Goal: Task Accomplishment & Management: Complete application form

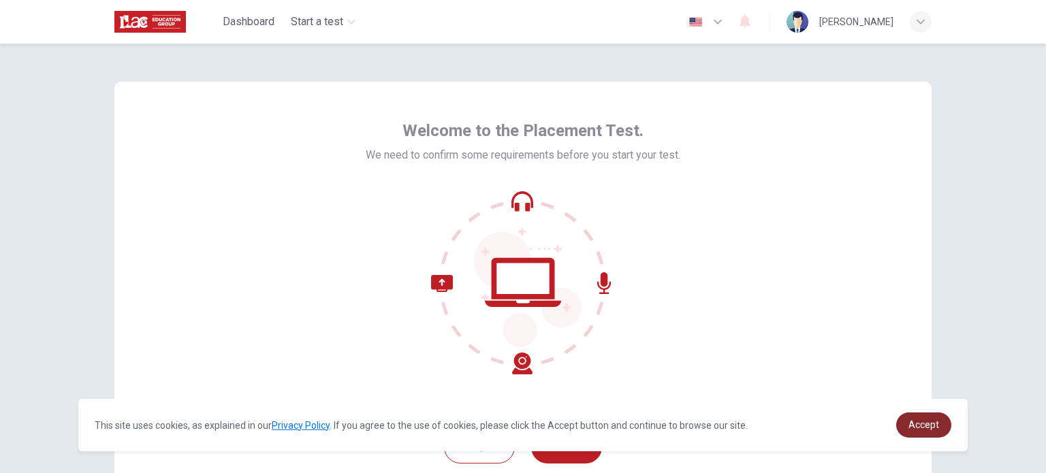
click at [939, 421] on link "Accept" at bounding box center [924, 425] width 55 height 25
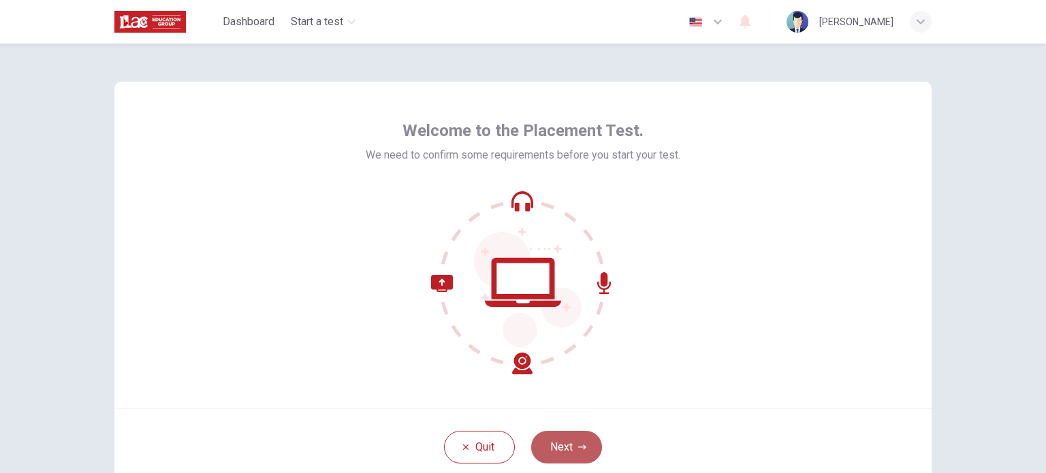
click at [562, 446] on button "Next" at bounding box center [566, 447] width 71 height 33
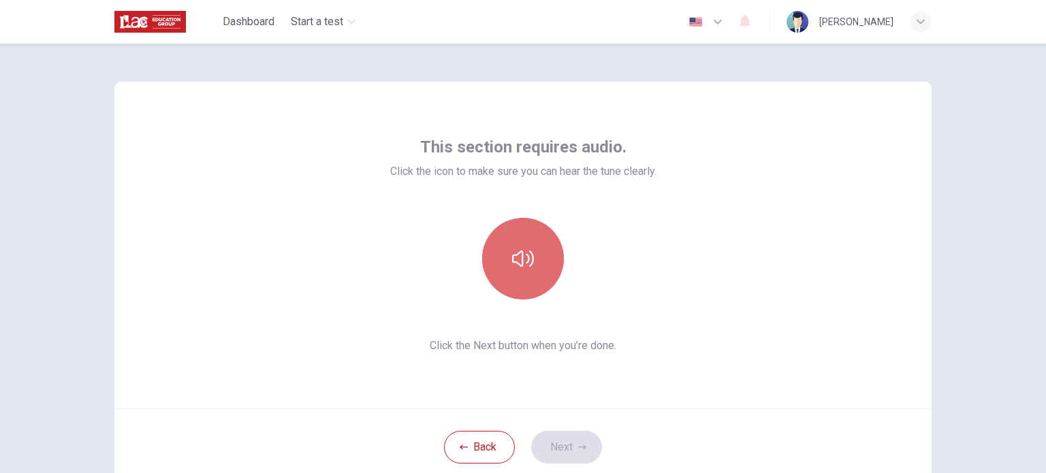
click at [538, 267] on button "button" at bounding box center [523, 259] width 82 height 82
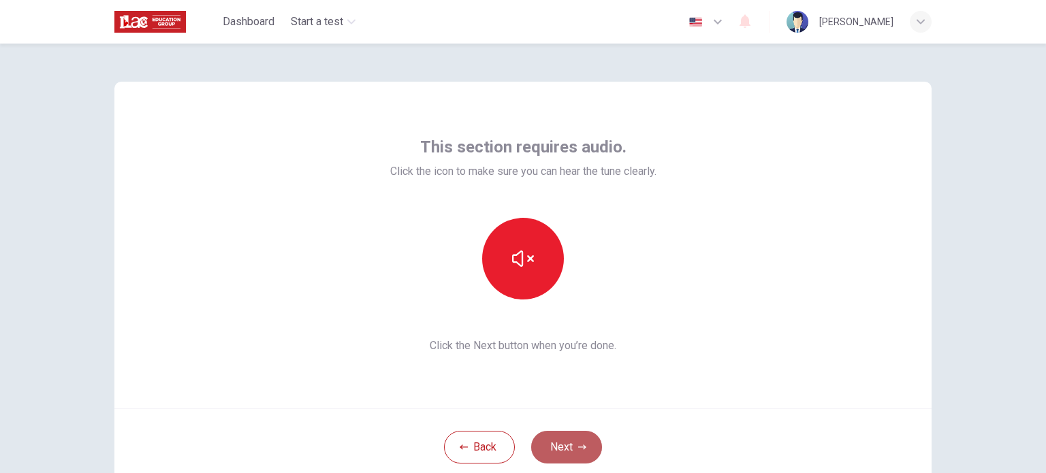
click at [564, 442] on button "Next" at bounding box center [566, 447] width 71 height 33
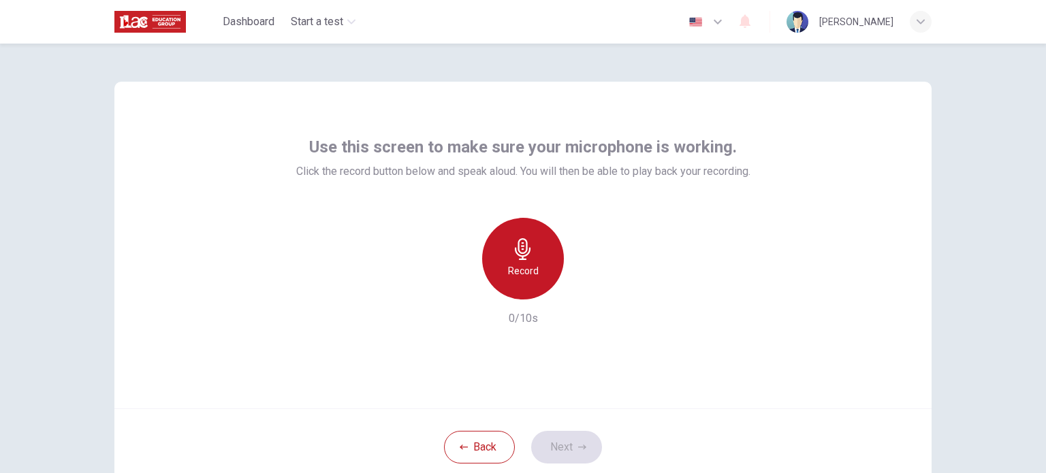
click at [522, 264] on h6 "Record" at bounding box center [523, 271] width 31 height 16
click at [528, 263] on h6 "Stop" at bounding box center [523, 271] width 20 height 16
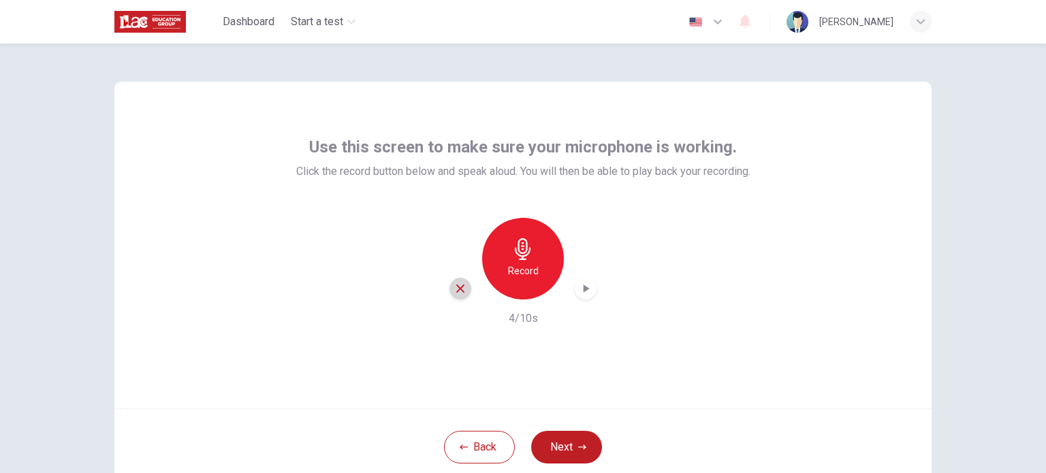
click at [456, 287] on icon "button" at bounding box center [460, 289] width 8 height 8
click at [520, 263] on h6 "Record" at bounding box center [523, 271] width 31 height 16
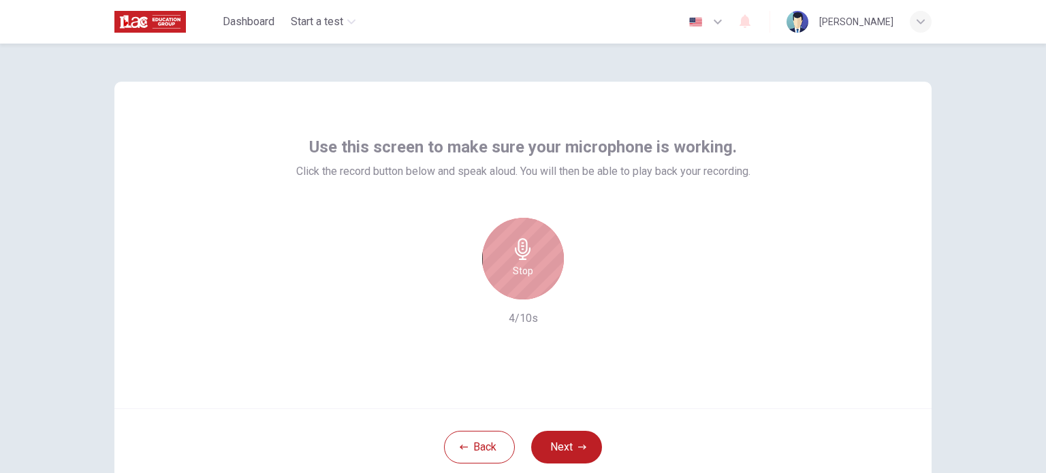
click at [531, 259] on div "Stop" at bounding box center [523, 259] width 82 height 82
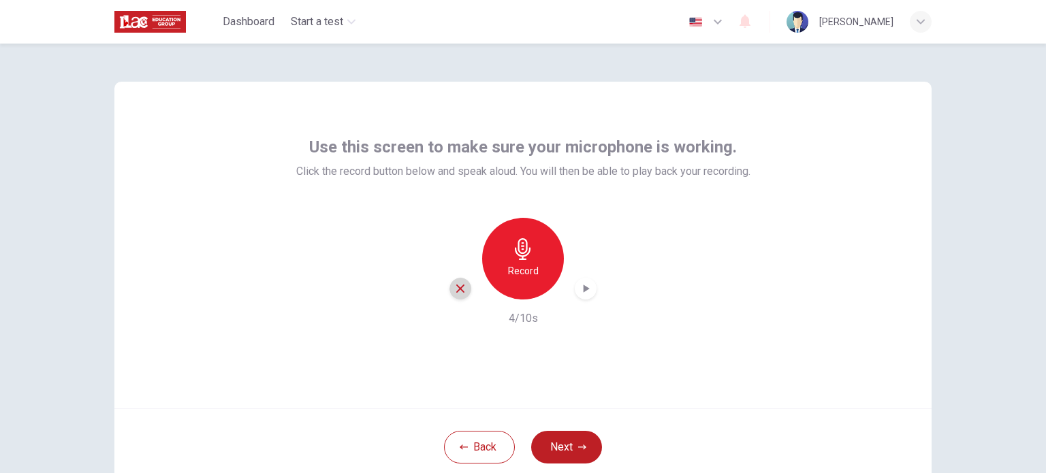
click at [456, 287] on icon "button" at bounding box center [460, 289] width 12 height 12
click at [531, 262] on div "Record" at bounding box center [523, 259] width 82 height 82
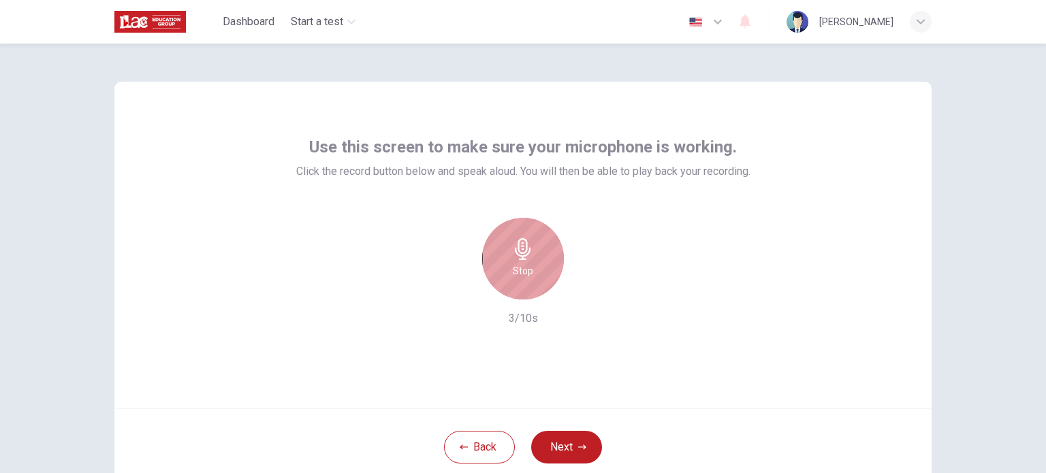
click at [531, 262] on div "Stop" at bounding box center [523, 259] width 82 height 82
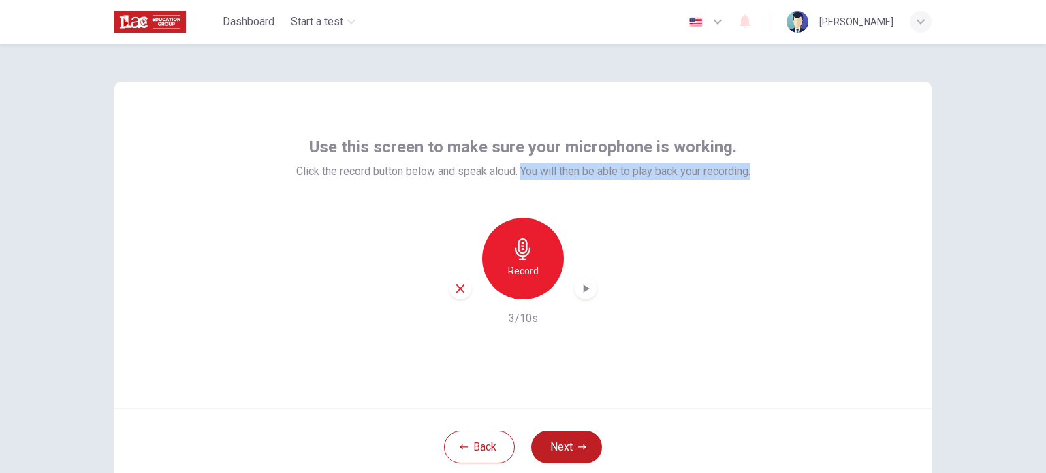
drag, startPoint x: 756, startPoint y: 175, endPoint x: 518, endPoint y: 171, distance: 238.5
click at [518, 171] on div "Use this screen to make sure your microphone is working. Click the record butto…" at bounding box center [523, 245] width 818 height 327
copy span "You will then be able to play back your recording."
click at [579, 289] on icon "button" at bounding box center [586, 289] width 14 height 14
click at [560, 449] on button "Next" at bounding box center [566, 447] width 71 height 33
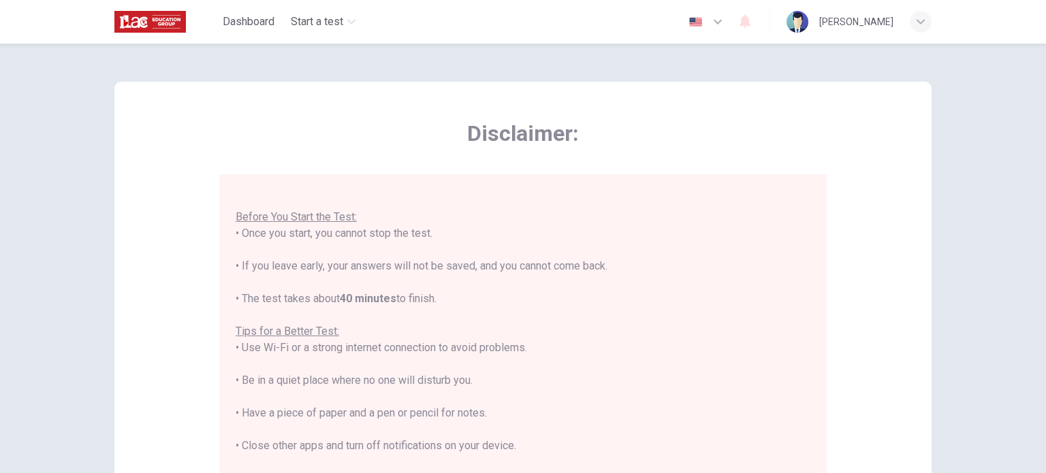
scroll to position [16, 0]
click at [798, 318] on div "You are about to start a Placement Test . Before You Start the Test: • Once you…" at bounding box center [523, 363] width 575 height 376
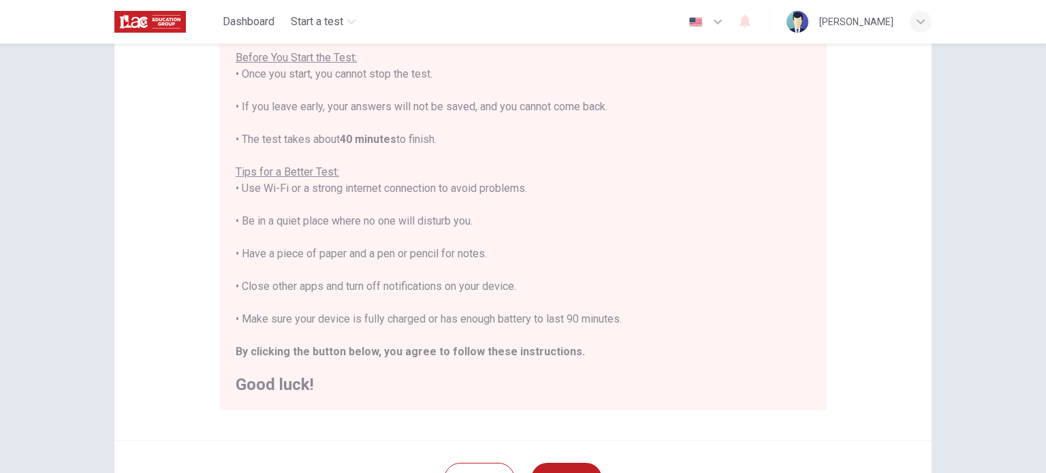
scroll to position [205, 0]
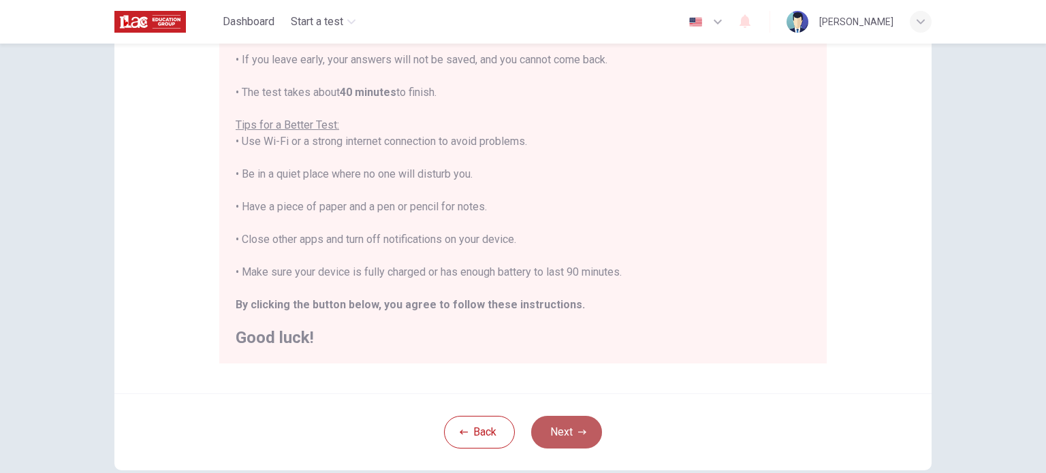
click at [557, 425] on button "Next" at bounding box center [566, 432] width 71 height 33
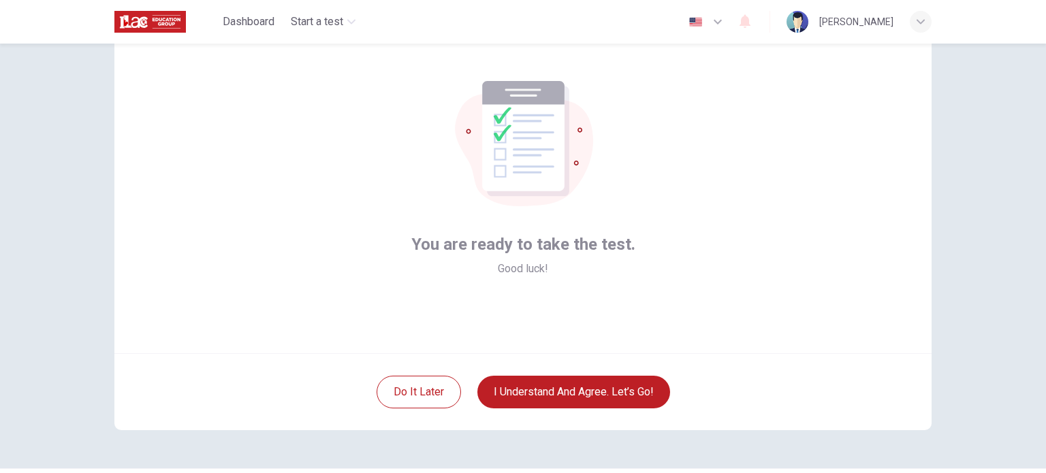
scroll to position [55, 0]
click at [583, 392] on button "I understand and agree. Let’s go!" at bounding box center [574, 393] width 193 height 33
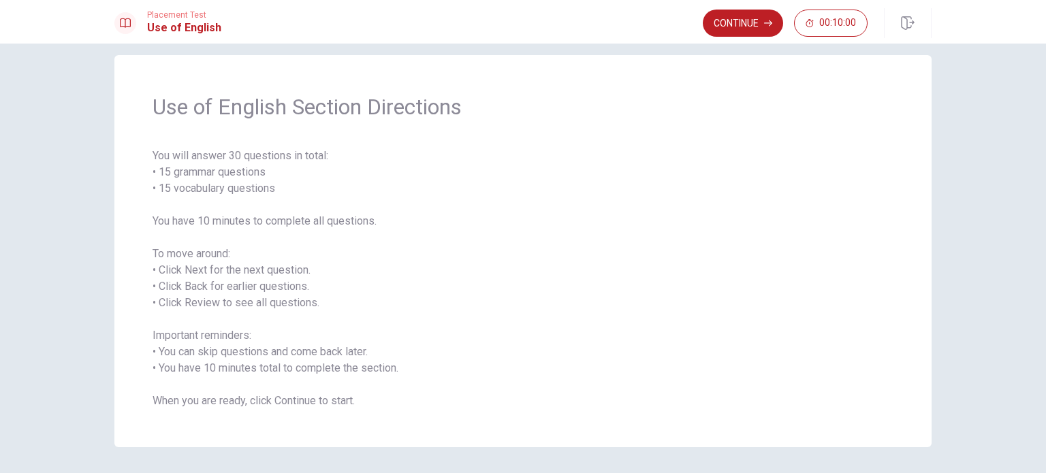
scroll to position [17, 0]
click at [744, 21] on button "Continue" at bounding box center [743, 23] width 80 height 27
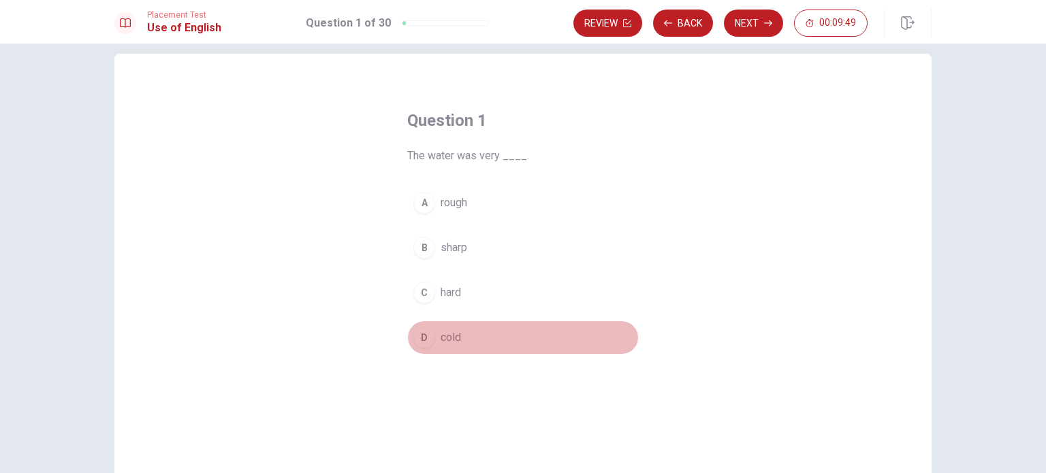
click at [424, 336] on div "D" at bounding box center [425, 338] width 22 height 22
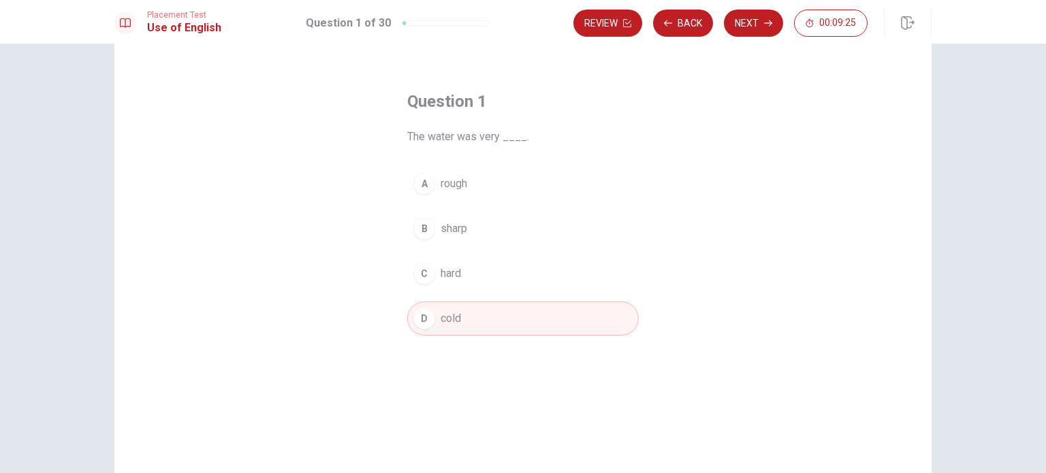
scroll to position [0, 0]
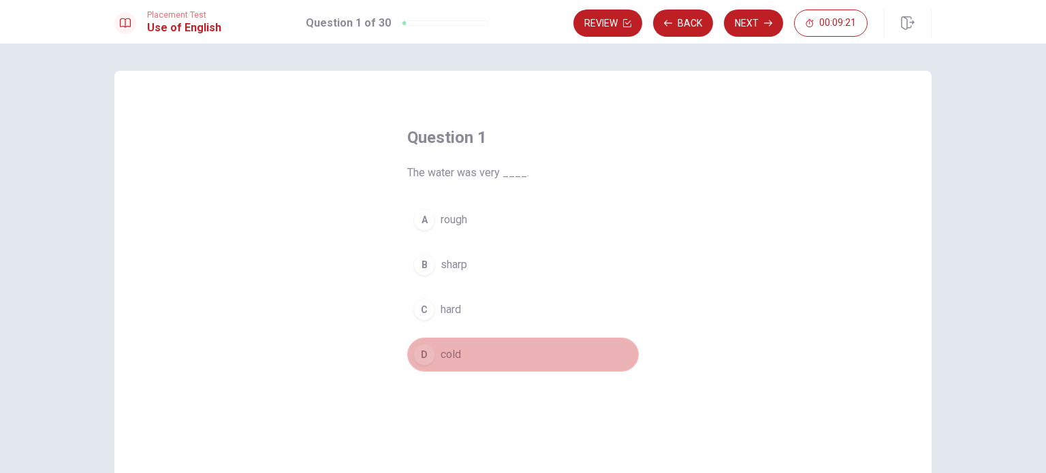
click at [455, 352] on span "cold" at bounding box center [451, 355] width 20 height 16
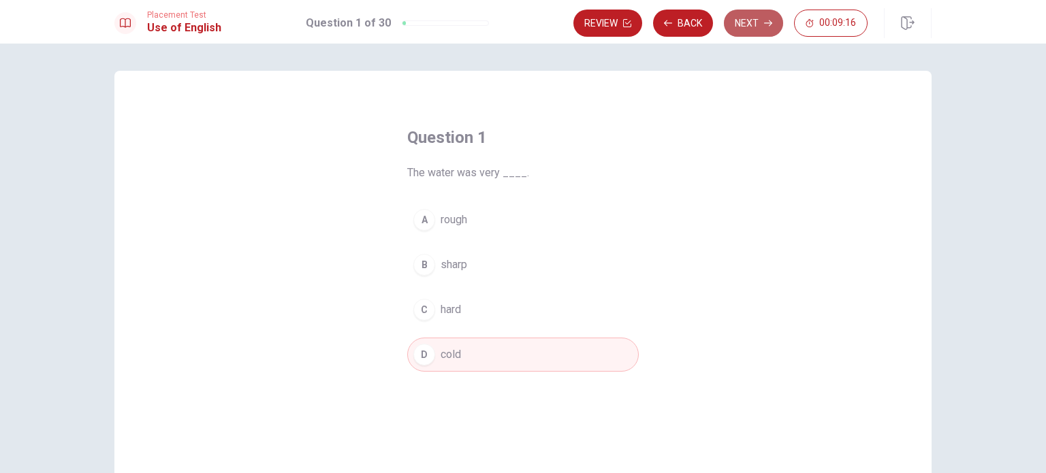
click at [745, 33] on button "Next" at bounding box center [753, 23] width 59 height 27
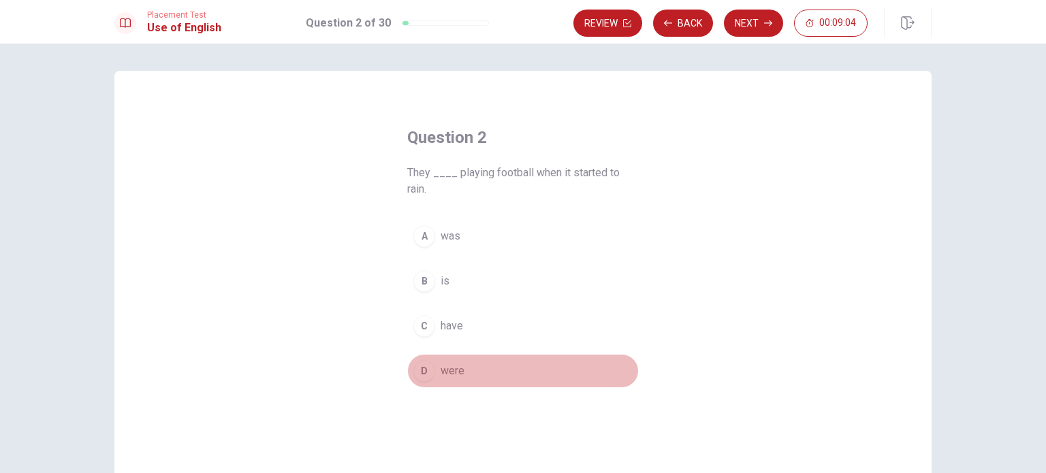
click at [450, 373] on span "were" at bounding box center [453, 371] width 24 height 16
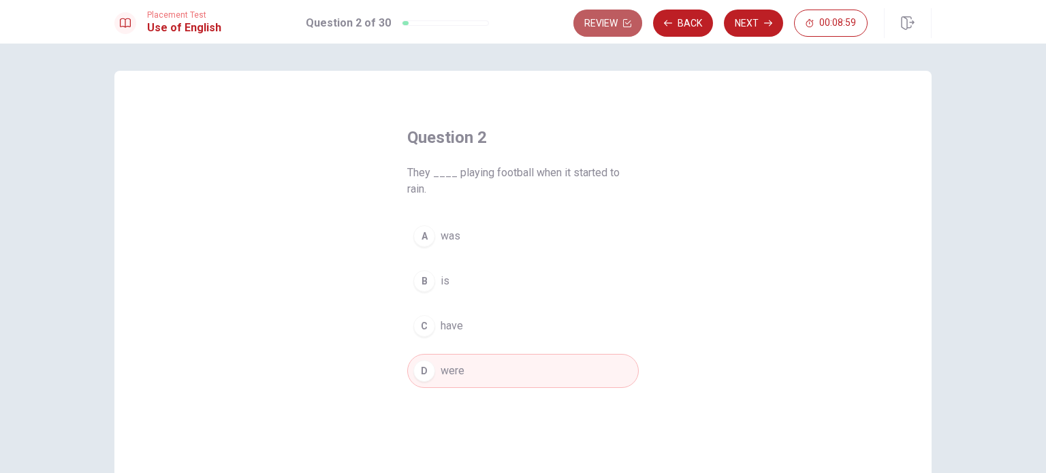
click at [606, 20] on button "Review" at bounding box center [608, 23] width 69 height 27
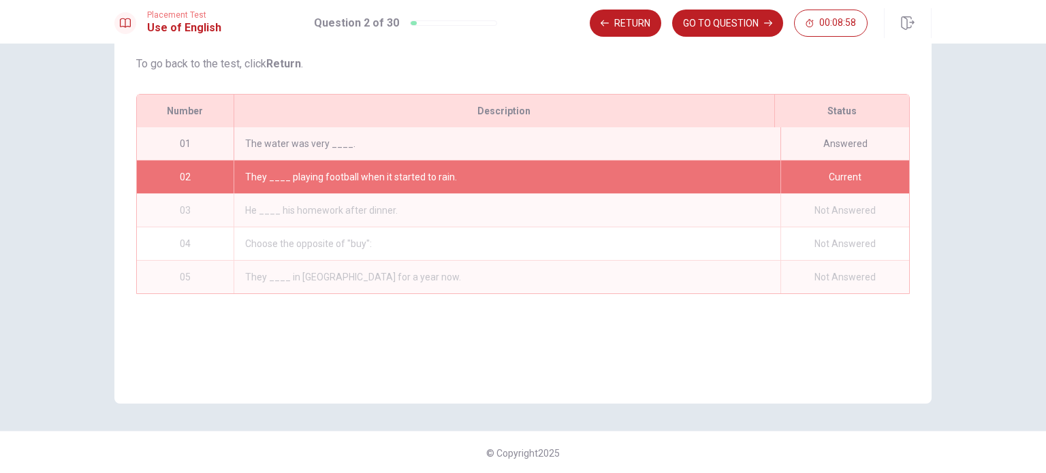
scroll to position [142, 0]
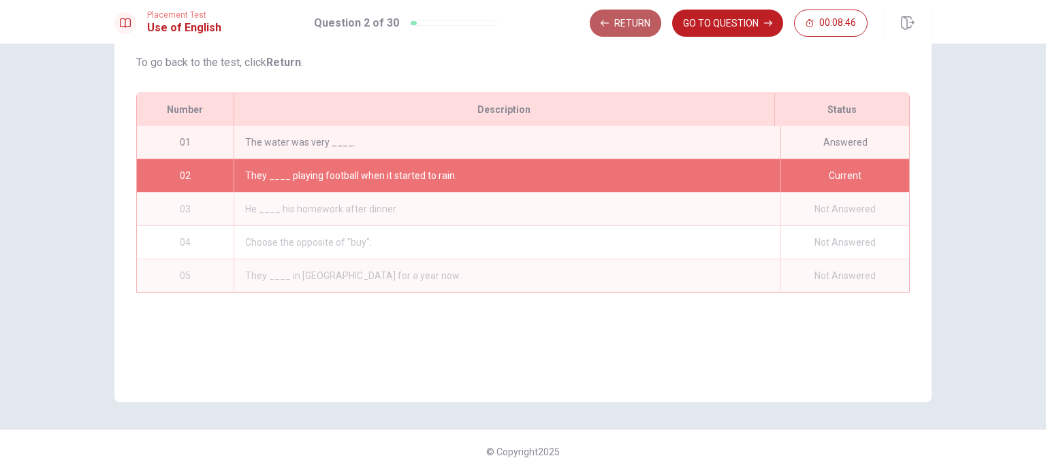
click at [630, 16] on button "Return" at bounding box center [626, 23] width 72 height 27
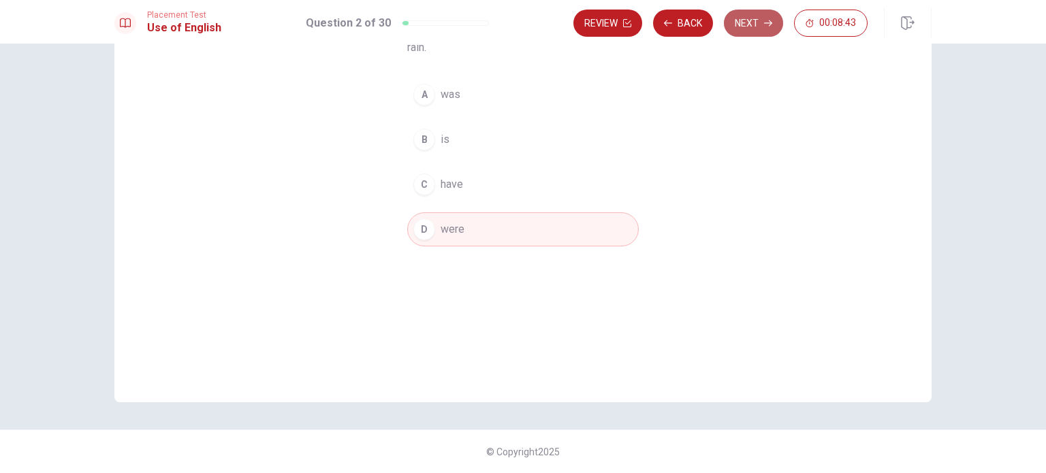
click at [743, 25] on button "Next" at bounding box center [753, 23] width 59 height 27
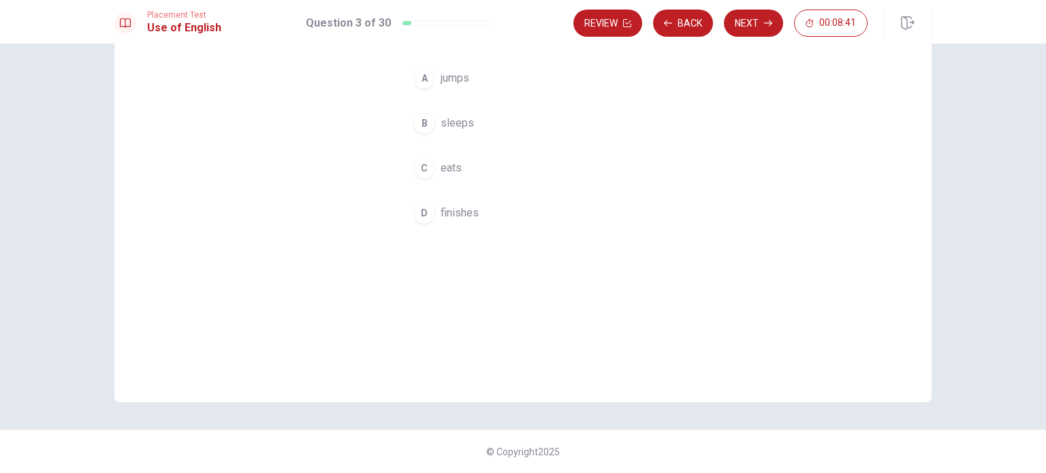
drag, startPoint x: 444, startPoint y: 206, endPoint x: 788, endPoint y: 166, distance: 345.8
click at [788, 166] on div "Question 3 He ____ his homework after dinner. A jumps B sleeps C eats D finishes" at bounding box center [523, 165] width 818 height 473
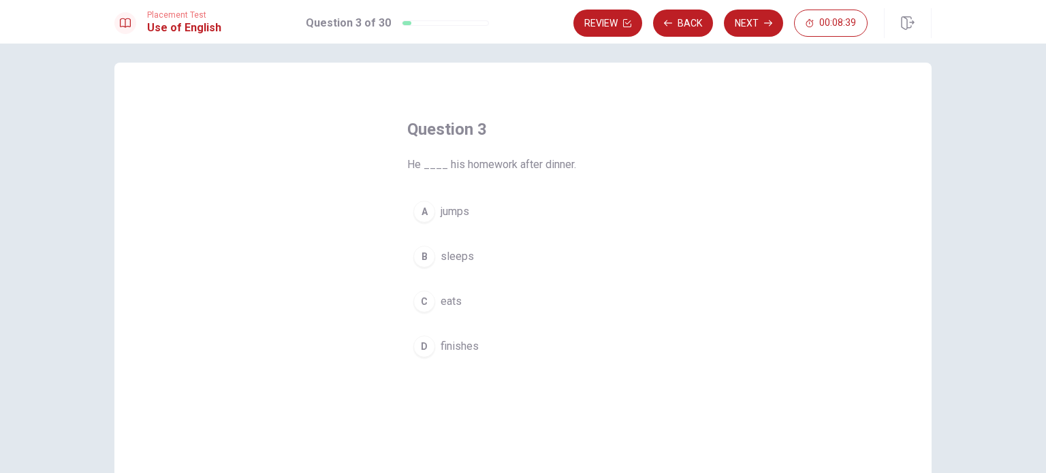
scroll to position [0, 0]
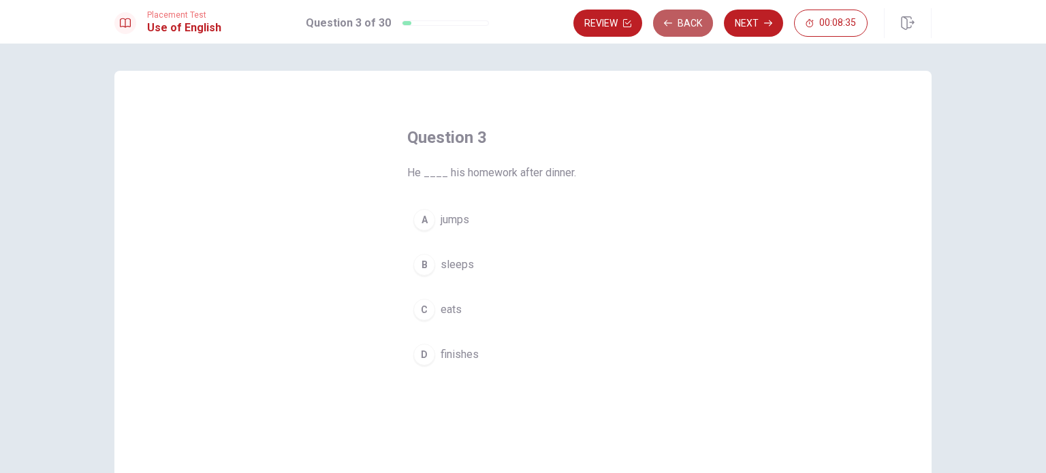
click at [682, 12] on button "Back" at bounding box center [683, 23] width 60 height 27
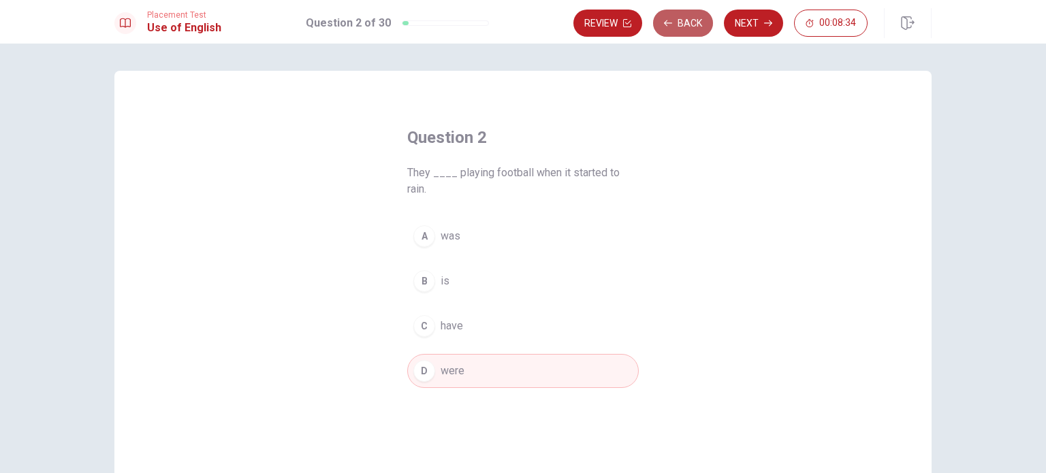
click at [682, 12] on button "Back" at bounding box center [683, 23] width 60 height 27
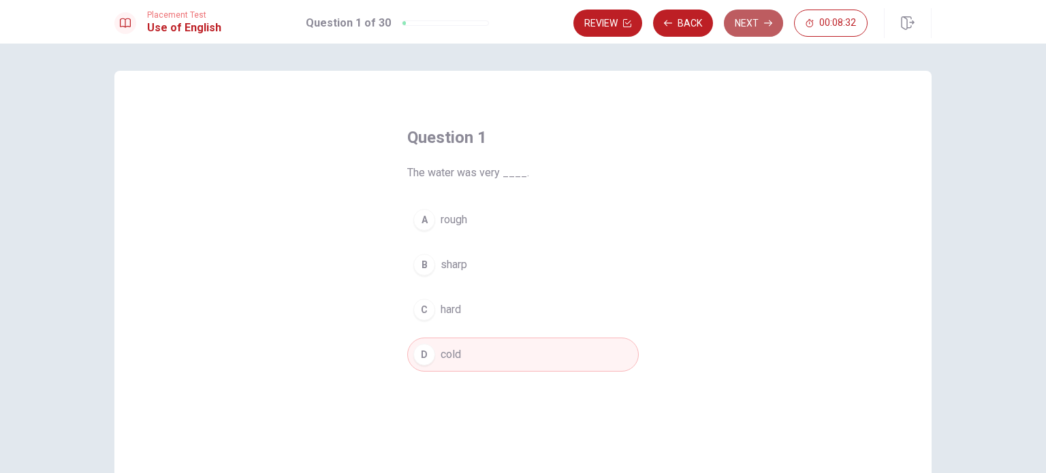
click at [757, 17] on button "Next" at bounding box center [753, 23] width 59 height 27
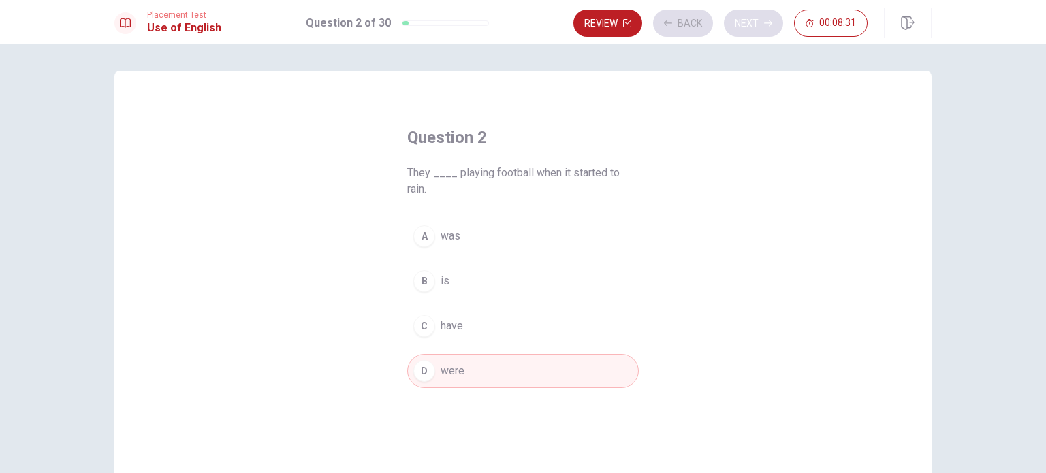
click at [757, 17] on div "Review Back Next 00:08:31" at bounding box center [721, 23] width 294 height 27
click at [757, 17] on button "Next" at bounding box center [753, 23] width 59 height 27
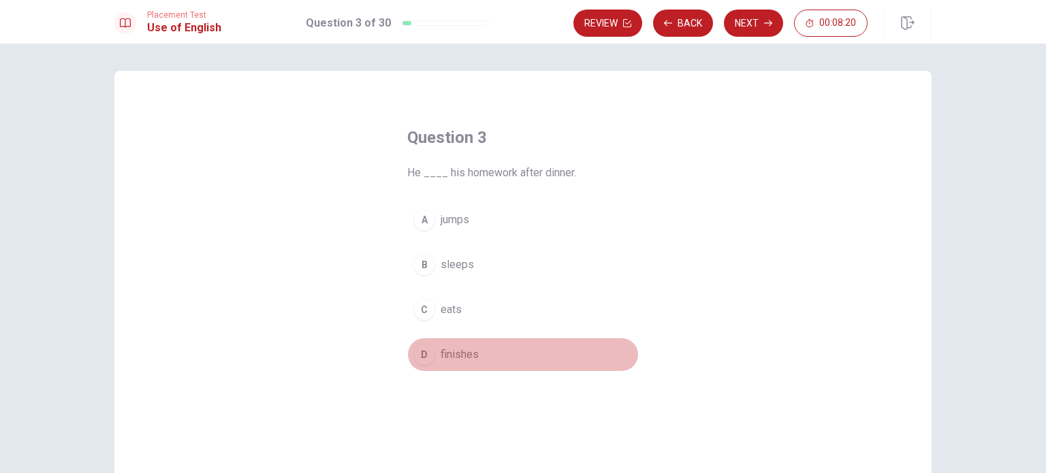
click at [415, 360] on div "D" at bounding box center [425, 355] width 22 height 22
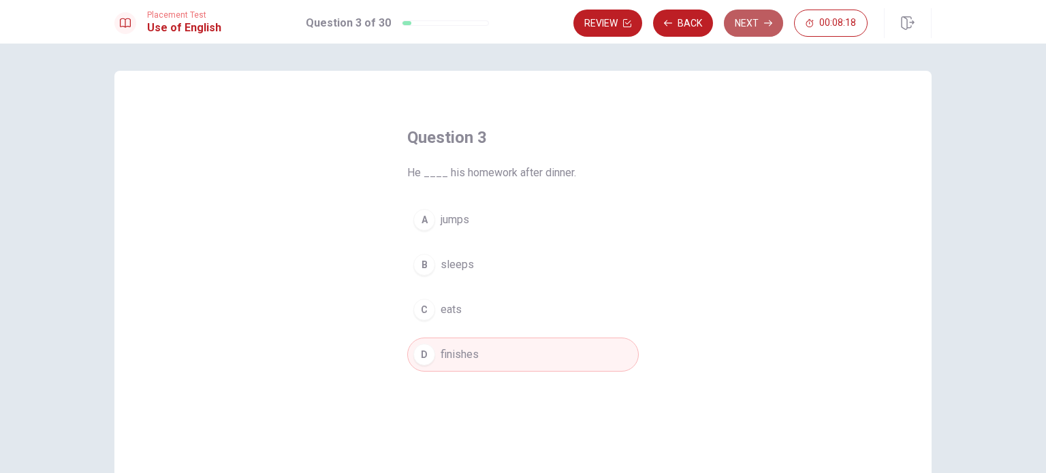
click at [748, 31] on button "Next" at bounding box center [753, 23] width 59 height 27
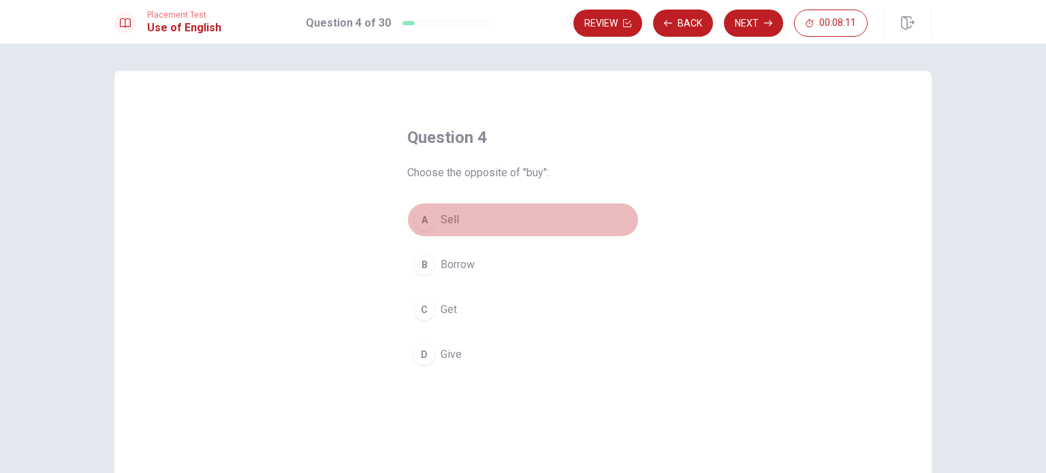
click at [418, 221] on div "A" at bounding box center [425, 220] width 22 height 22
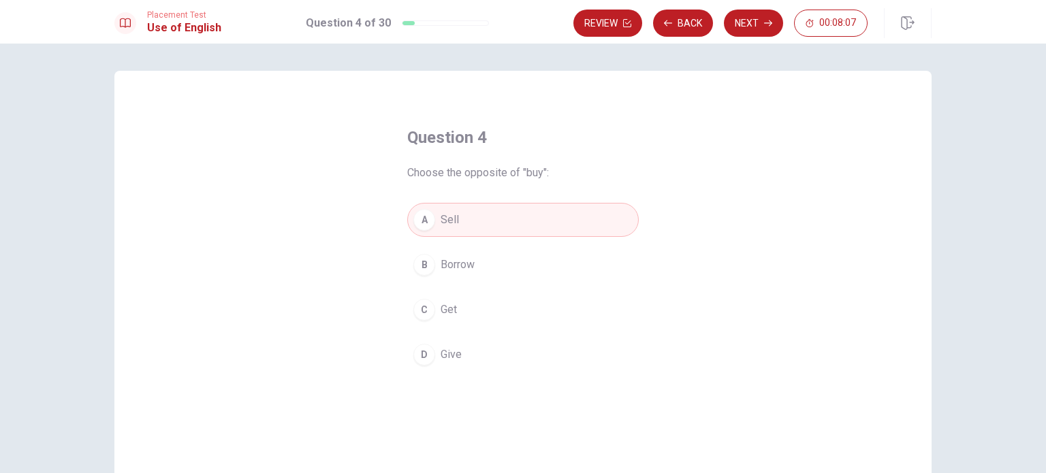
click at [426, 264] on div "B" at bounding box center [425, 265] width 22 height 22
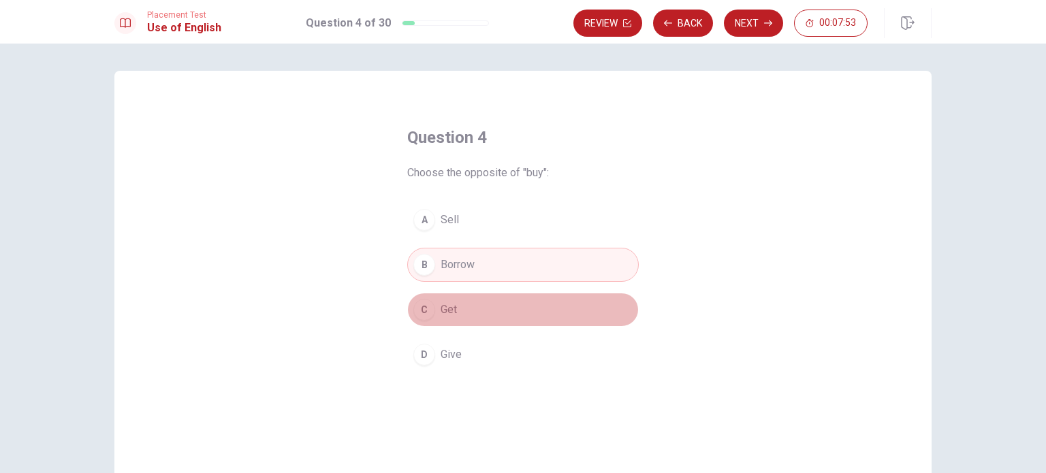
click at [424, 310] on div "C" at bounding box center [425, 310] width 22 height 22
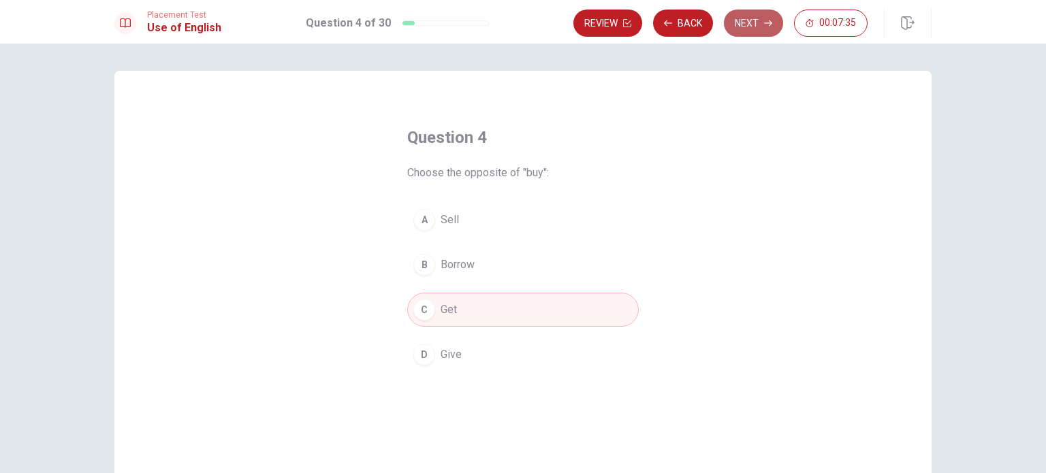
click at [771, 21] on icon "button" at bounding box center [768, 23] width 8 height 6
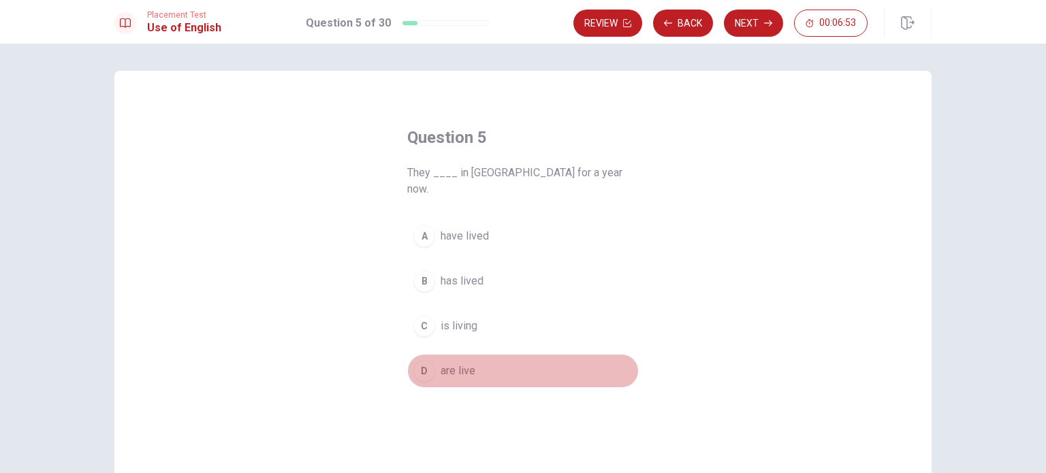
click at [447, 363] on span "are live" at bounding box center [458, 371] width 35 height 16
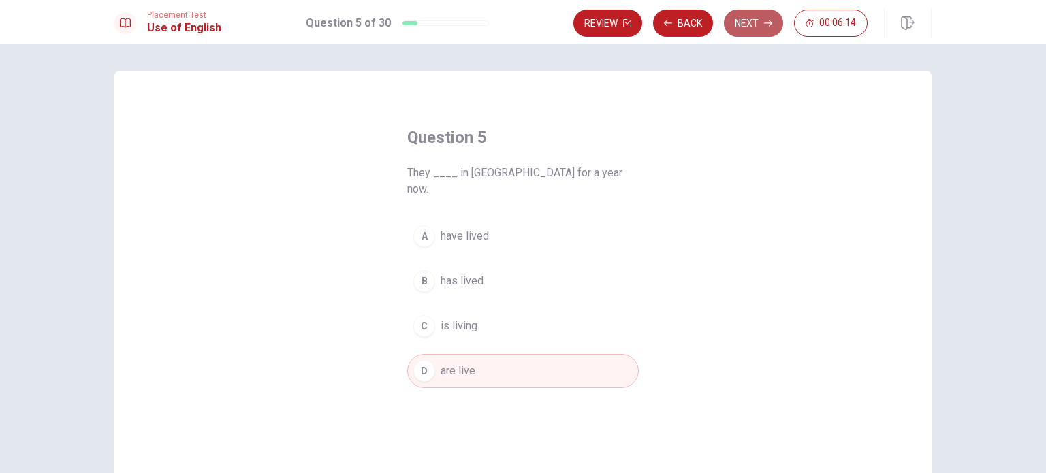
click at [769, 24] on icon "button" at bounding box center [768, 23] width 8 height 8
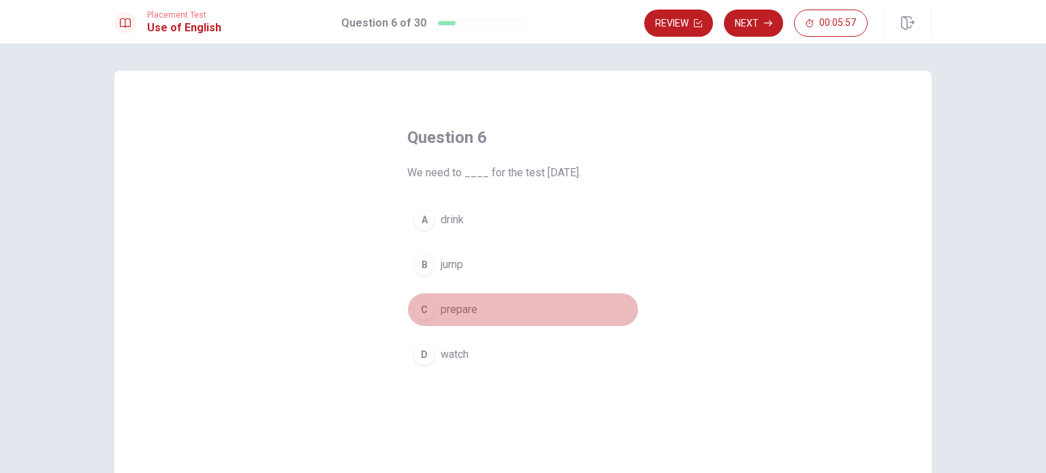
click at [426, 314] on div "C" at bounding box center [425, 310] width 22 height 22
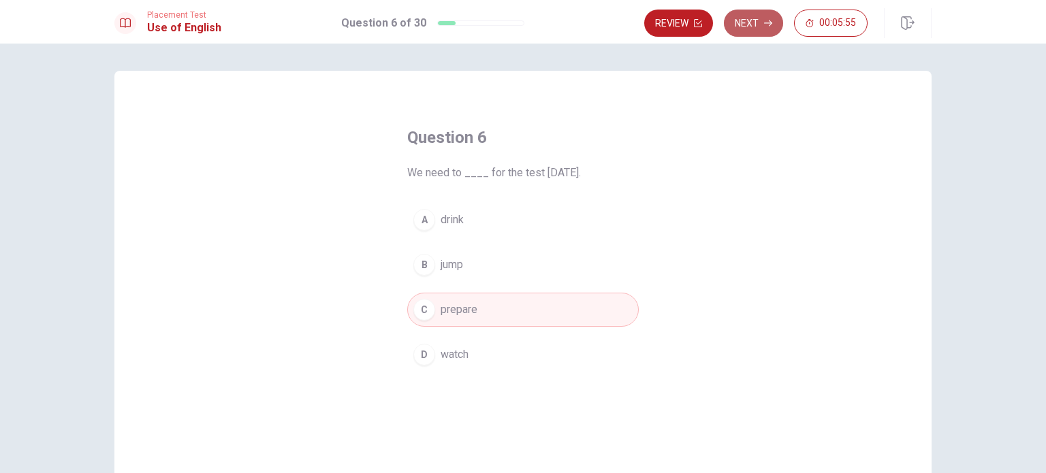
click at [756, 20] on button "Next" at bounding box center [753, 23] width 59 height 27
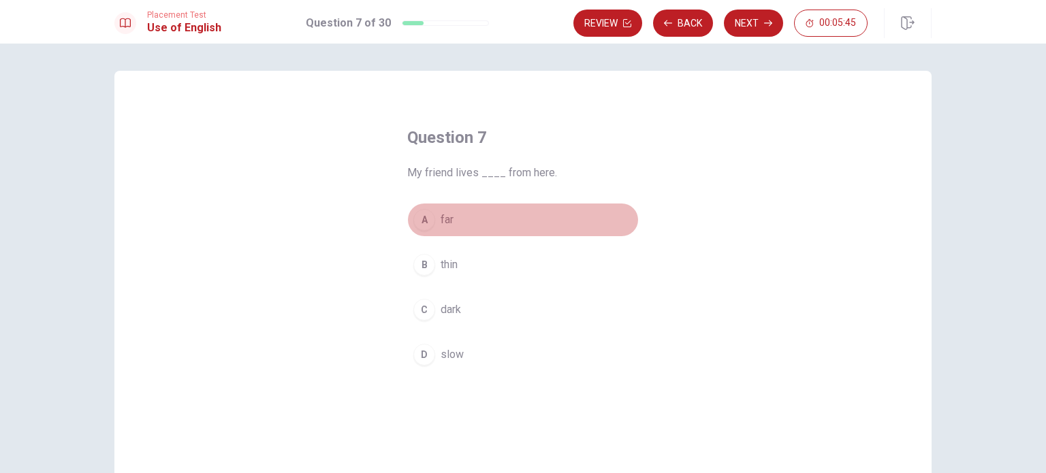
click at [425, 217] on div "A" at bounding box center [425, 220] width 22 height 22
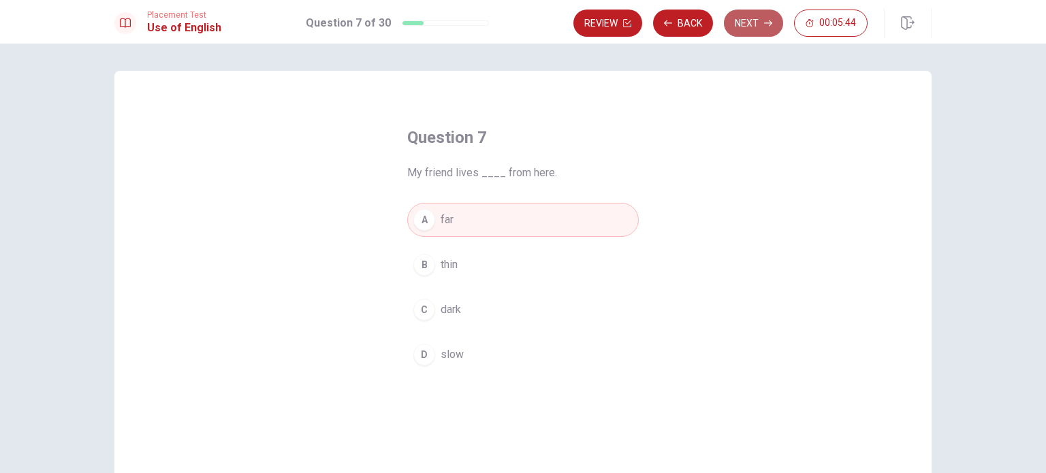
click at [731, 15] on button "Next" at bounding box center [753, 23] width 59 height 27
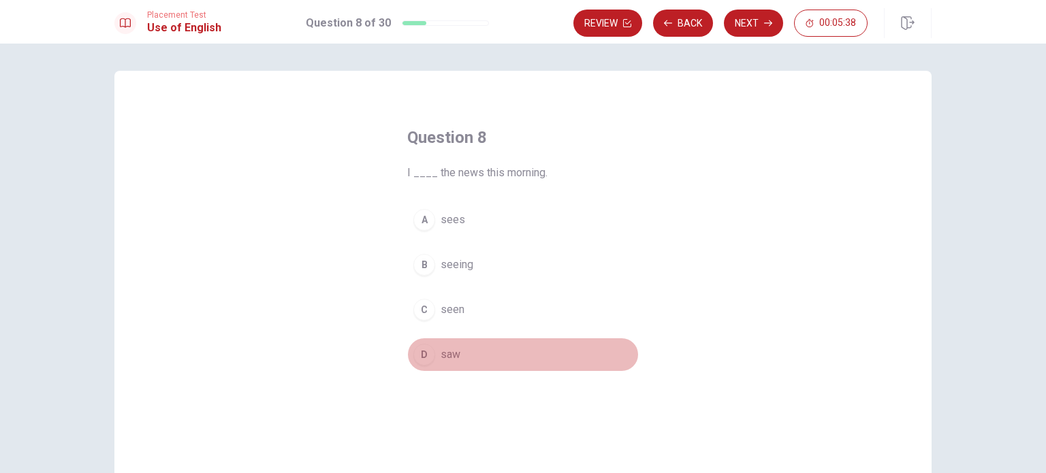
click at [414, 362] on div "D" at bounding box center [425, 355] width 22 height 22
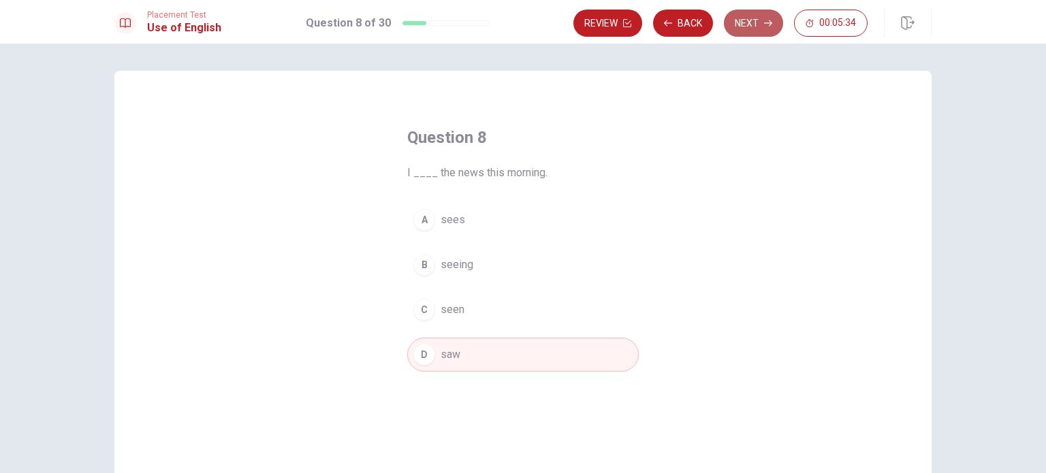
click at [753, 19] on button "Next" at bounding box center [753, 23] width 59 height 27
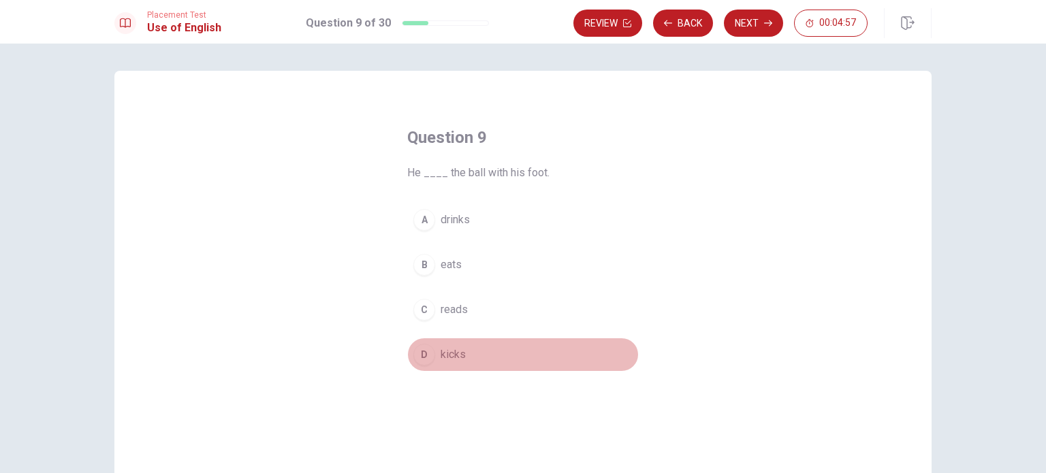
click at [440, 365] on button "D kicks" at bounding box center [523, 355] width 232 height 34
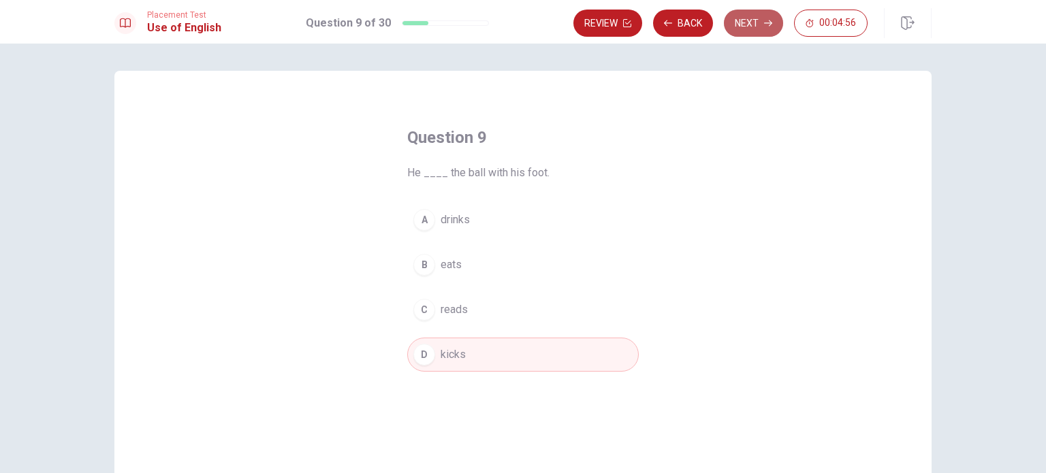
click at [744, 24] on button "Next" at bounding box center [753, 23] width 59 height 27
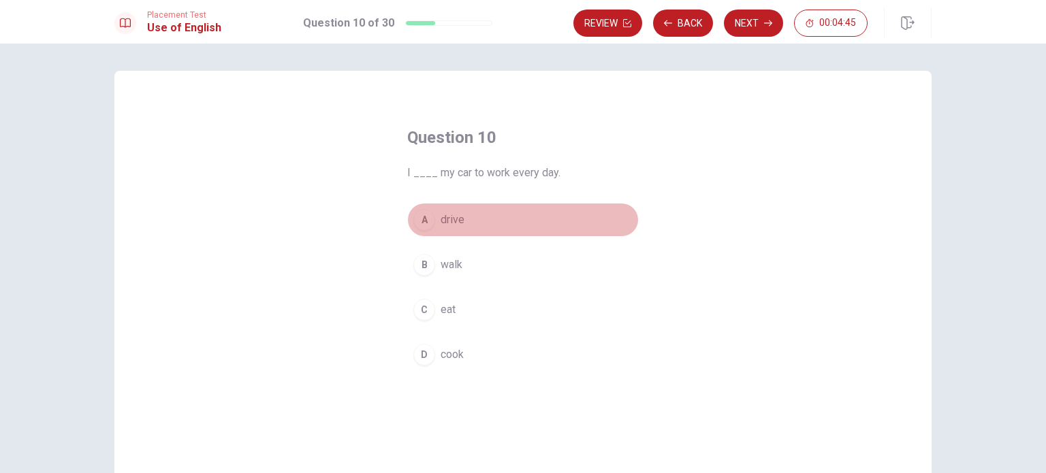
click at [463, 217] on button "A drive" at bounding box center [523, 220] width 232 height 34
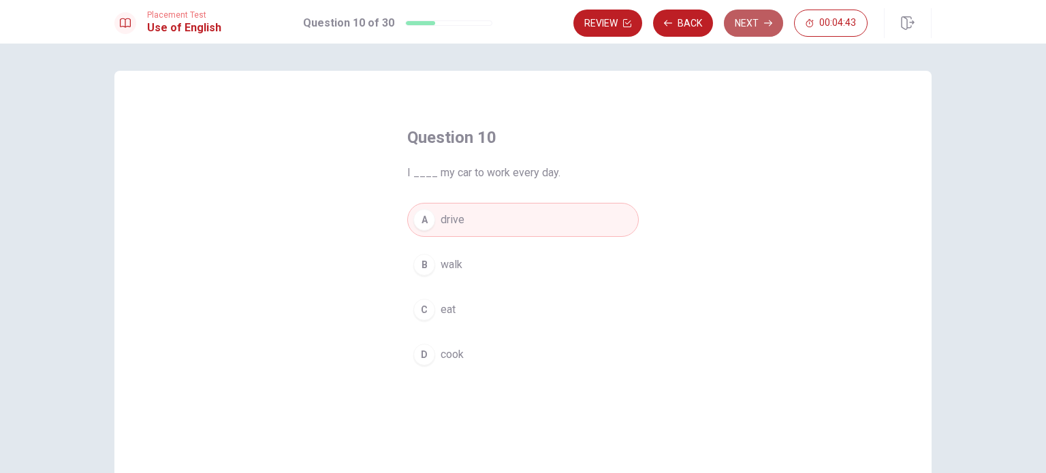
click at [750, 23] on button "Next" at bounding box center [753, 23] width 59 height 27
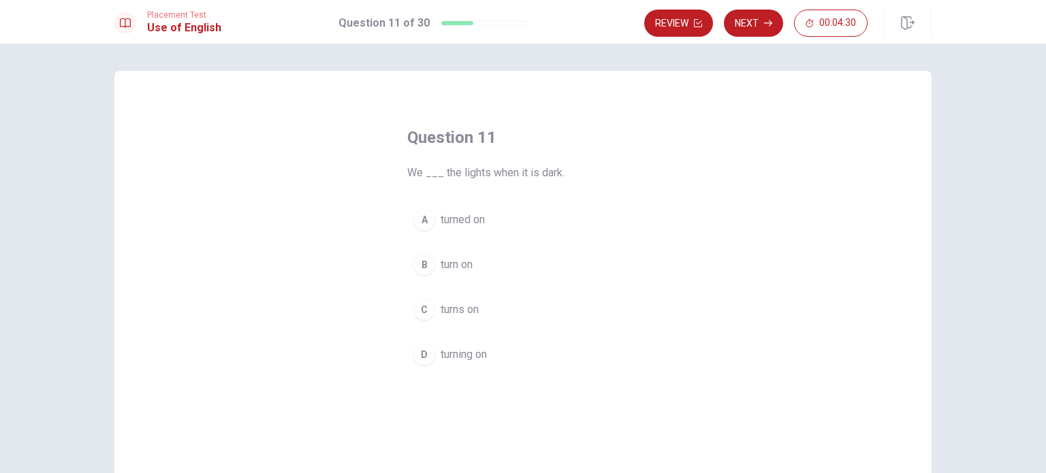
click at [422, 221] on div "A" at bounding box center [425, 220] width 22 height 22
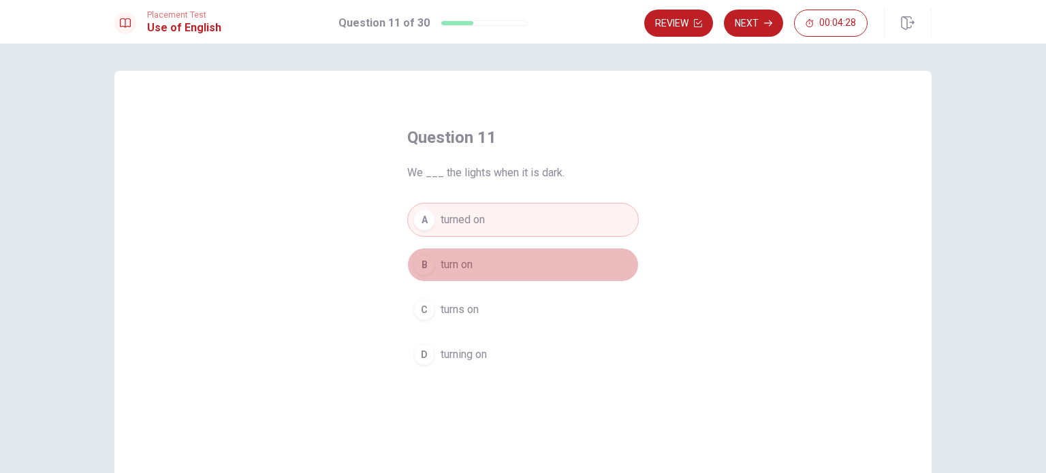
click at [422, 270] on div "B" at bounding box center [425, 265] width 22 height 22
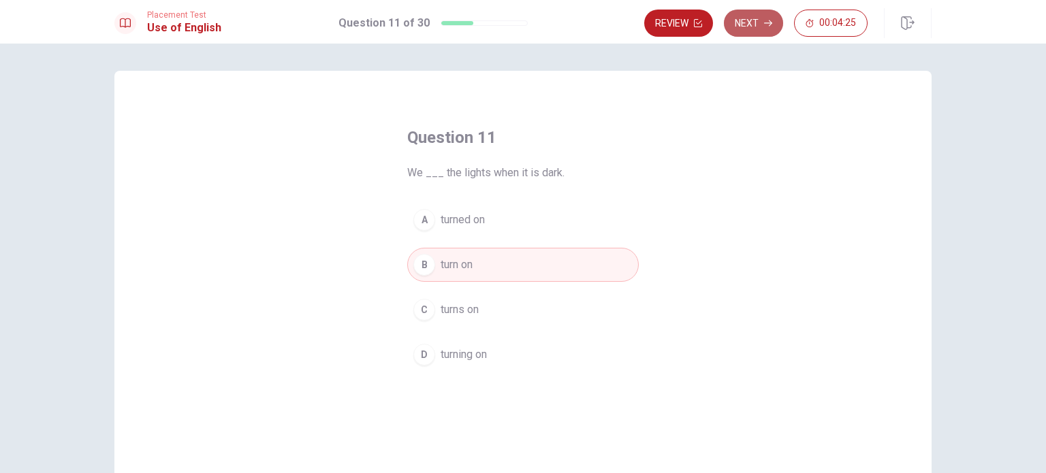
click at [758, 33] on button "Next" at bounding box center [753, 23] width 59 height 27
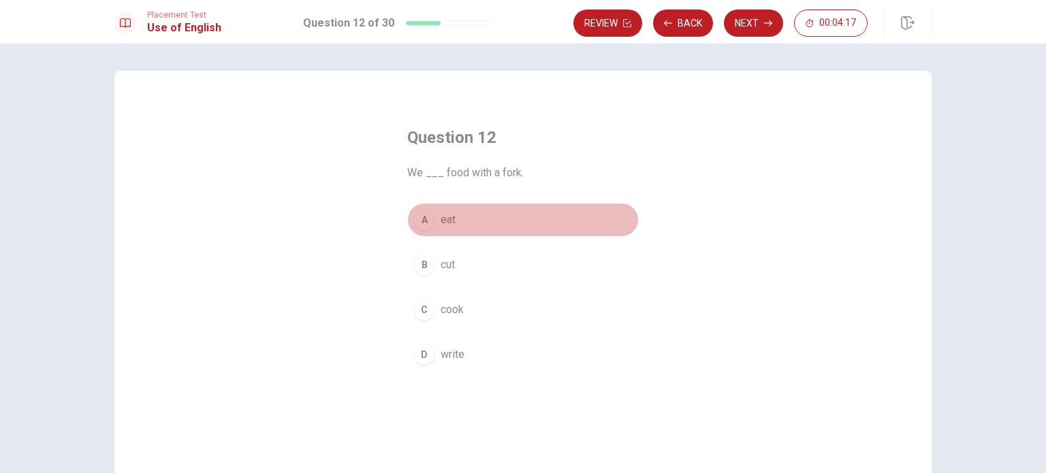
click at [417, 223] on div "A" at bounding box center [425, 220] width 22 height 22
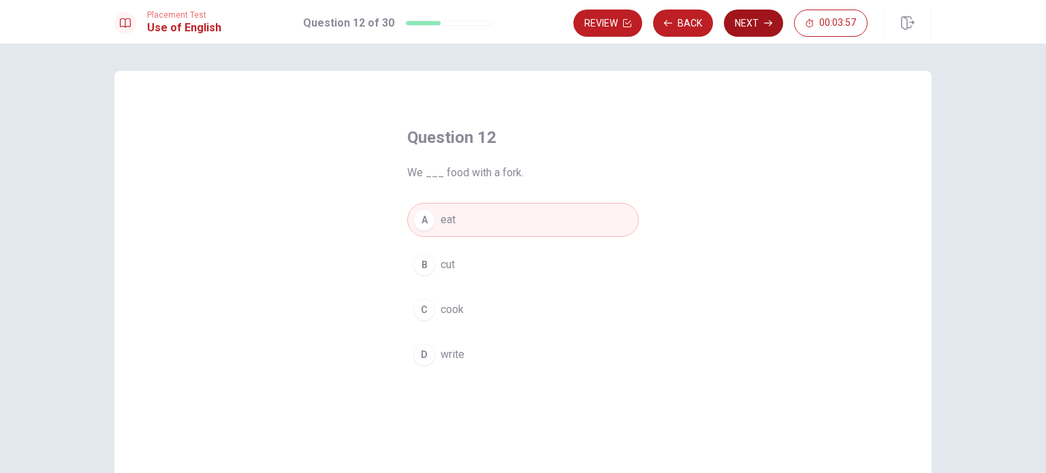
click at [736, 21] on button "Next" at bounding box center [753, 23] width 59 height 27
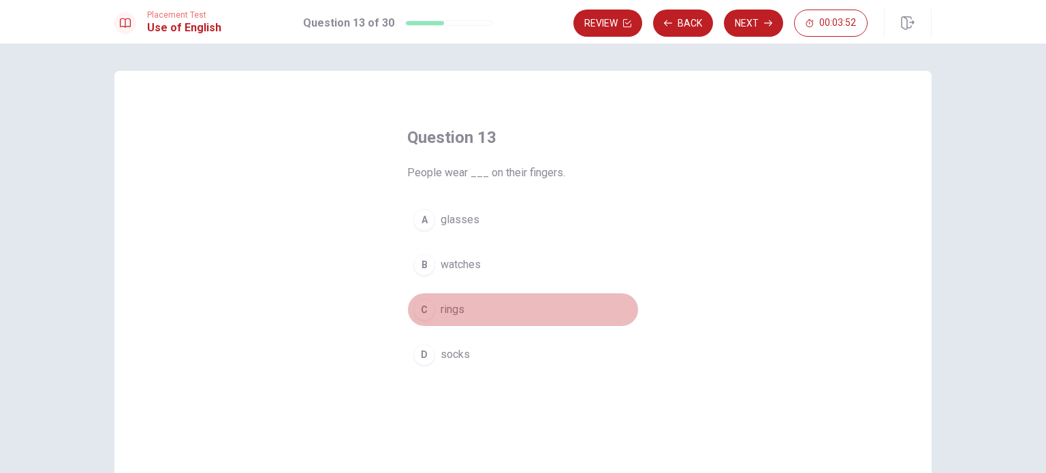
click at [417, 313] on div "C" at bounding box center [425, 310] width 22 height 22
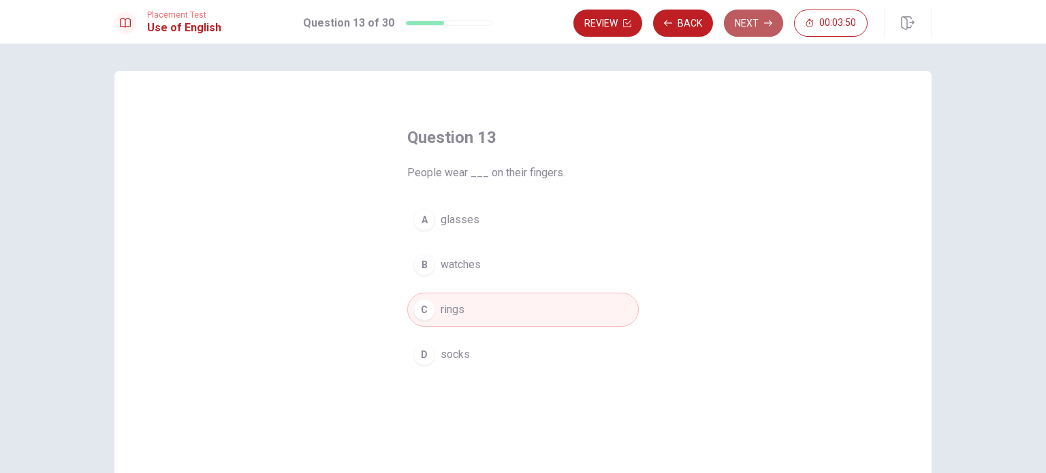
click at [736, 32] on button "Next" at bounding box center [753, 23] width 59 height 27
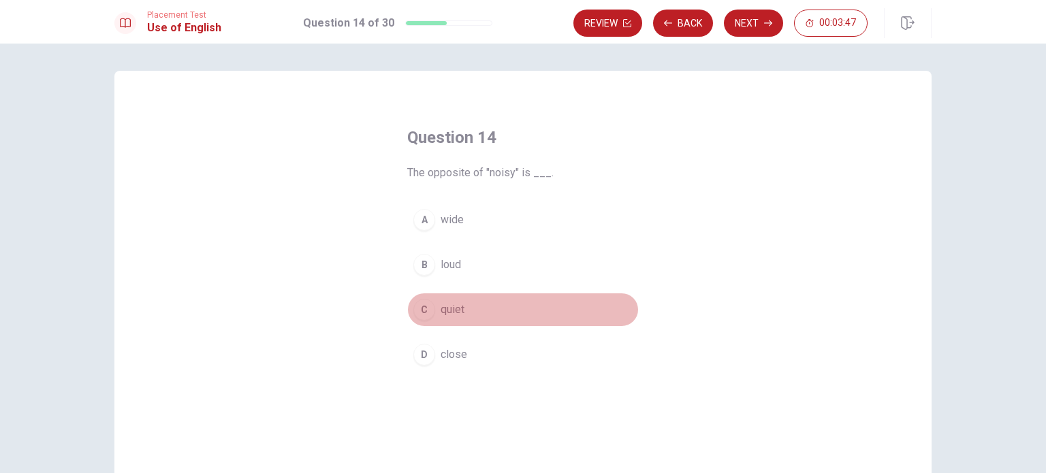
click at [421, 312] on div "C" at bounding box center [425, 310] width 22 height 22
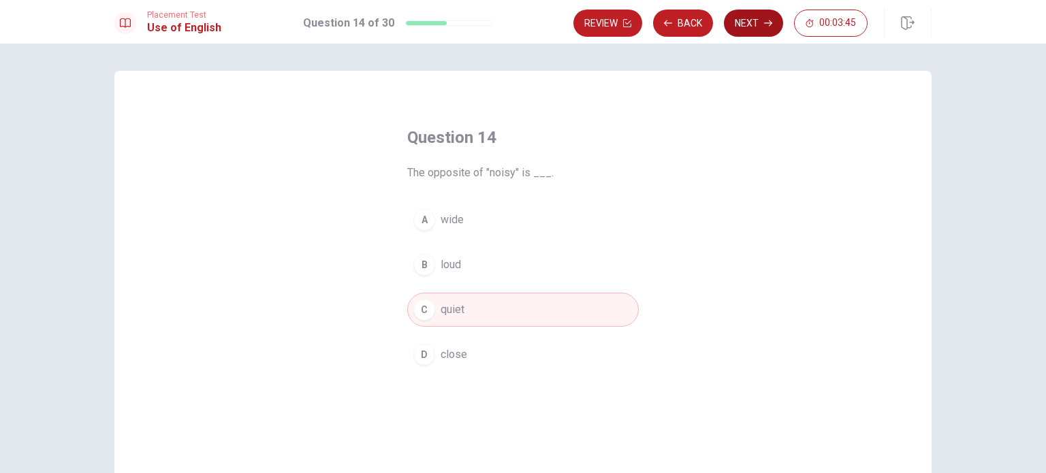
click at [748, 31] on button "Next" at bounding box center [753, 23] width 59 height 27
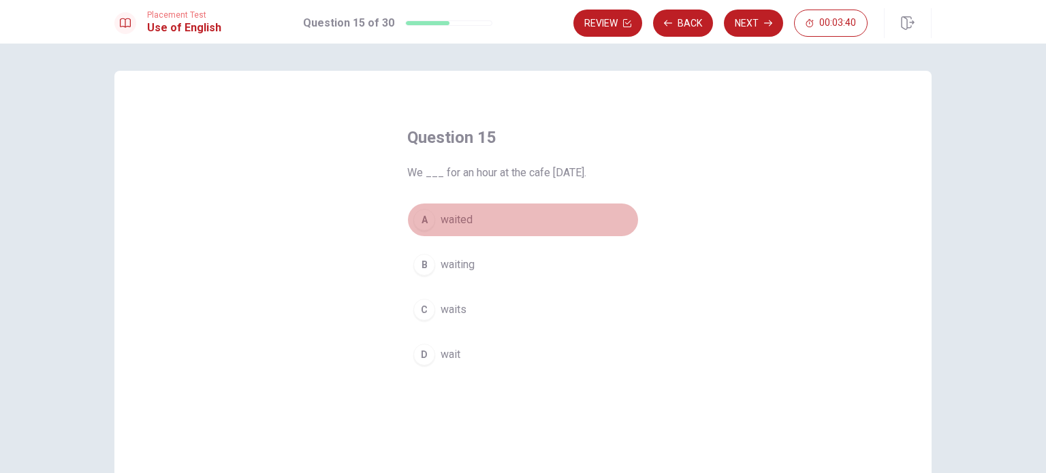
click at [465, 219] on span "waited" at bounding box center [457, 220] width 32 height 16
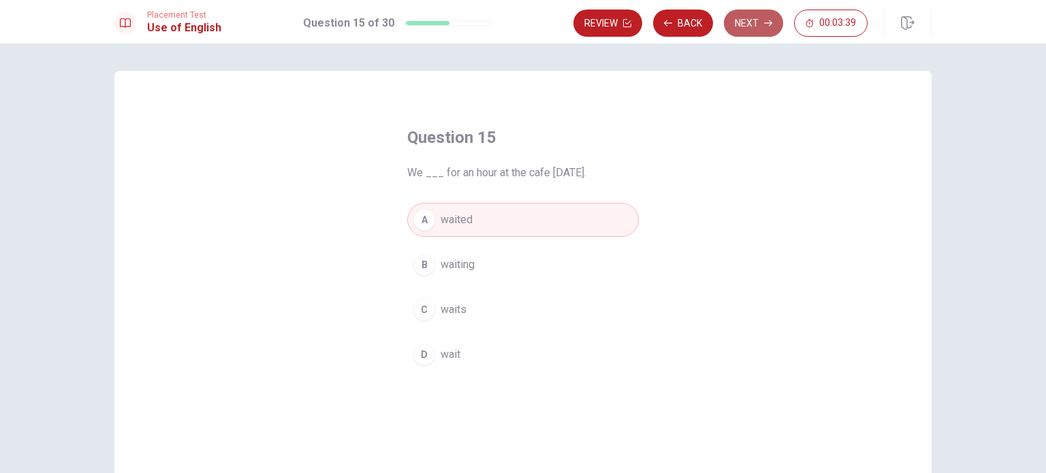
click at [750, 27] on button "Next" at bounding box center [753, 23] width 59 height 27
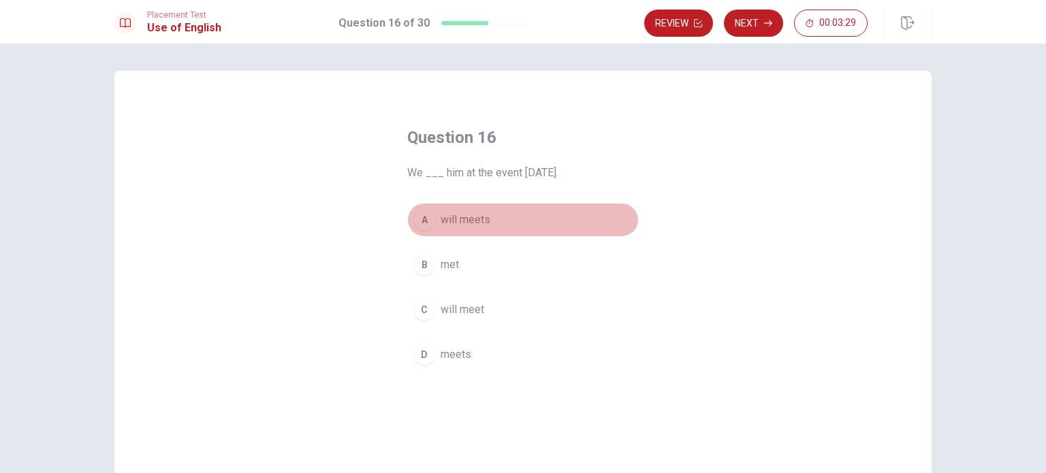
click at [461, 223] on span "will meets" at bounding box center [466, 220] width 50 height 16
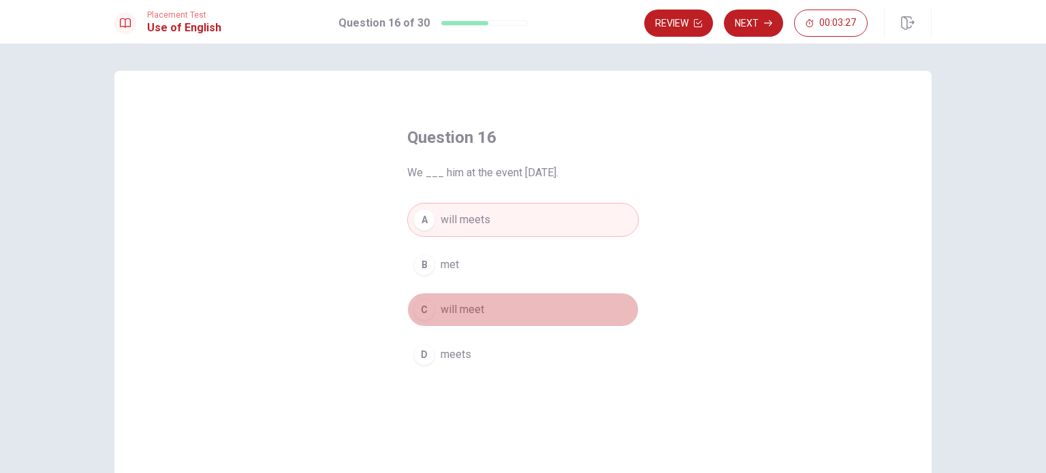
click at [451, 312] on span "will meet" at bounding box center [463, 310] width 44 height 16
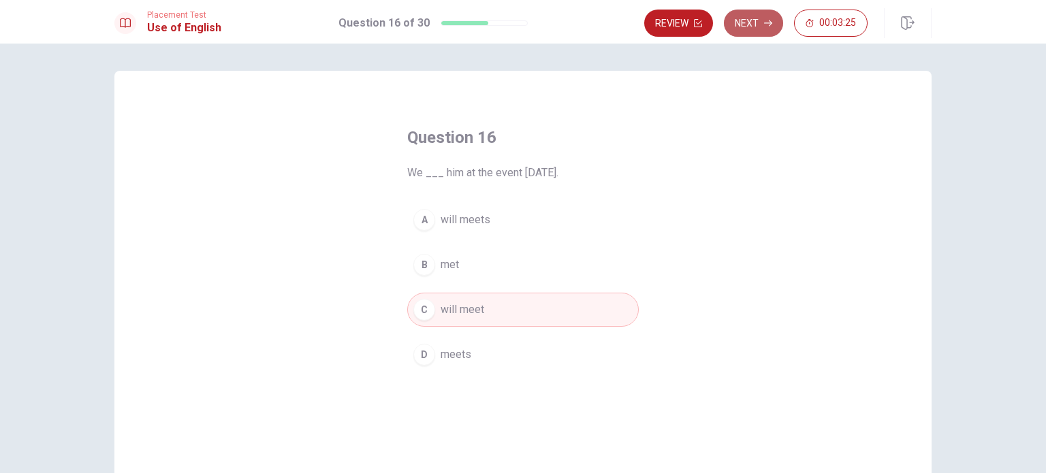
click at [749, 20] on button "Next" at bounding box center [753, 23] width 59 height 27
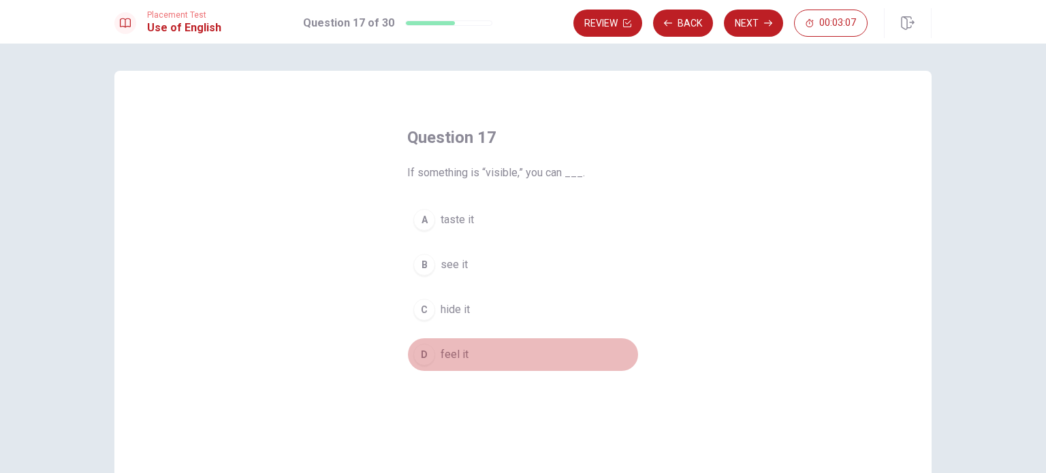
click at [419, 359] on div "D" at bounding box center [425, 355] width 22 height 22
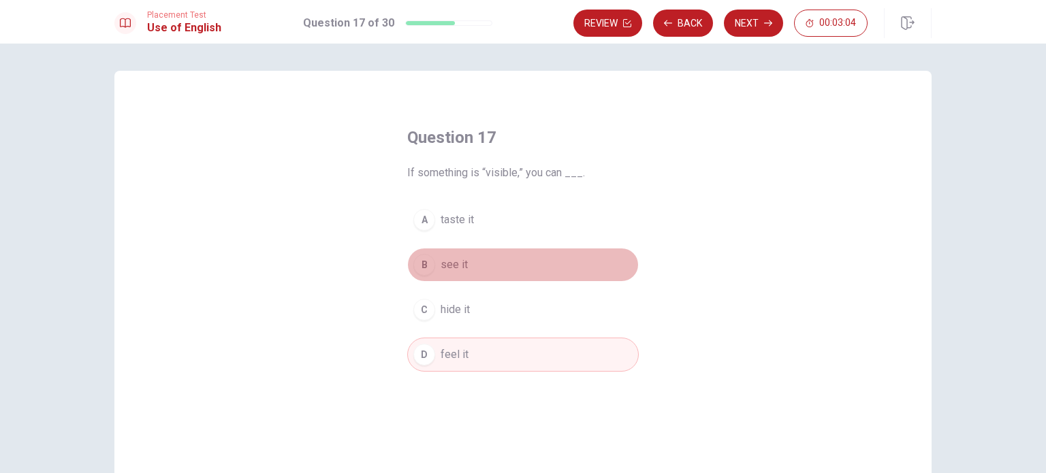
click at [417, 264] on div "B" at bounding box center [425, 265] width 22 height 22
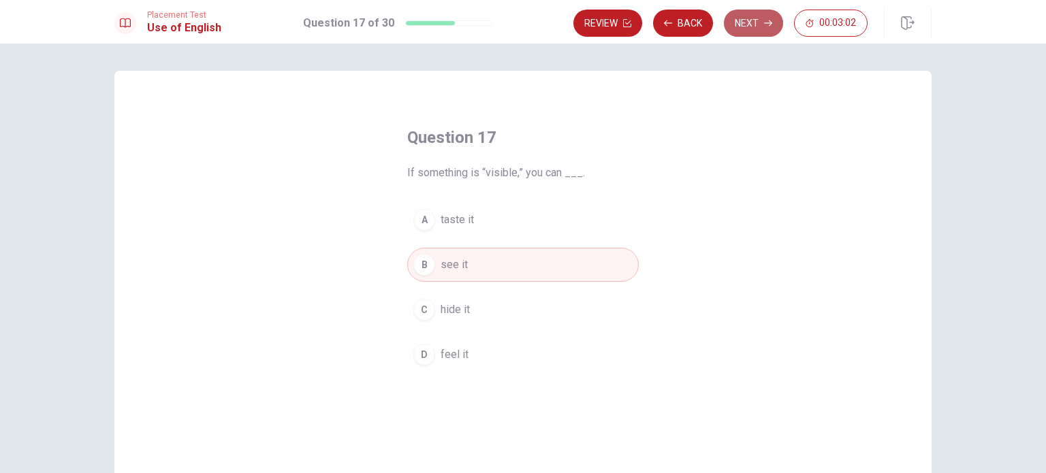
click at [743, 31] on button "Next" at bounding box center [753, 23] width 59 height 27
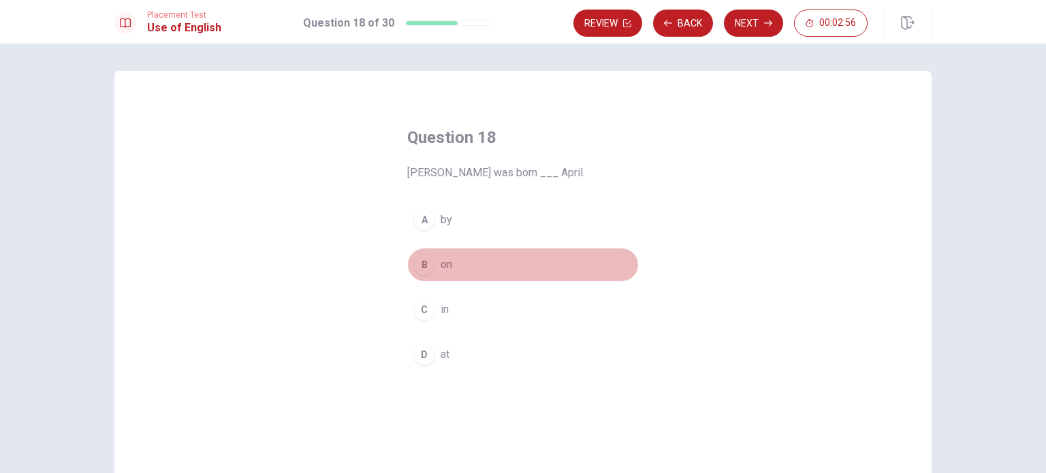
click at [424, 264] on div "B" at bounding box center [425, 265] width 22 height 22
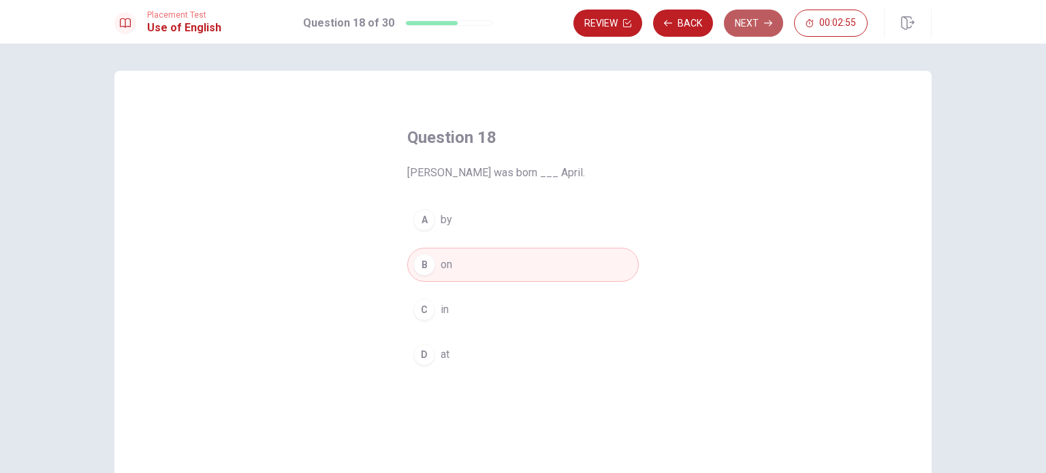
click at [745, 19] on button "Next" at bounding box center [753, 23] width 59 height 27
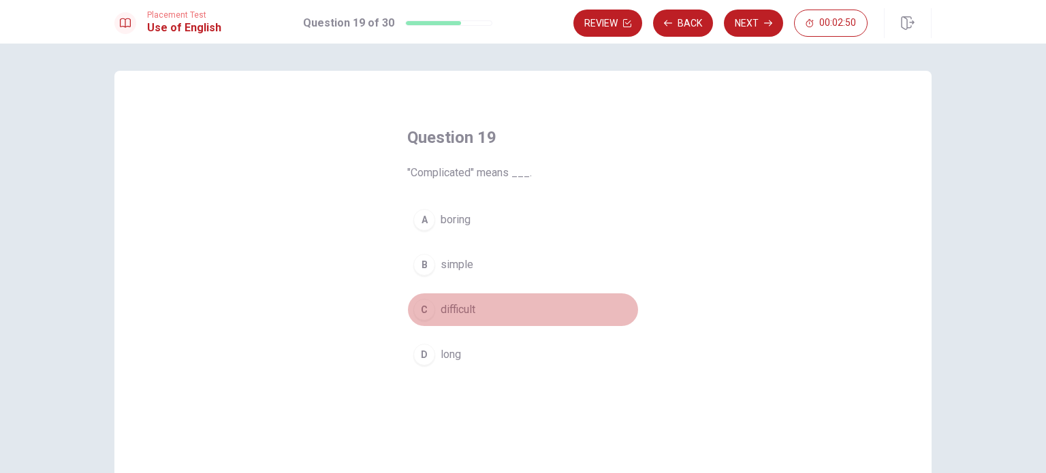
click at [422, 315] on div "C" at bounding box center [425, 310] width 22 height 22
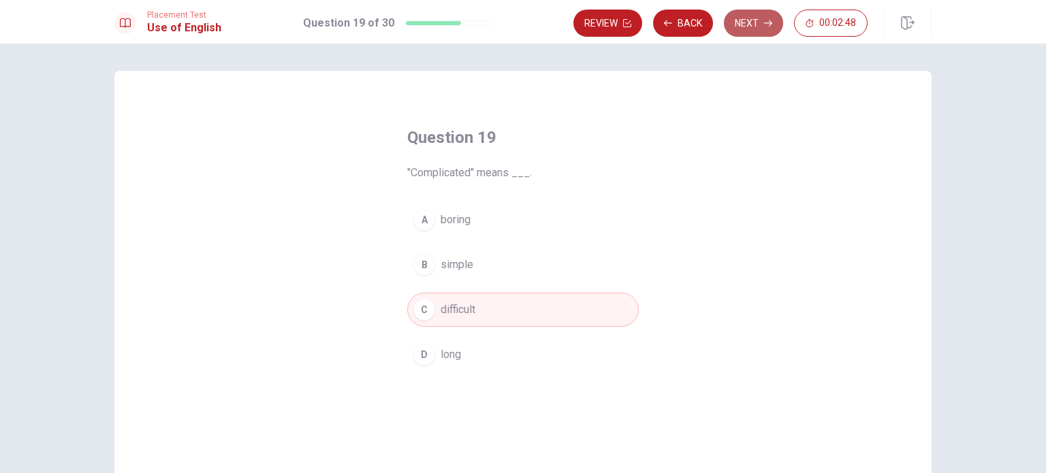
click at [752, 18] on button "Next" at bounding box center [753, 23] width 59 height 27
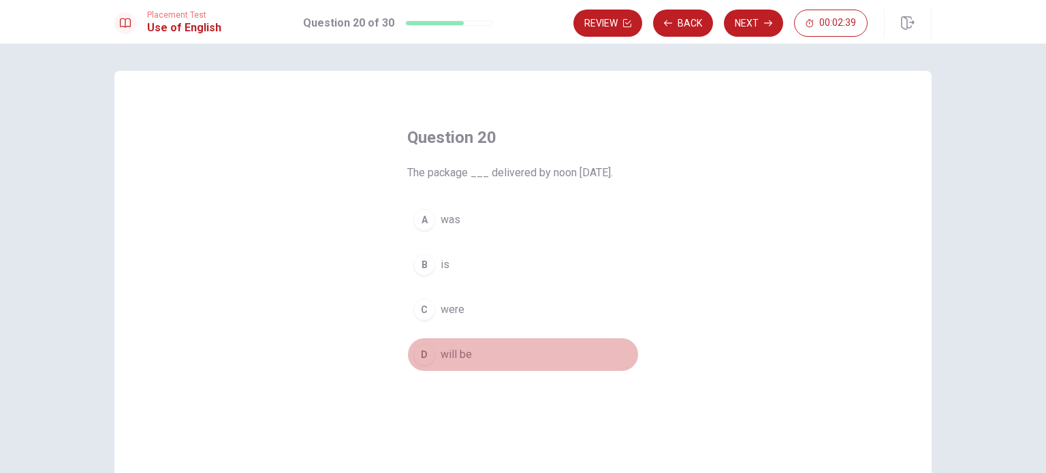
click at [424, 359] on div "D" at bounding box center [425, 355] width 22 height 22
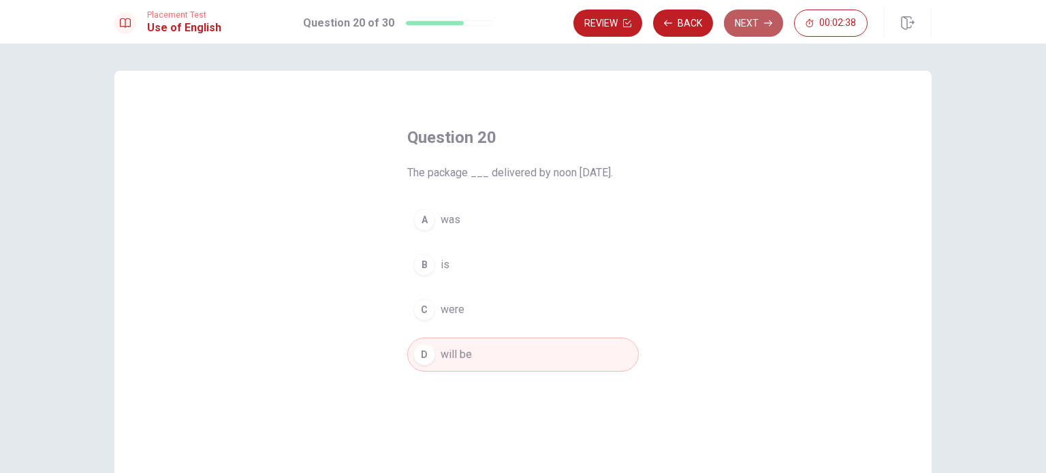
click at [770, 29] on button "Next" at bounding box center [753, 23] width 59 height 27
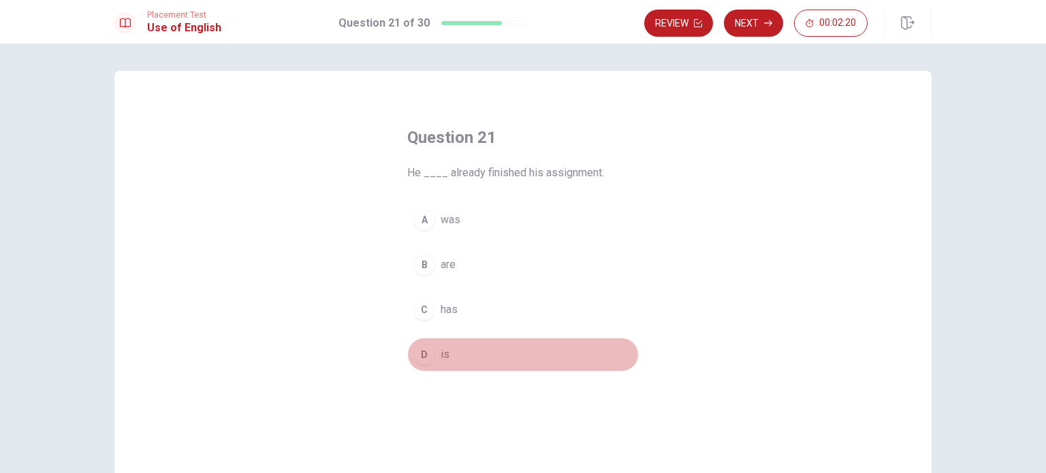
click at [420, 360] on div "D" at bounding box center [425, 355] width 22 height 22
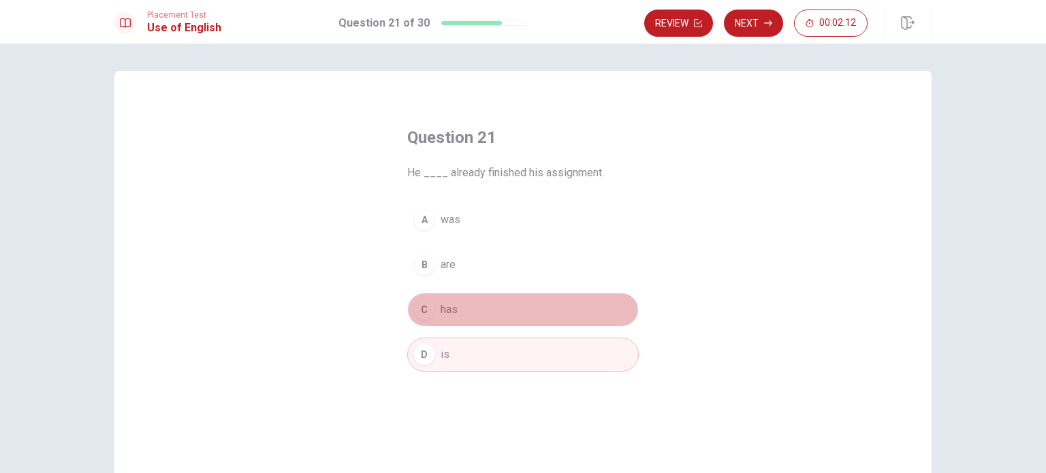
click at [420, 308] on div "C" at bounding box center [425, 310] width 22 height 22
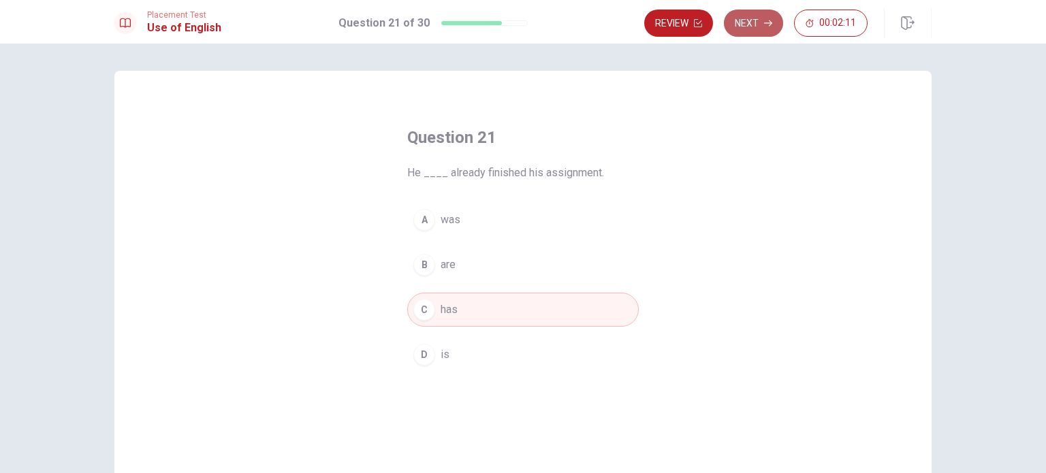
click at [747, 31] on button "Next" at bounding box center [753, 23] width 59 height 27
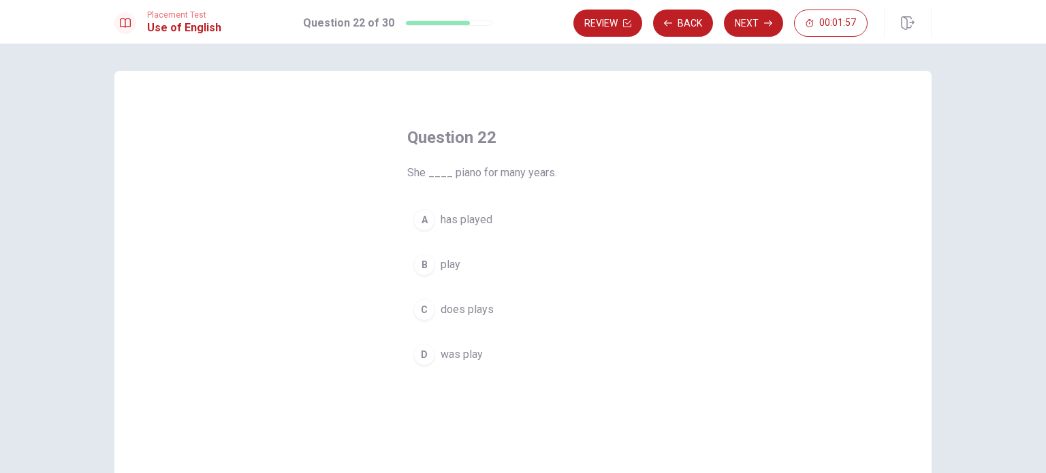
click at [426, 264] on div "B" at bounding box center [425, 265] width 22 height 22
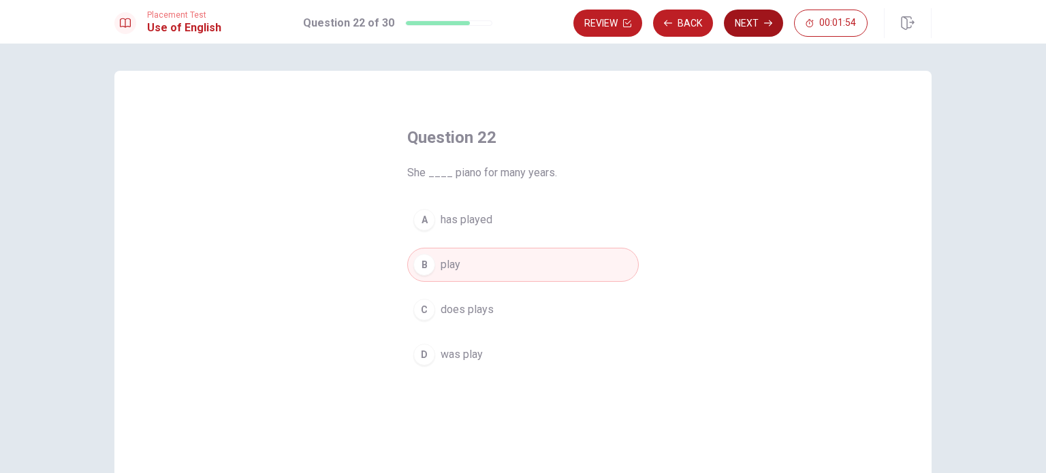
click at [760, 24] on button "Next" at bounding box center [753, 23] width 59 height 27
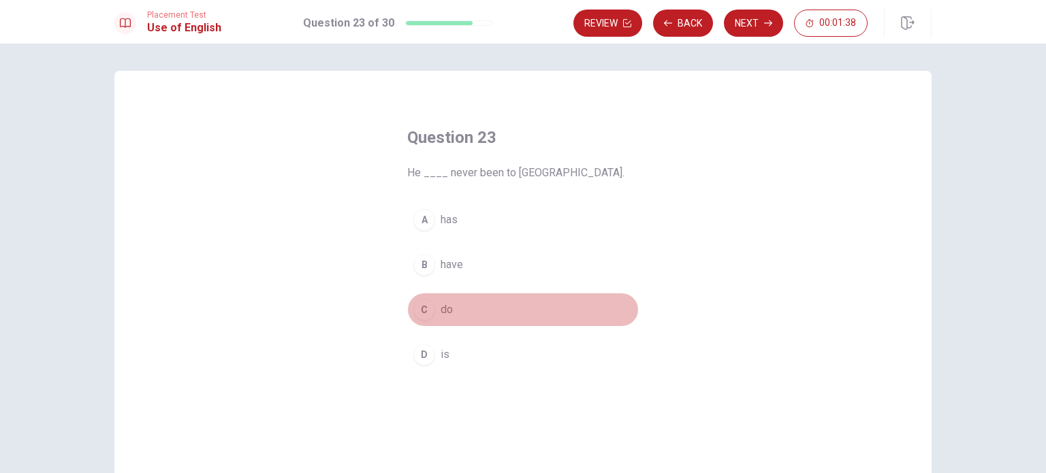
click at [425, 316] on div "C" at bounding box center [425, 310] width 22 height 22
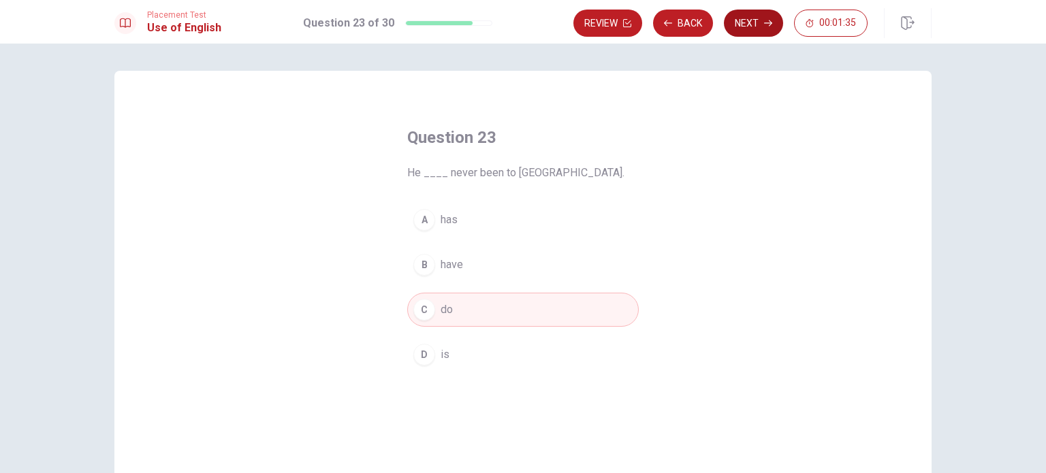
click at [749, 29] on button "Next" at bounding box center [753, 23] width 59 height 27
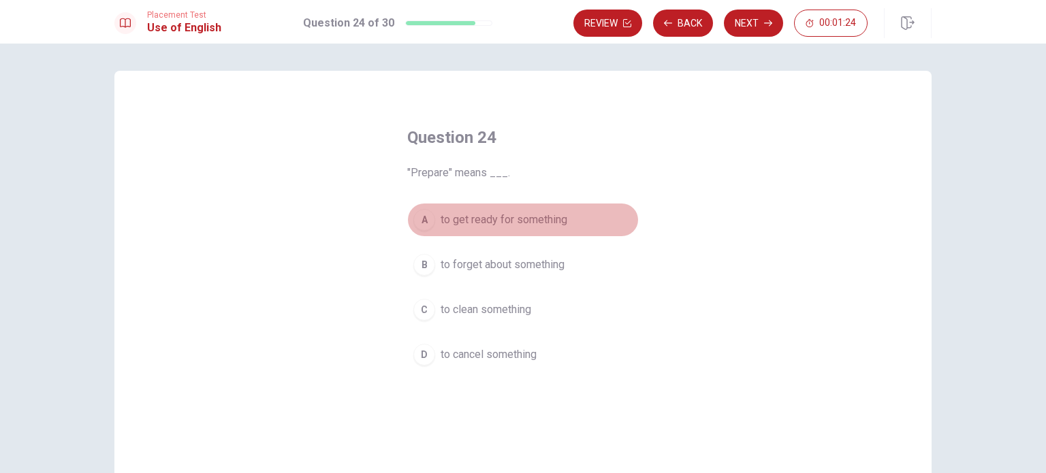
click at [422, 222] on div "A" at bounding box center [425, 220] width 22 height 22
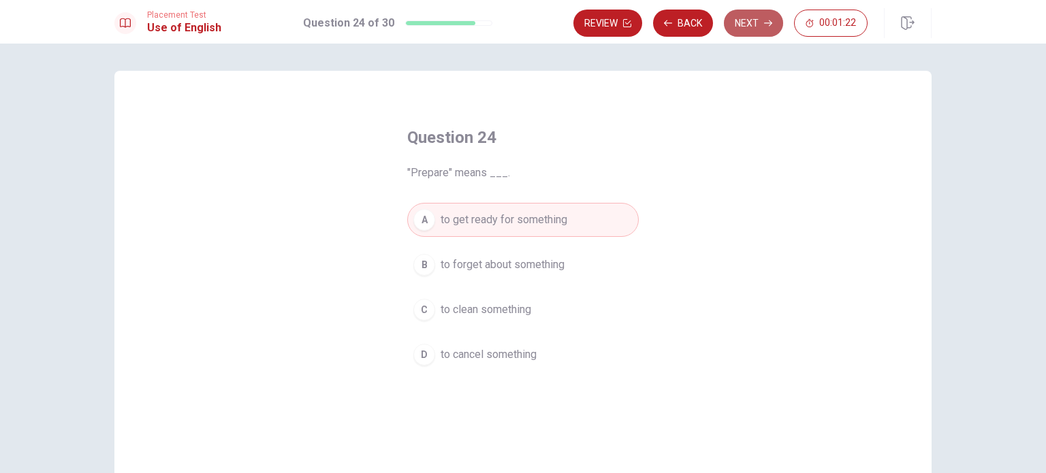
click at [751, 16] on button "Next" at bounding box center [753, 23] width 59 height 27
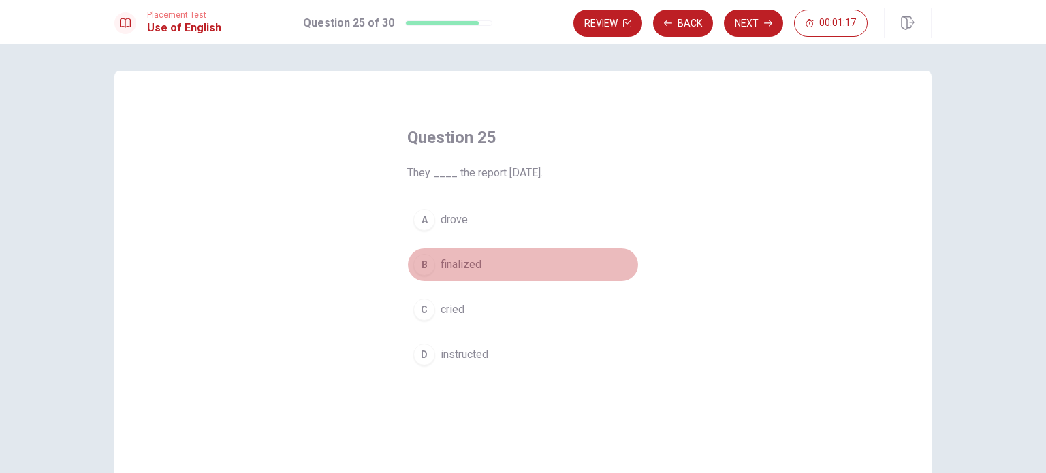
click at [431, 261] on button "B finalized" at bounding box center [523, 265] width 232 height 34
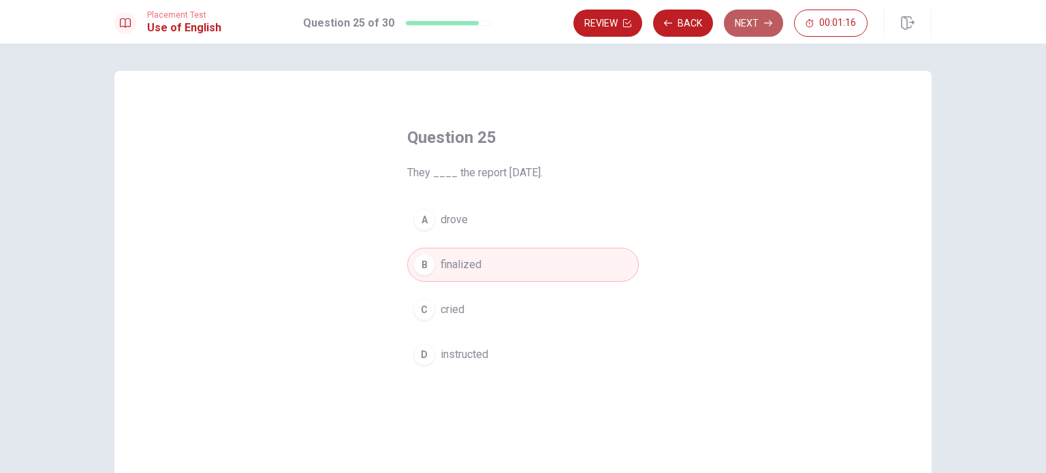
click at [741, 23] on button "Next" at bounding box center [753, 23] width 59 height 27
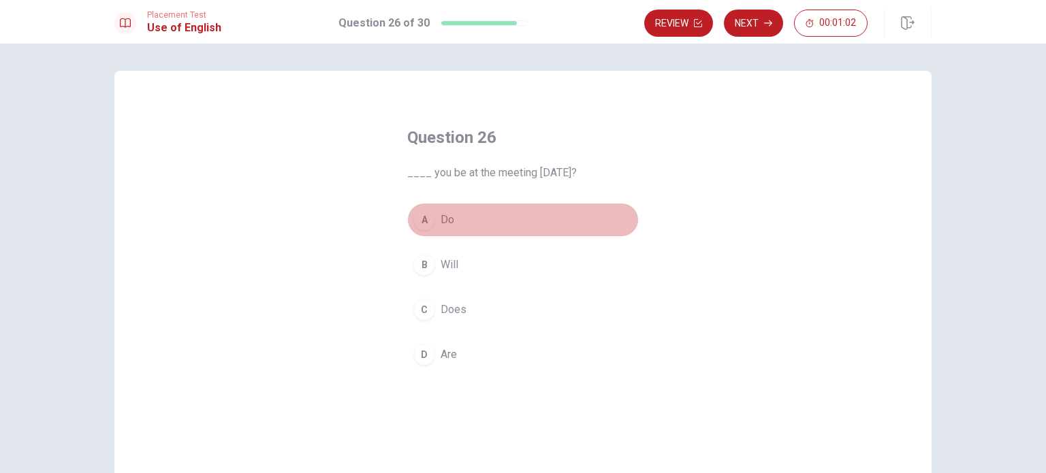
click at [441, 225] on span "Do" at bounding box center [448, 220] width 14 height 16
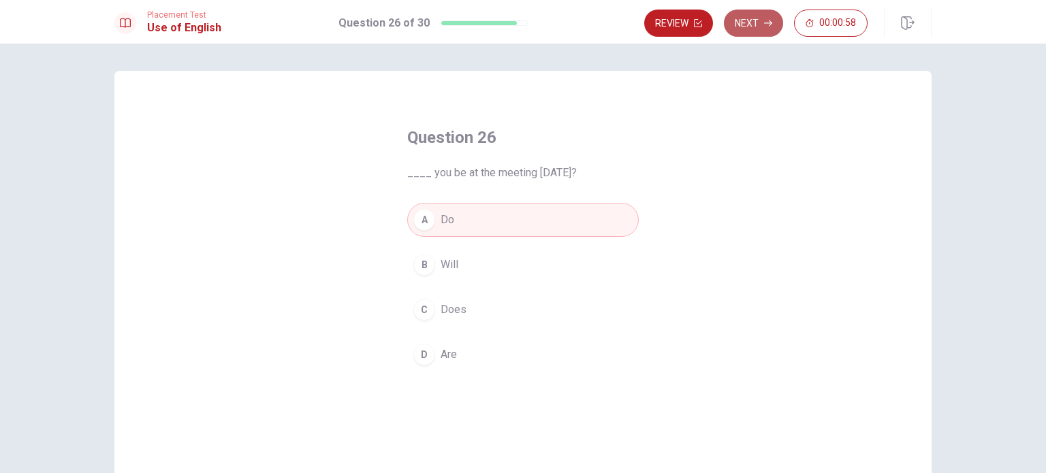
click at [760, 27] on button "Next" at bounding box center [753, 23] width 59 height 27
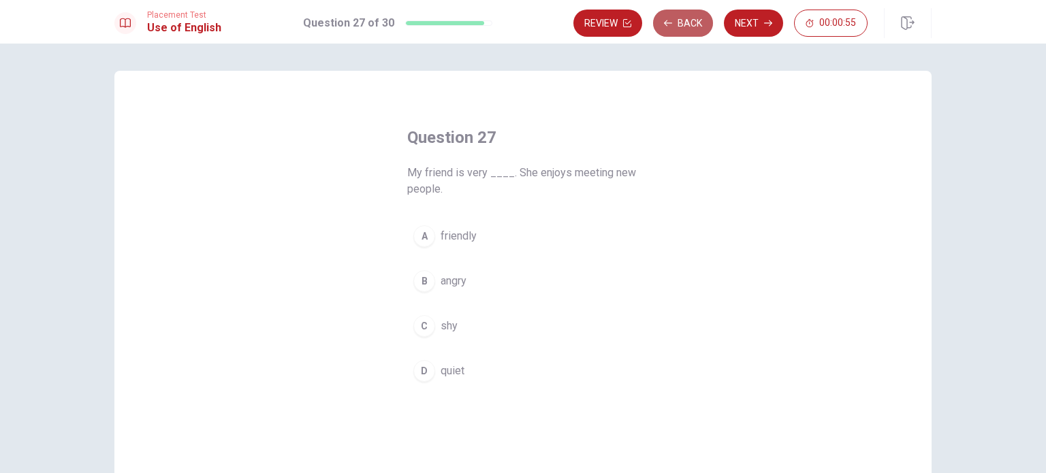
click at [672, 27] on icon "button" at bounding box center [668, 23] width 8 height 8
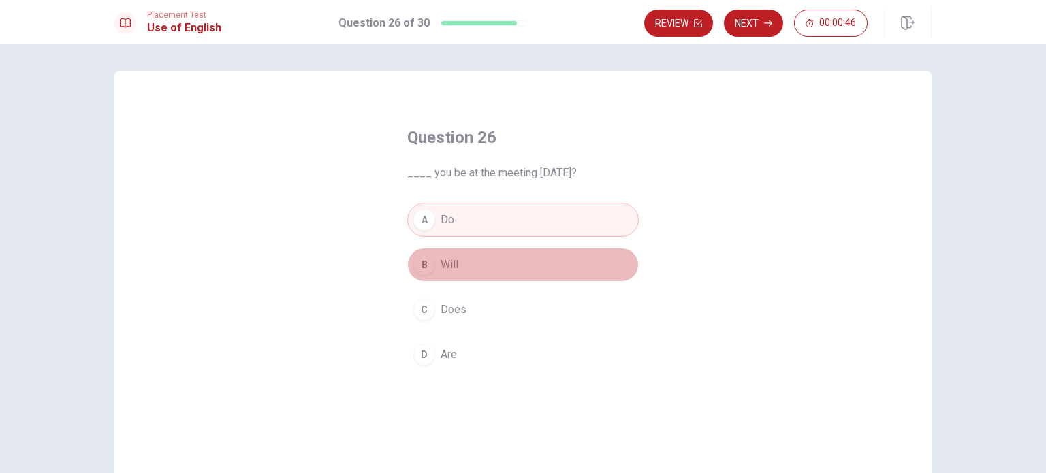
click at [426, 267] on div "B" at bounding box center [425, 265] width 22 height 22
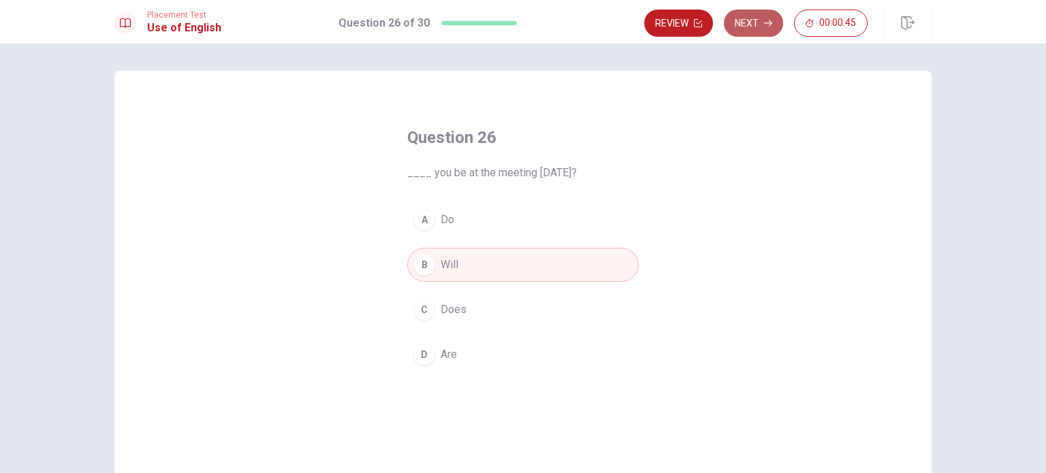
click at [750, 27] on button "Next" at bounding box center [753, 23] width 59 height 27
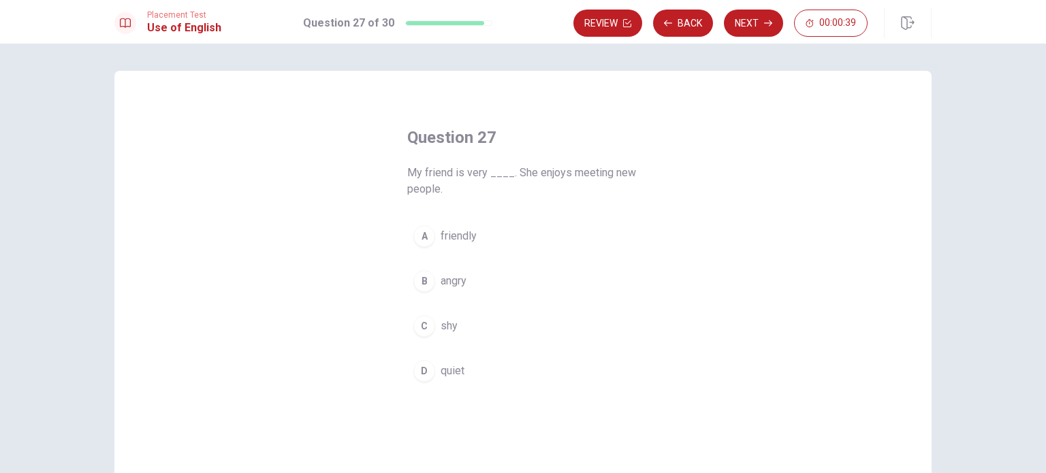
click at [418, 241] on div "A" at bounding box center [425, 236] width 22 height 22
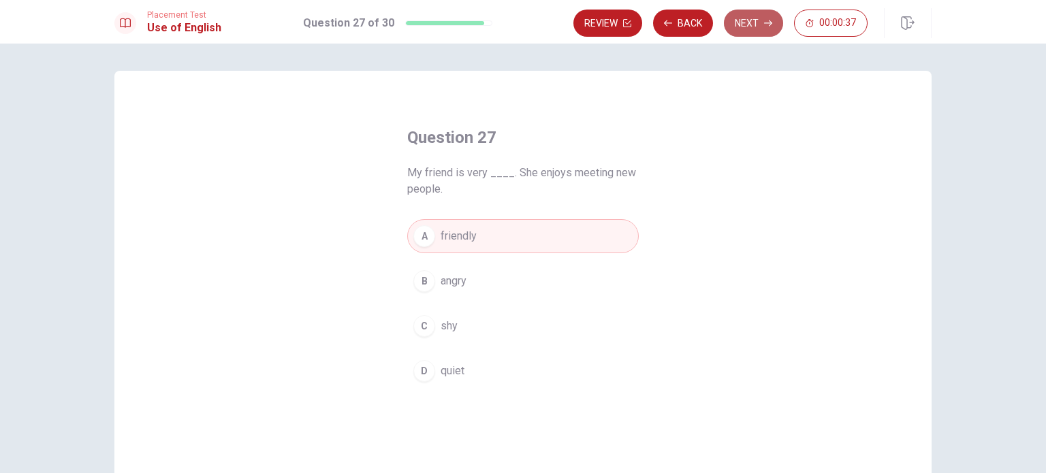
click at [757, 28] on button "Next" at bounding box center [753, 23] width 59 height 27
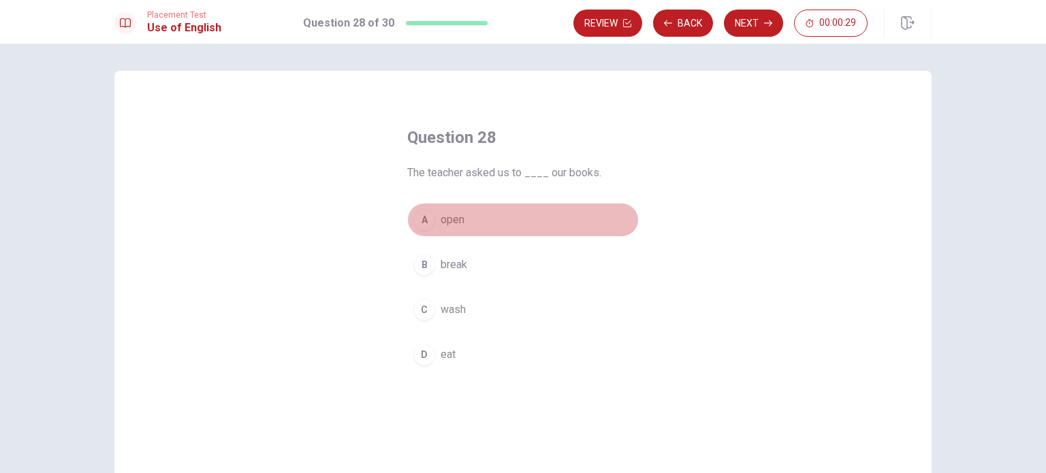
click at [424, 224] on div "A" at bounding box center [425, 220] width 22 height 22
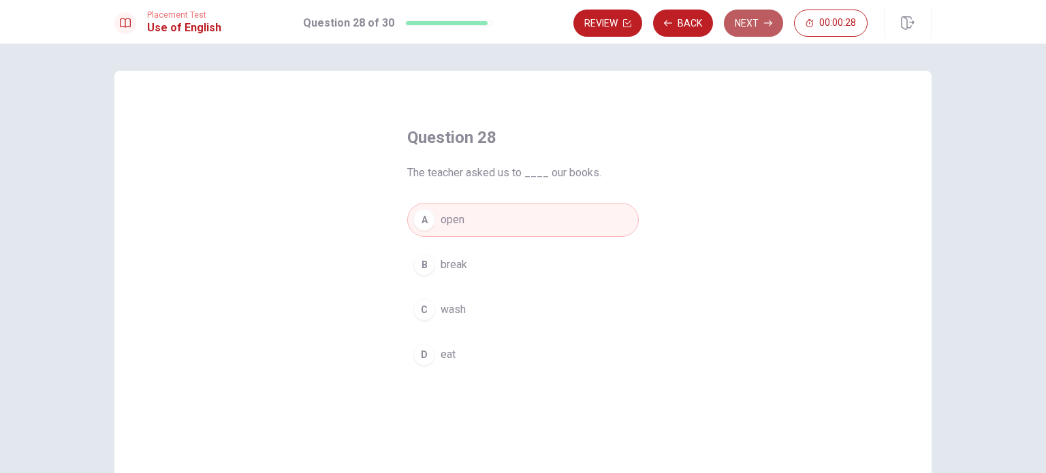
click at [744, 30] on button "Next" at bounding box center [753, 23] width 59 height 27
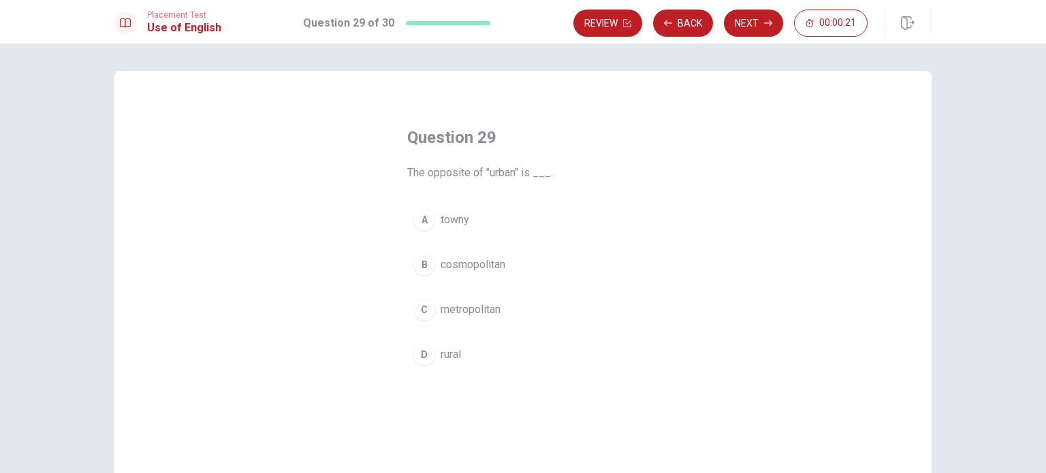
click at [414, 352] on div "D" at bounding box center [425, 355] width 22 height 22
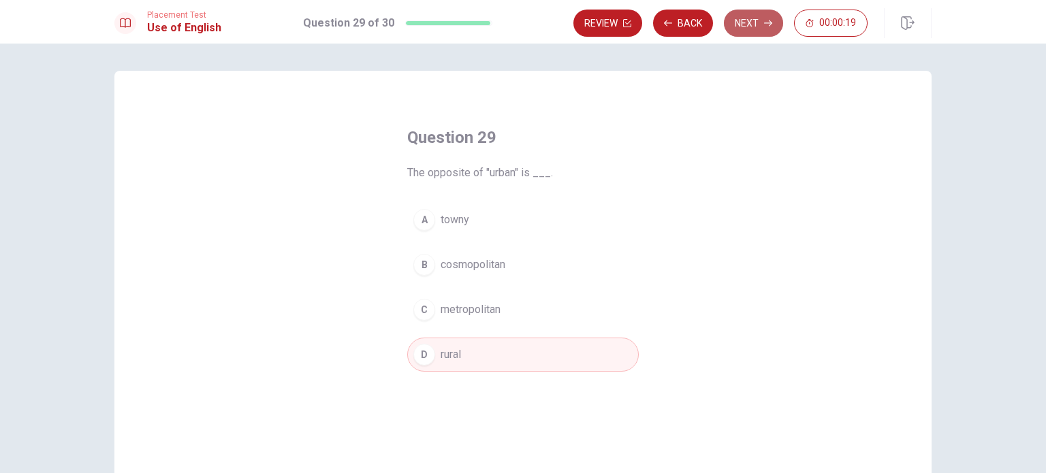
click at [752, 27] on button "Next" at bounding box center [753, 23] width 59 height 27
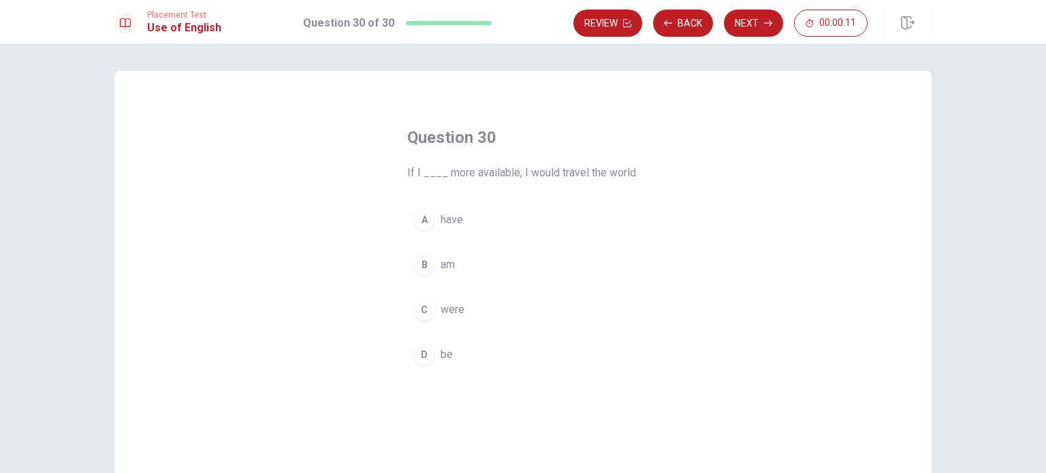
click at [424, 220] on div "A" at bounding box center [425, 220] width 22 height 22
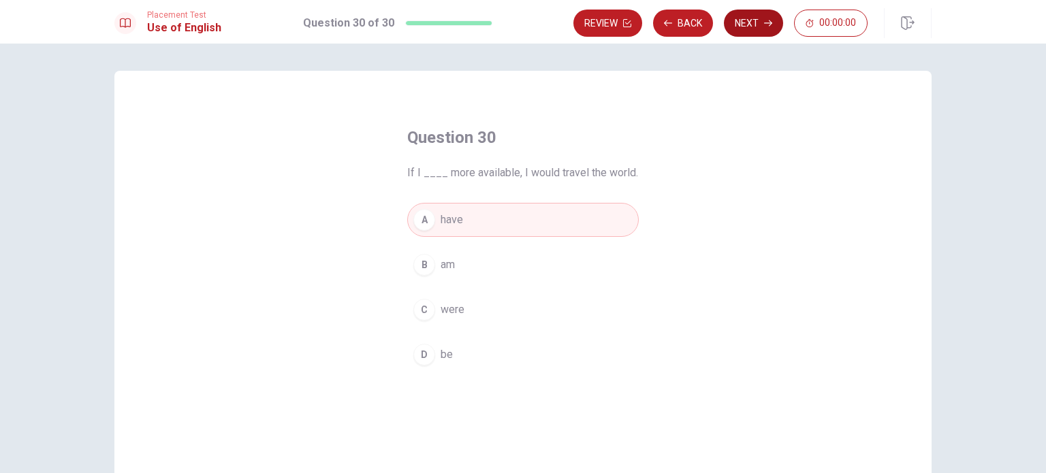
click at [758, 22] on button "Next" at bounding box center [753, 23] width 59 height 27
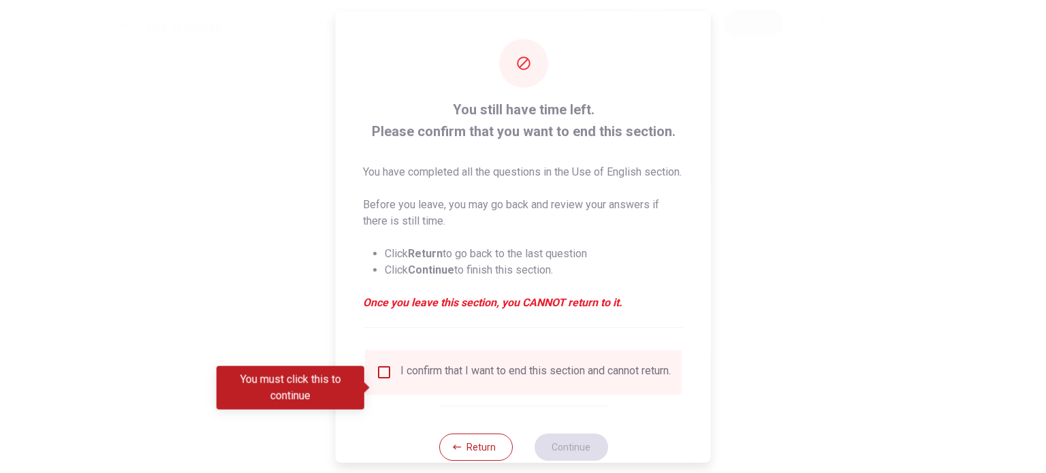
click at [439, 311] on em "Once you leave this section, you CANNOT return to it." at bounding box center [523, 302] width 321 height 16
click at [381, 380] on input "You must click this to continue" at bounding box center [384, 372] width 16 height 16
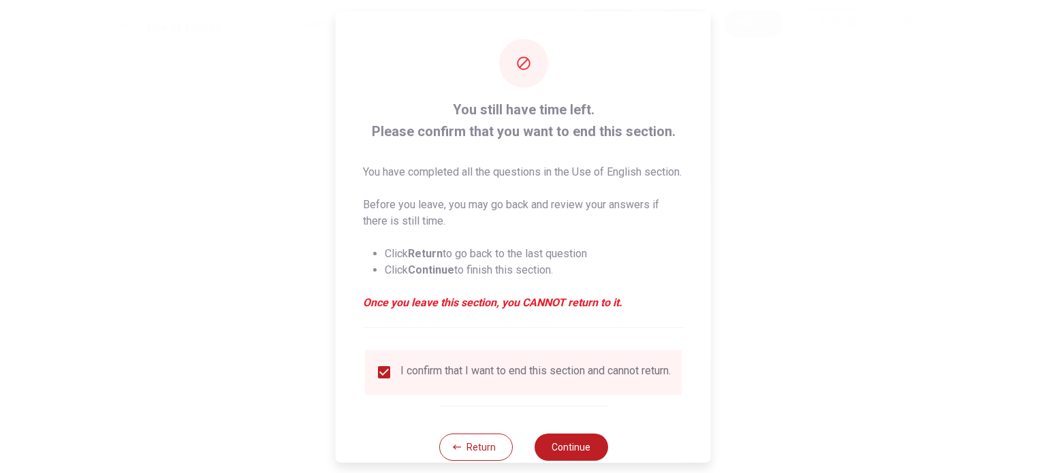
drag, startPoint x: 718, startPoint y: 378, endPoint x: 704, endPoint y: 393, distance: 20.7
click at [704, 393] on div "You still have time left. Please confirm that you want to end this section. You…" at bounding box center [523, 236] width 1046 height 473
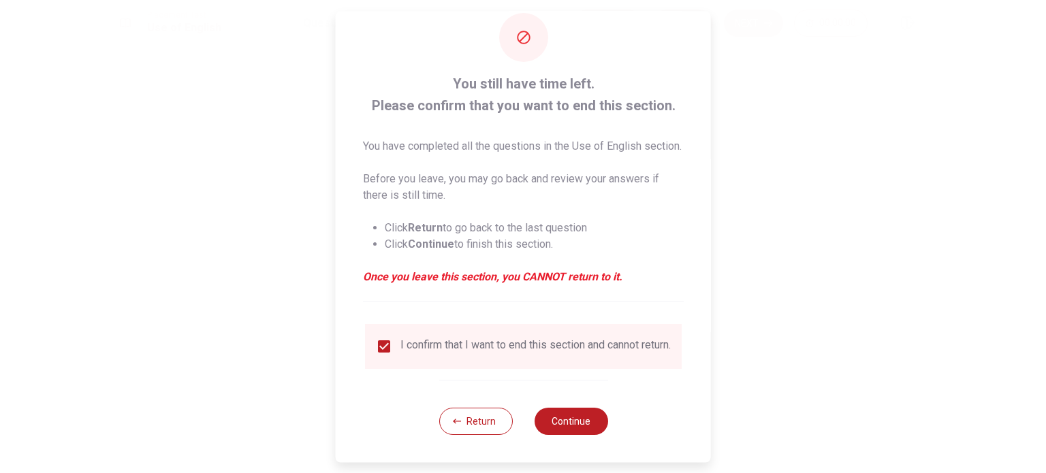
scroll to position [50, 0]
click at [451, 409] on button "Return" at bounding box center [476, 421] width 74 height 27
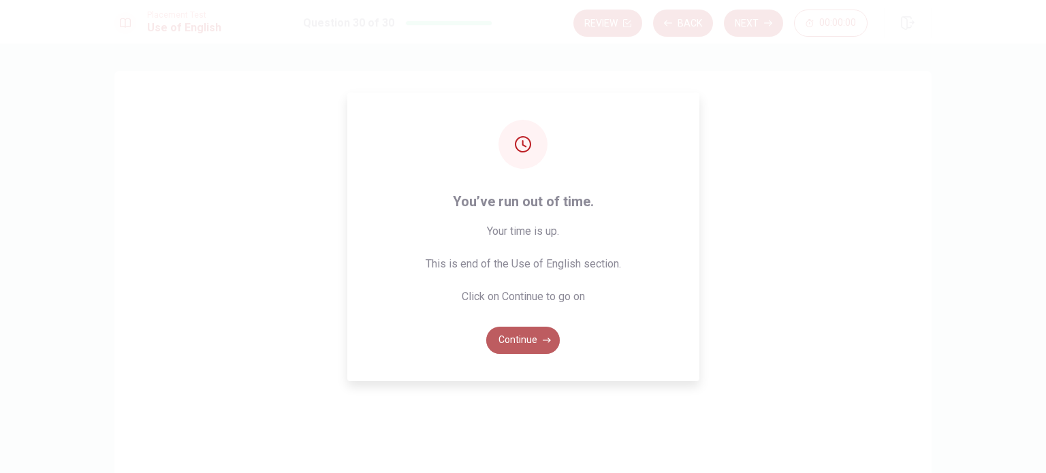
click at [535, 339] on button "Continue" at bounding box center [523, 340] width 74 height 27
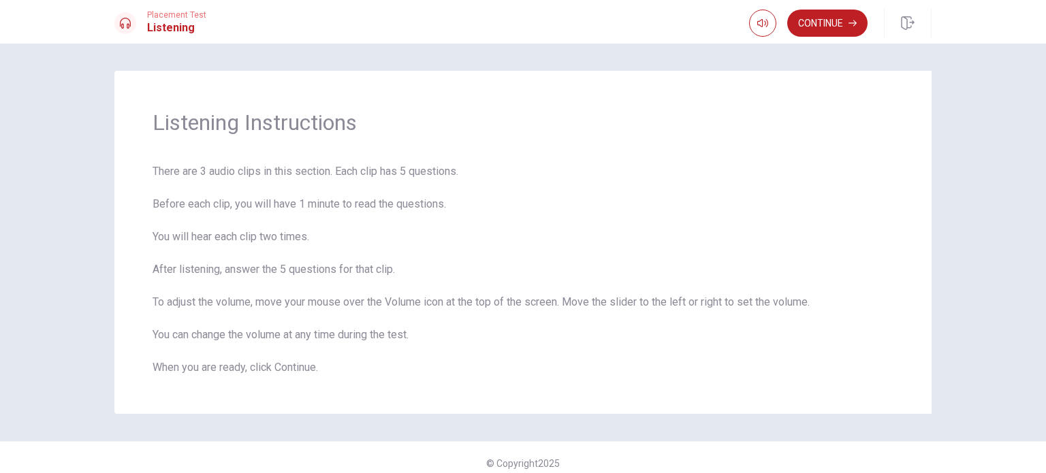
scroll to position [11, 0]
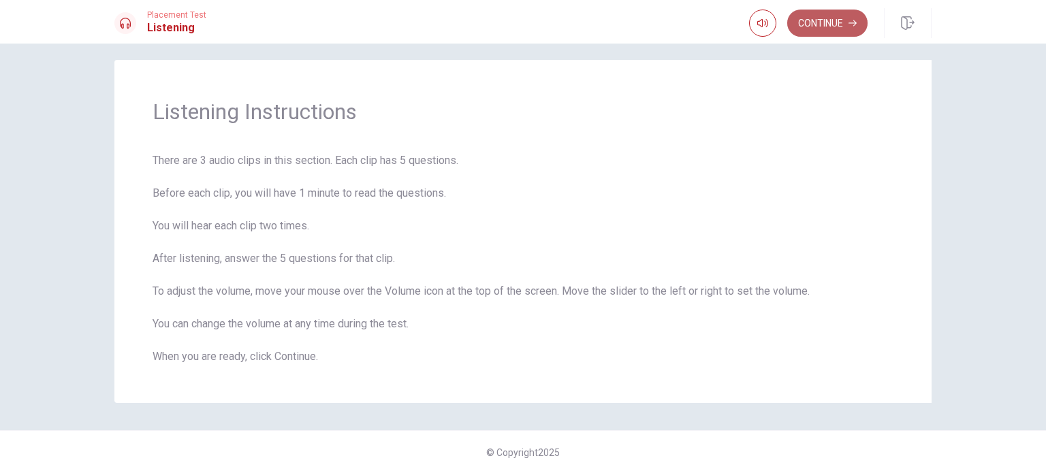
click at [835, 21] on button "Continue" at bounding box center [828, 23] width 80 height 27
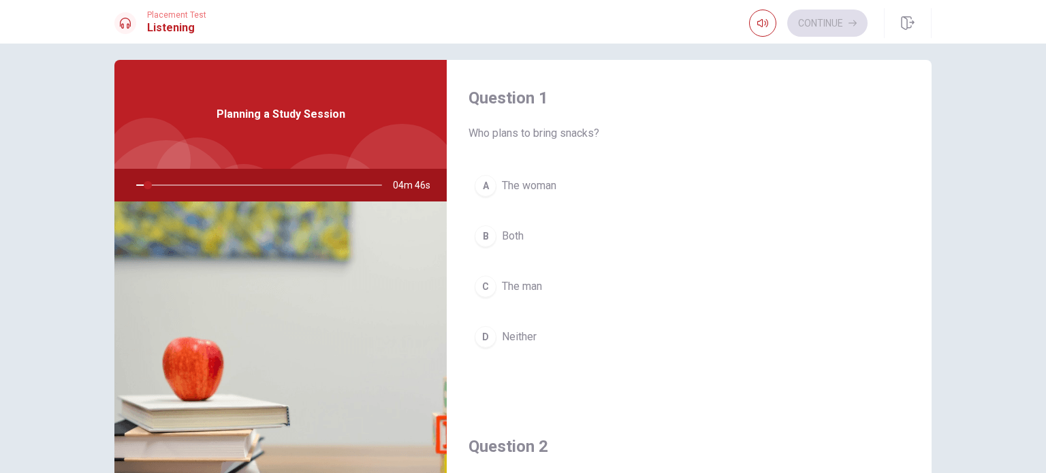
click at [797, 373] on div "A The woman B Both C The man D Neither" at bounding box center [689, 275] width 441 height 213
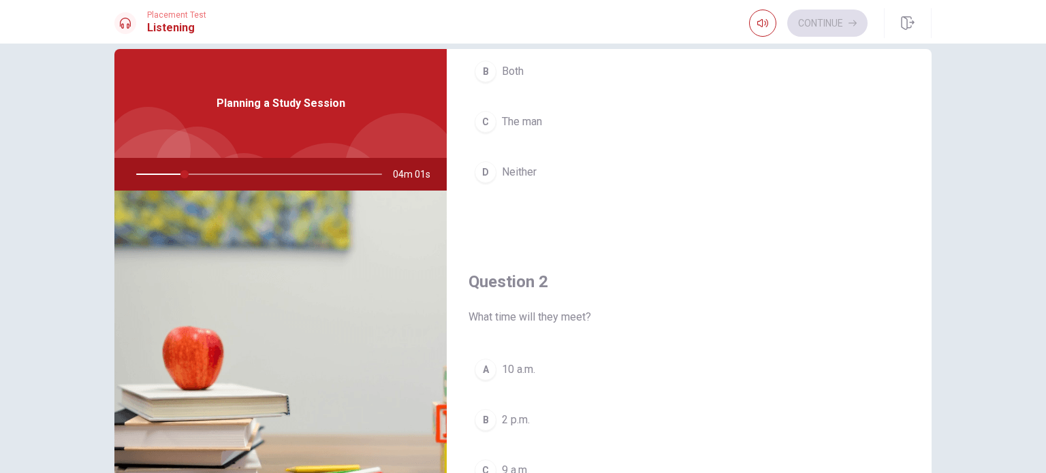
scroll to position [0, 0]
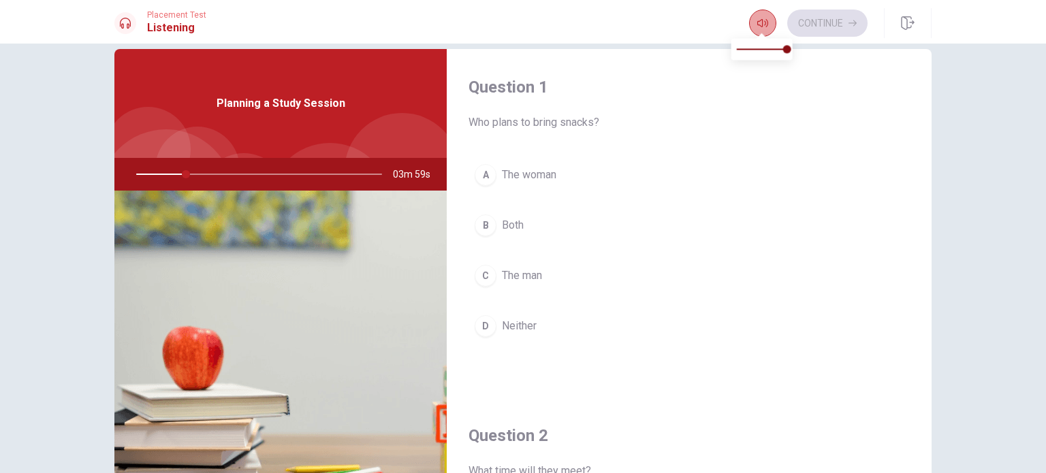
click at [766, 23] on icon "button" at bounding box center [763, 23] width 11 height 11
drag, startPoint x: 195, startPoint y: 174, endPoint x: 156, endPoint y: 173, distance: 38.9
click at [156, 173] on div at bounding box center [256, 174] width 273 height 33
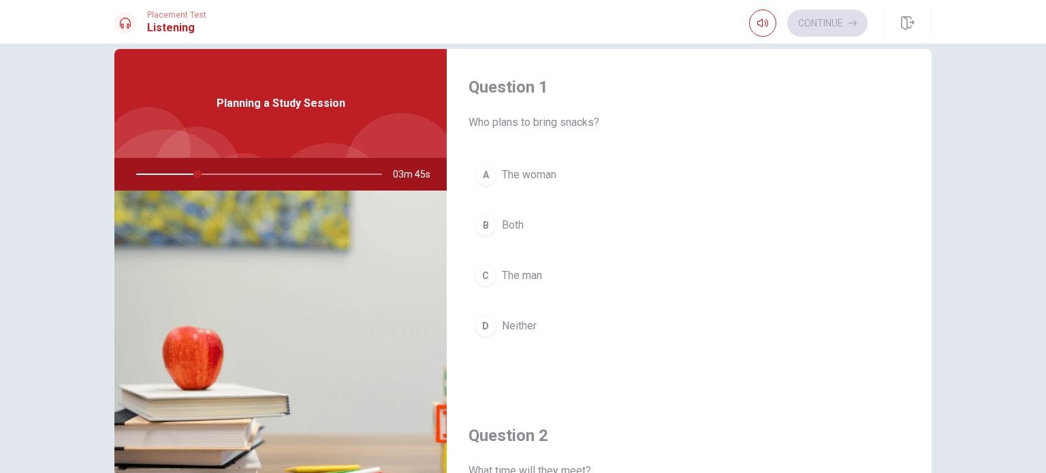
click at [156, 173] on div at bounding box center [256, 174] width 273 height 33
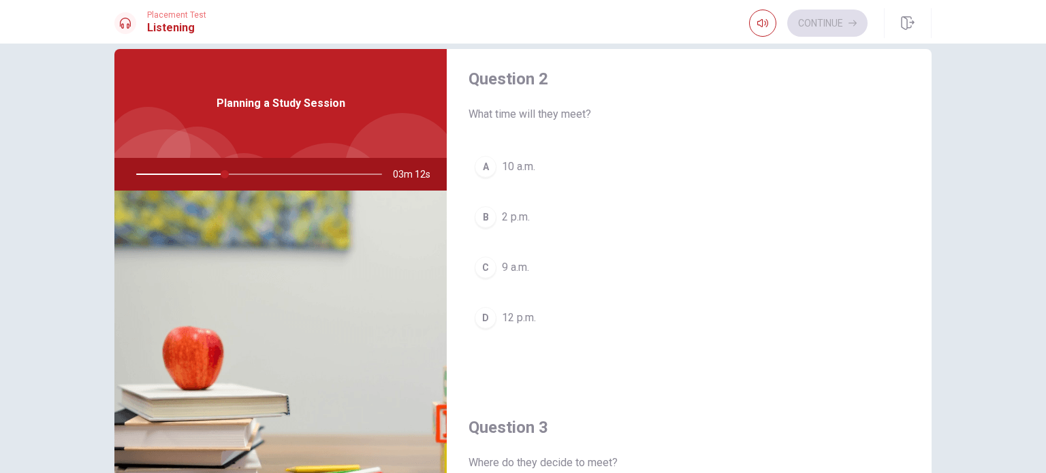
scroll to position [359, 0]
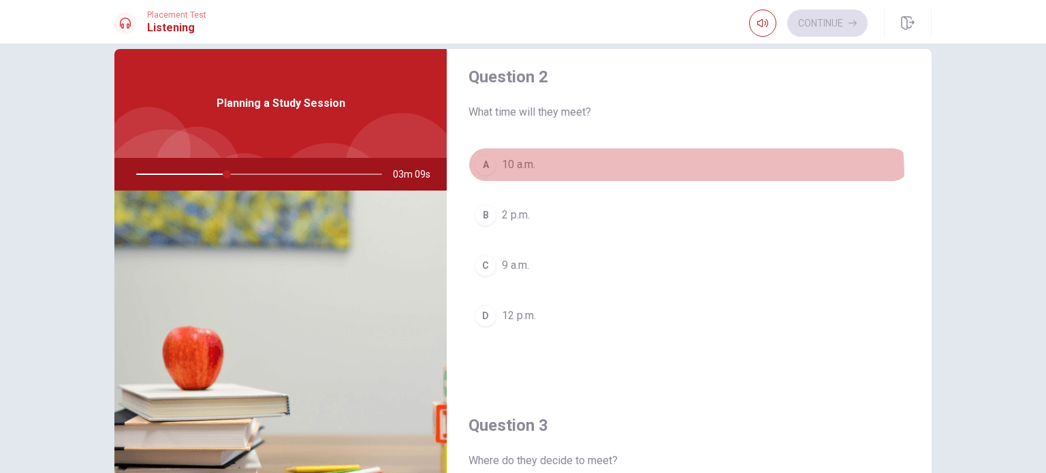
click at [516, 178] on button "A 10 a.m." at bounding box center [689, 165] width 441 height 34
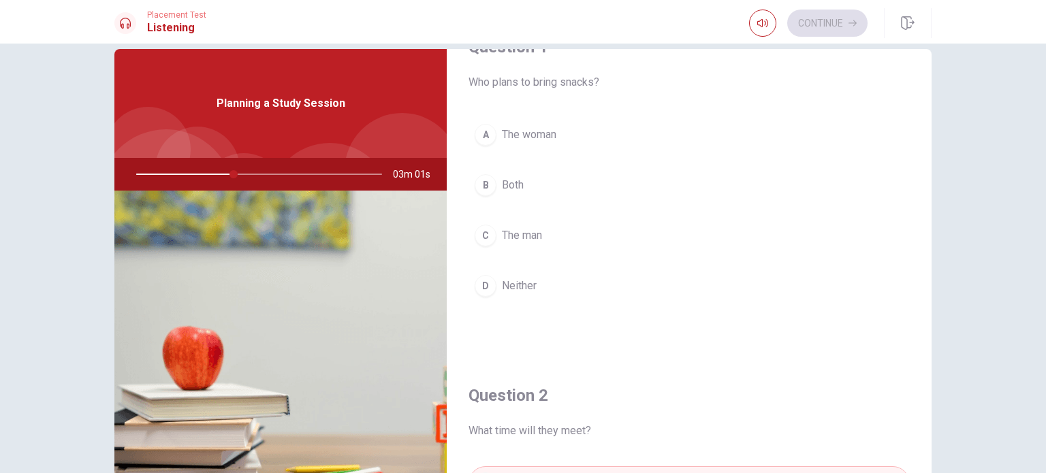
scroll to position [42, 0]
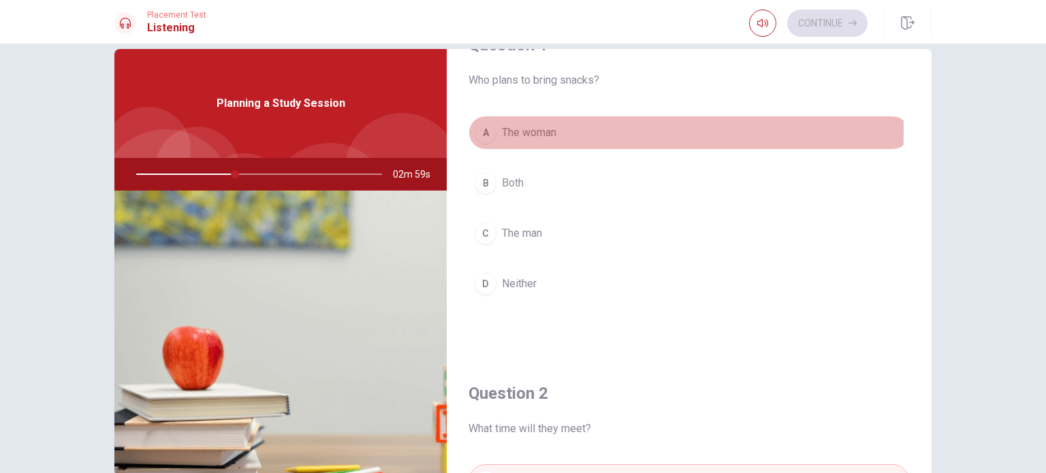
click at [480, 129] on div "A" at bounding box center [486, 133] width 22 height 22
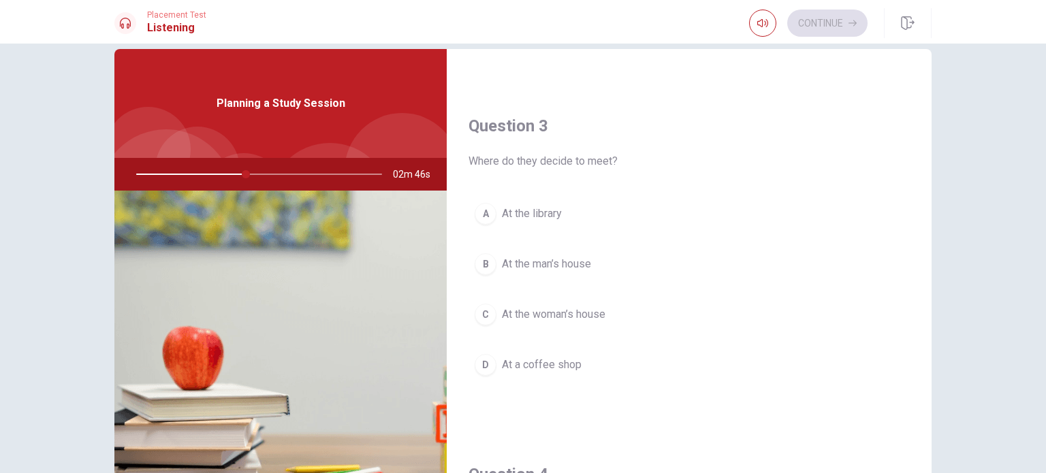
scroll to position [657, 0]
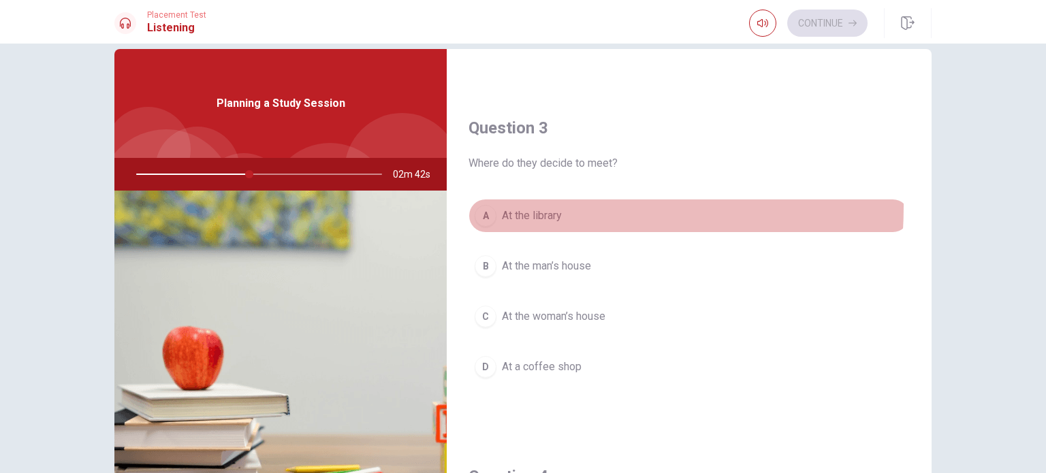
click at [489, 204] on button "A At the library" at bounding box center [689, 216] width 441 height 34
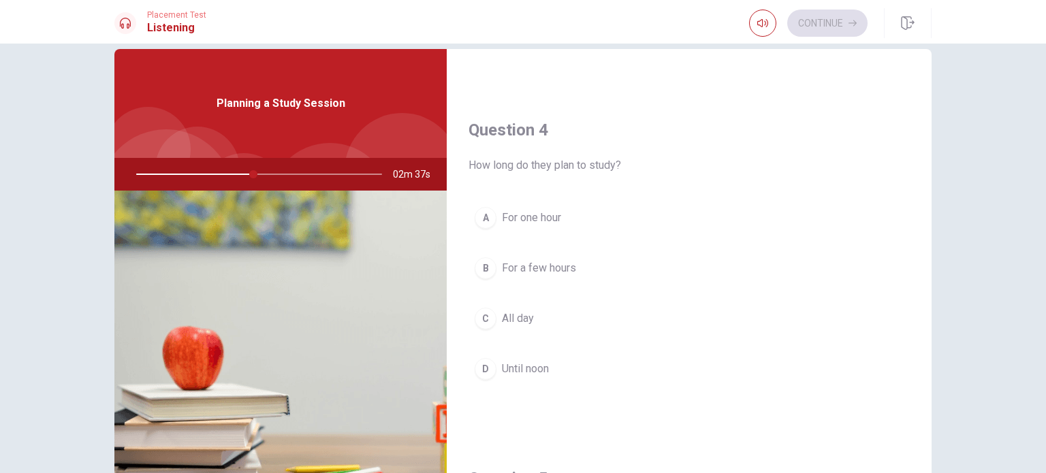
scroll to position [1006, 0]
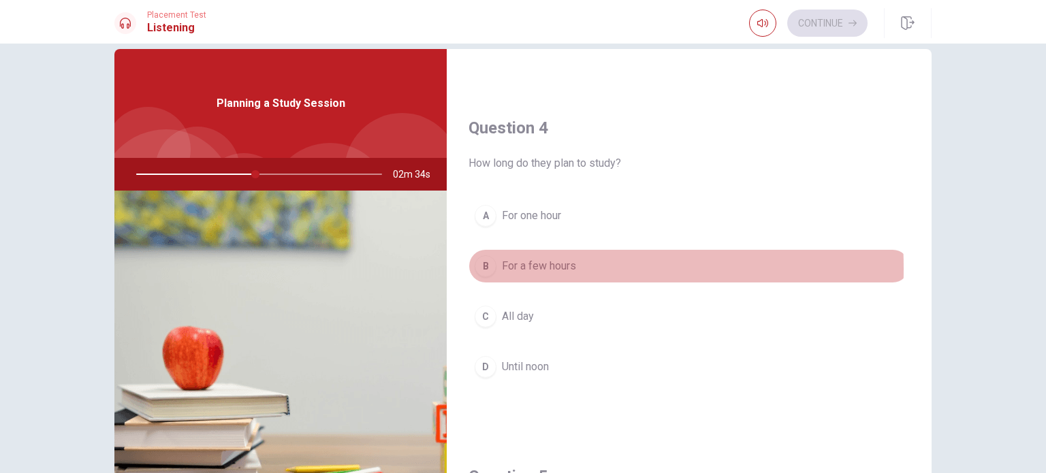
click at [485, 265] on div "B" at bounding box center [486, 266] width 22 height 22
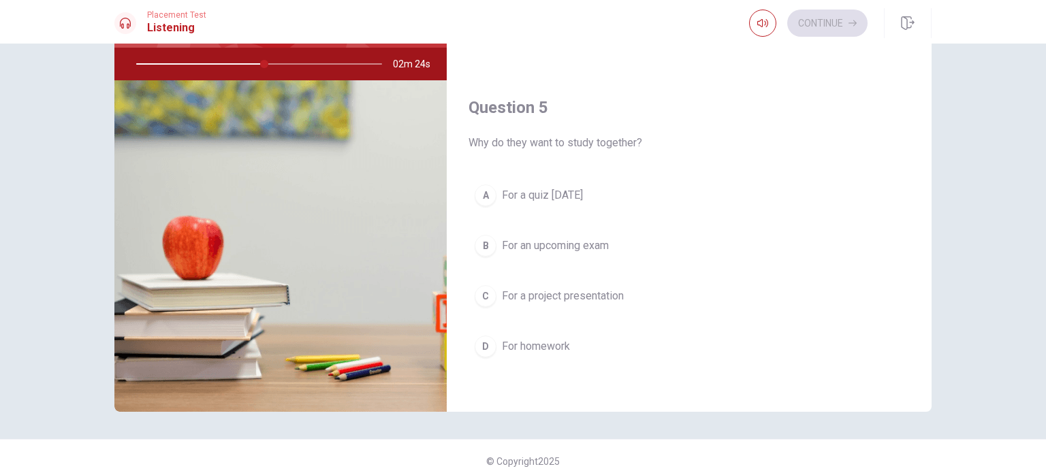
scroll to position [142, 0]
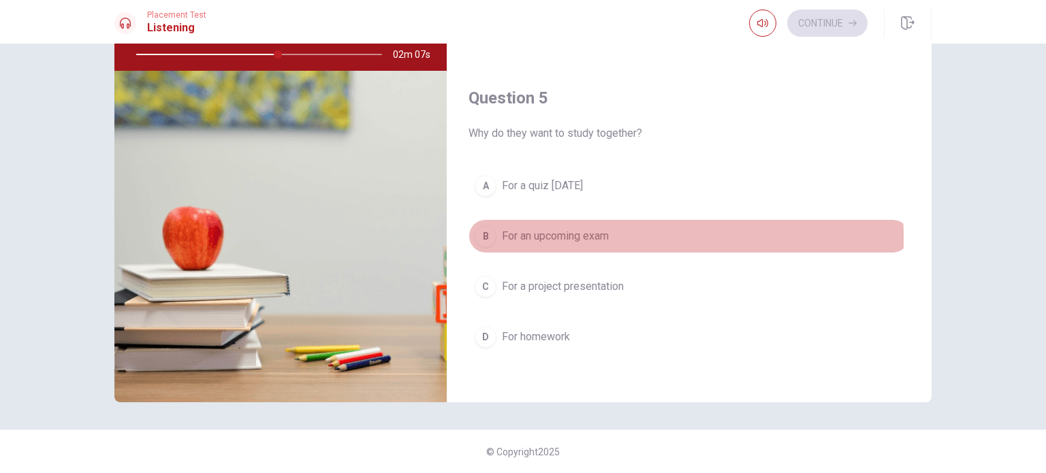
click at [487, 233] on div "B" at bounding box center [486, 236] width 22 height 22
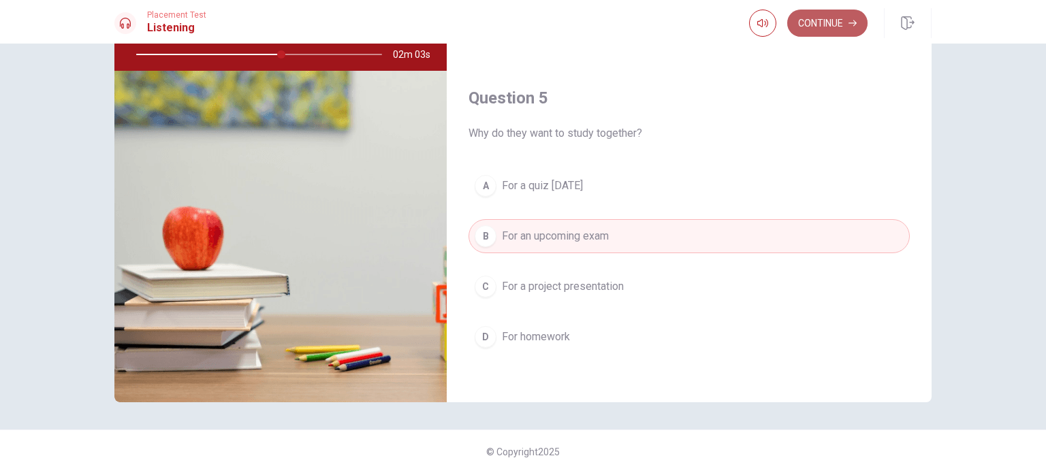
click at [833, 27] on button "Continue" at bounding box center [828, 23] width 80 height 27
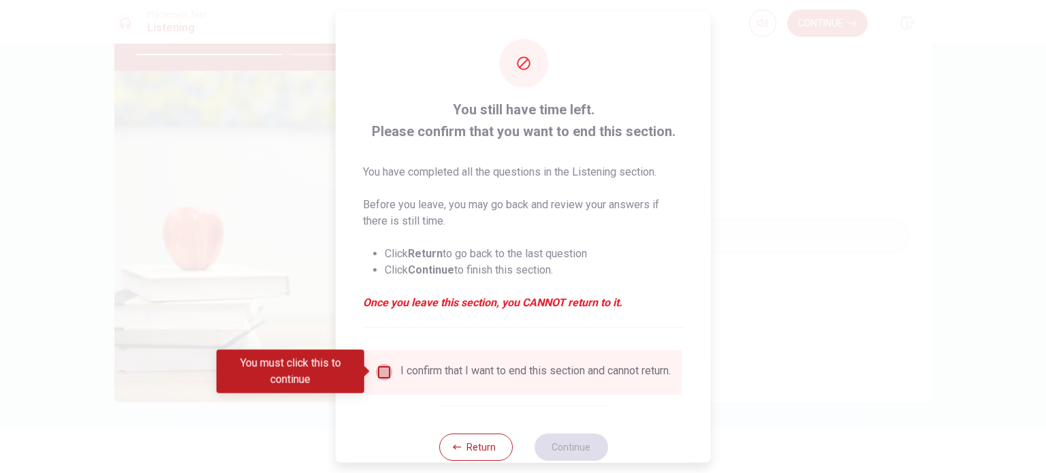
click at [376, 368] on input "You must click this to continue" at bounding box center [384, 372] width 16 height 16
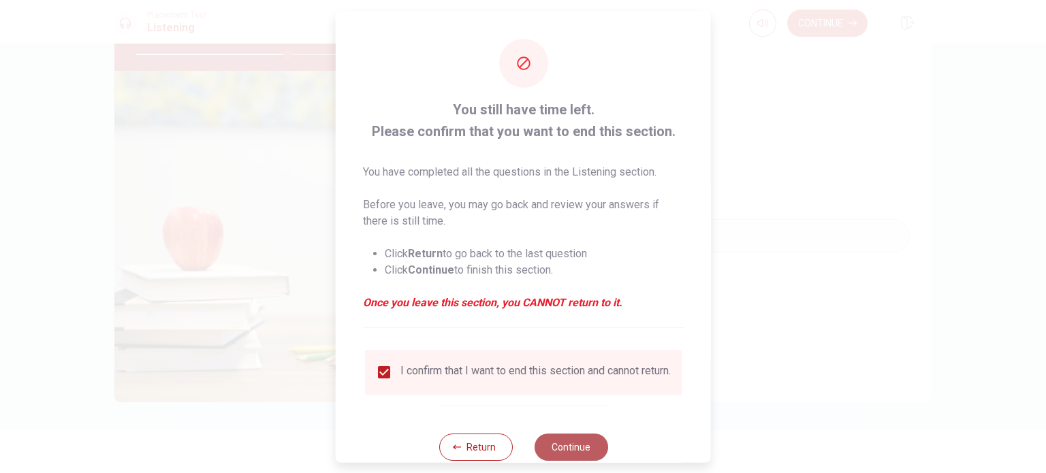
click at [566, 446] on button "Continue" at bounding box center [571, 446] width 74 height 27
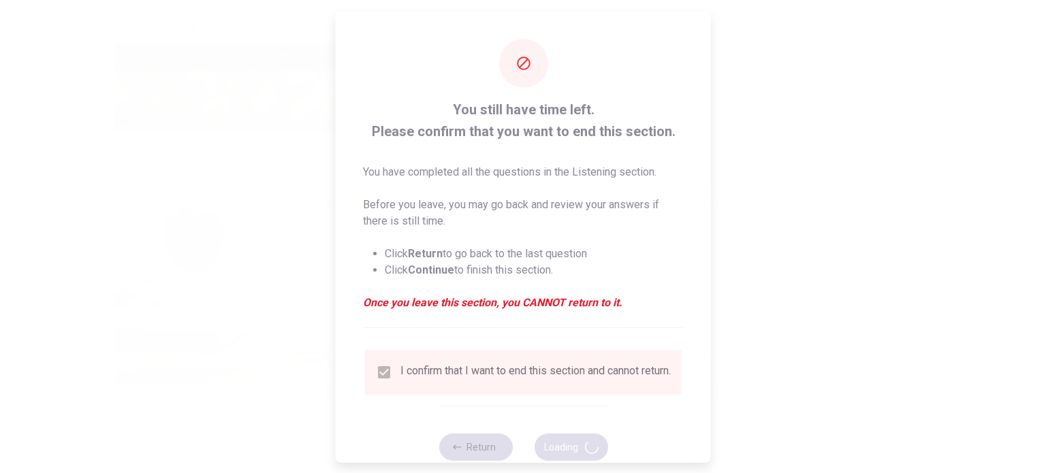
type input "62"
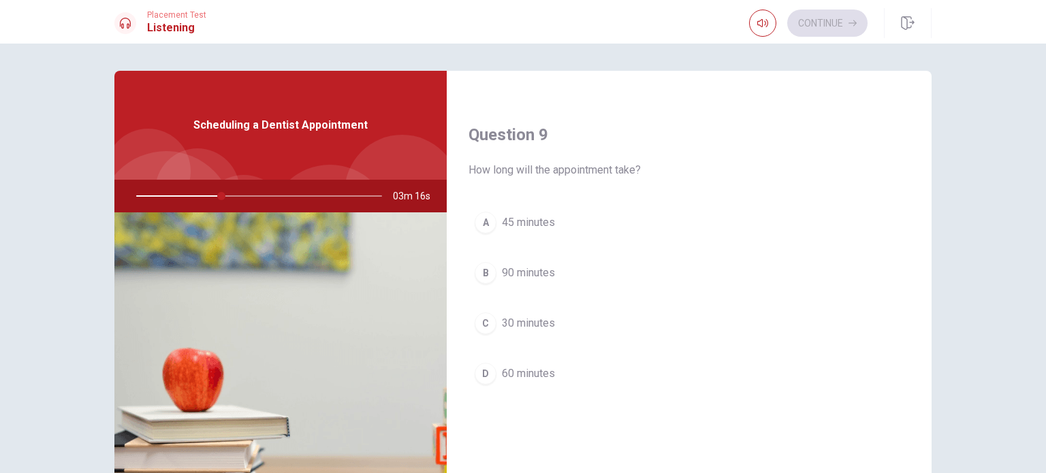
scroll to position [1027, 0]
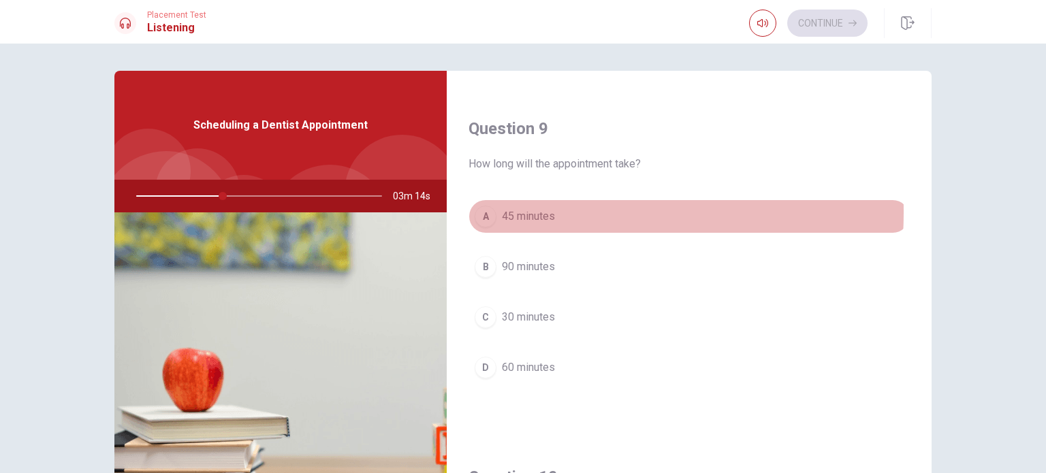
click at [488, 209] on div "A" at bounding box center [486, 217] width 22 height 22
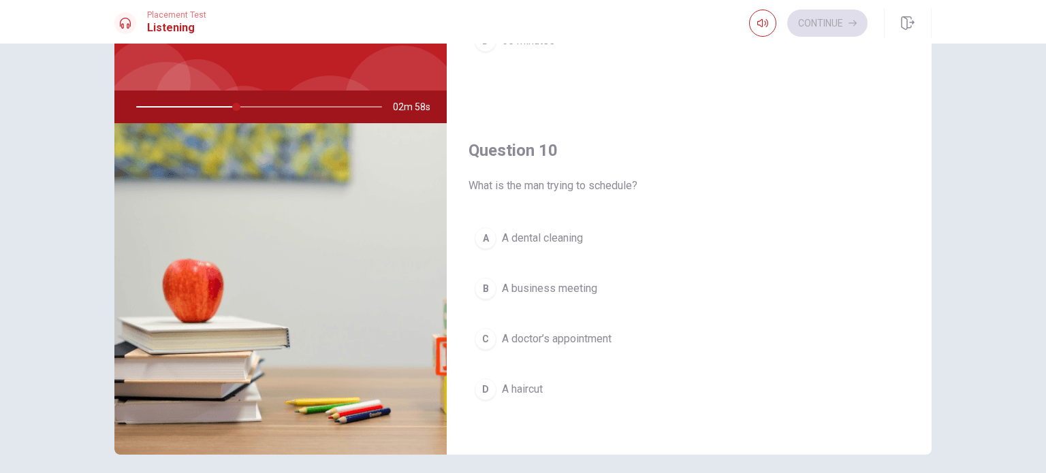
scroll to position [90, 0]
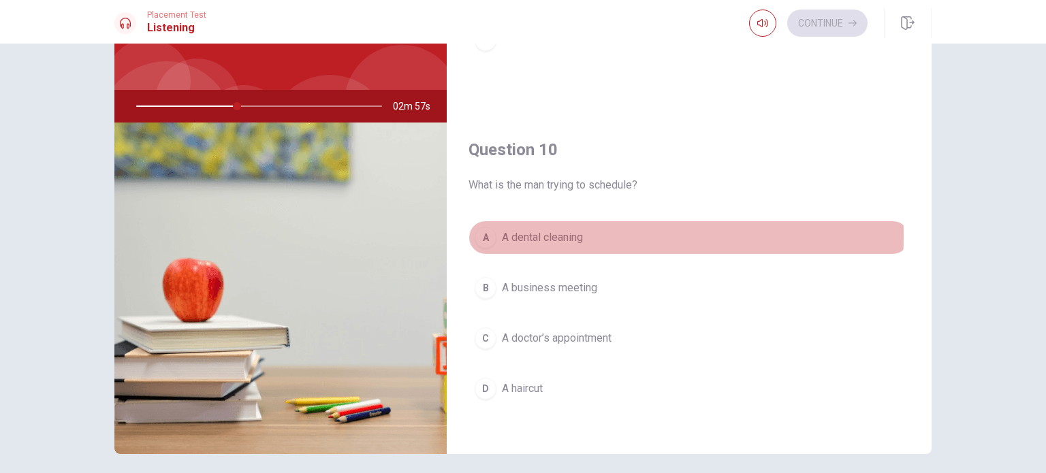
click at [488, 231] on div "A" at bounding box center [486, 238] width 22 height 22
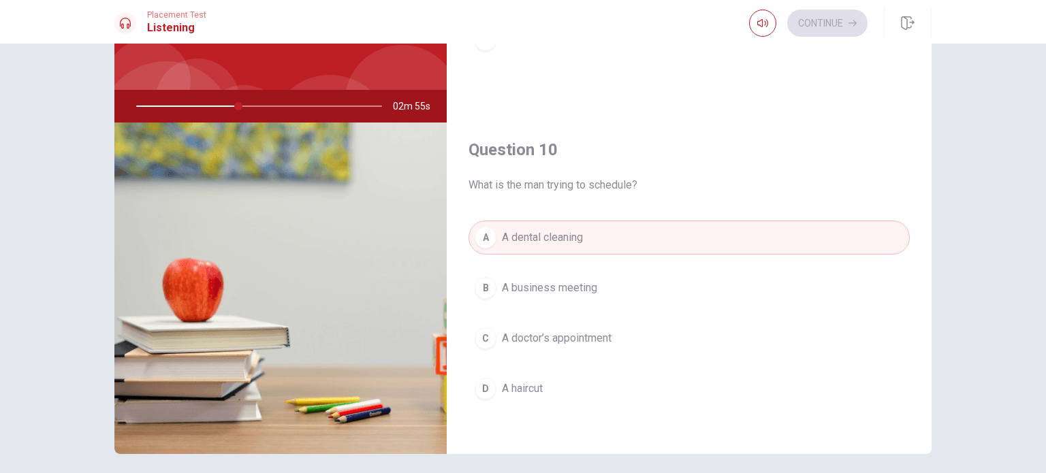
drag, startPoint x: 1038, startPoint y: 356, endPoint x: 1046, endPoint y: 261, distance: 95.7
click at [1046, 261] on div "Question 6 What time is the appointment [DATE]? A 11 a.m. B 10 a.m. C 3 p.m. D …" at bounding box center [523, 259] width 1046 height 430
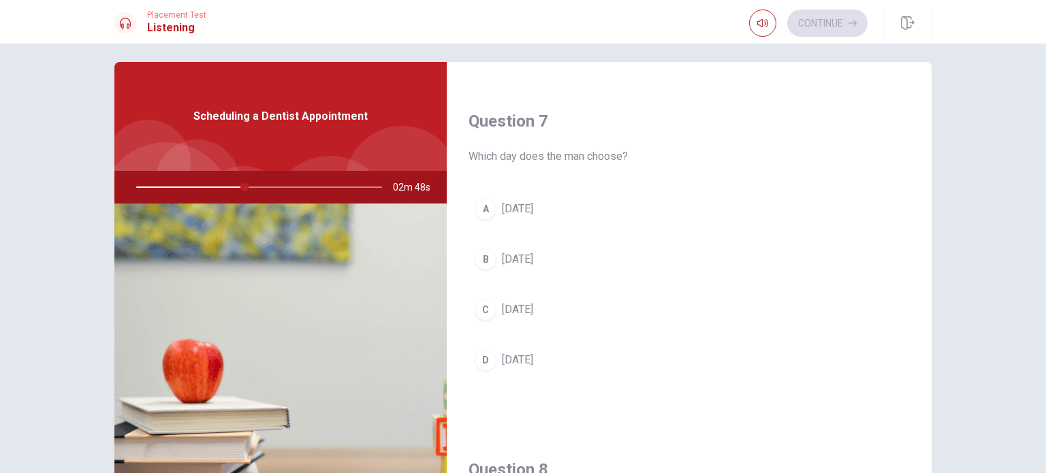
scroll to position [322, 0]
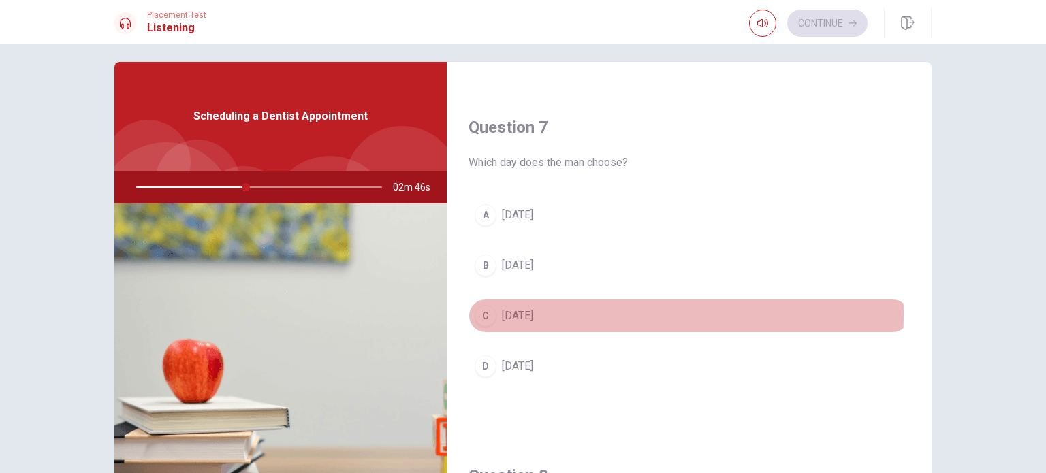
click at [484, 310] on div "C" at bounding box center [486, 316] width 22 height 22
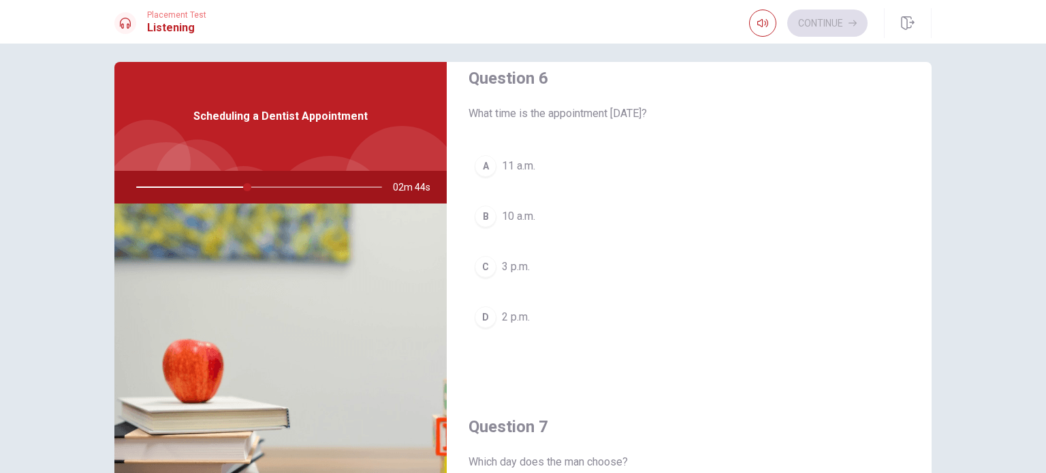
scroll to position [7, 0]
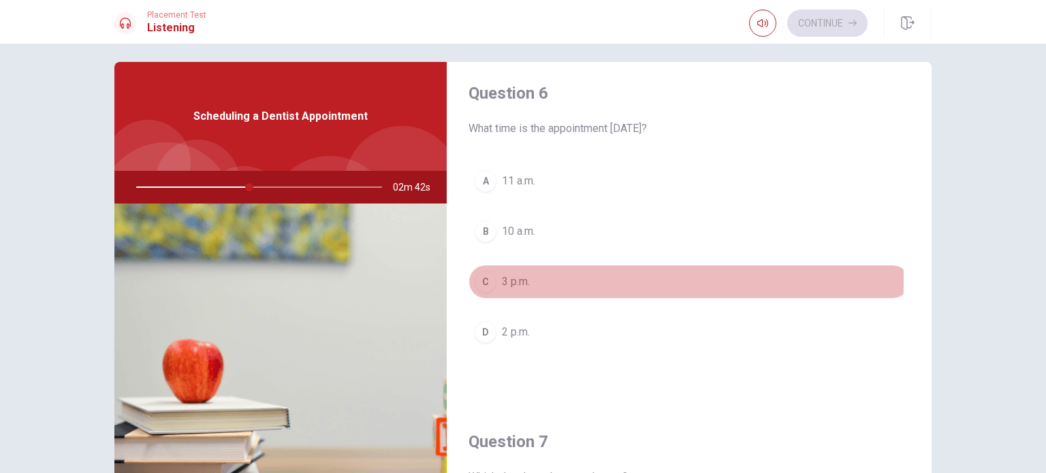
click at [488, 278] on div "C" at bounding box center [486, 282] width 22 height 22
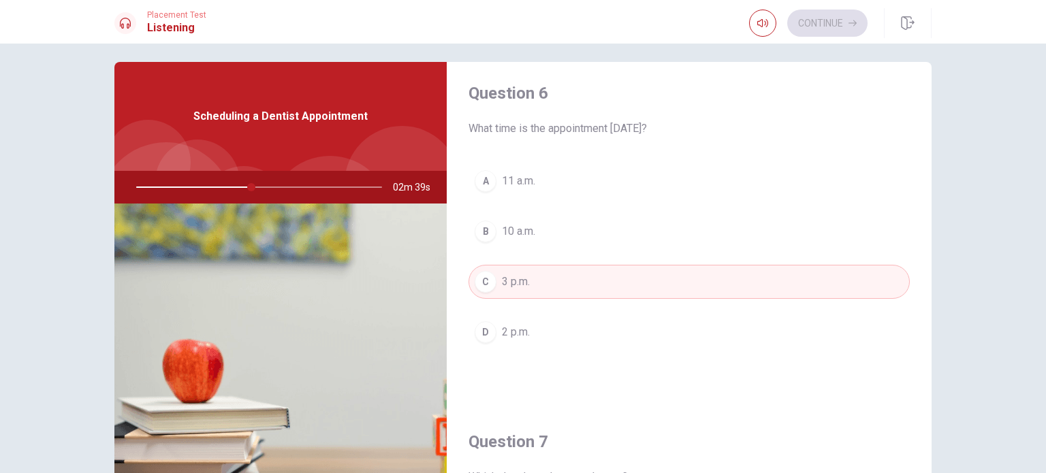
drag, startPoint x: 918, startPoint y: 174, endPoint x: 916, endPoint y: 202, distance: 28.1
click at [916, 202] on div "Question 6 What time is the appointment [DATE]? A 11 a.m. B 10 a.m. C 3 p.m. D …" at bounding box center [689, 229] width 485 height 349
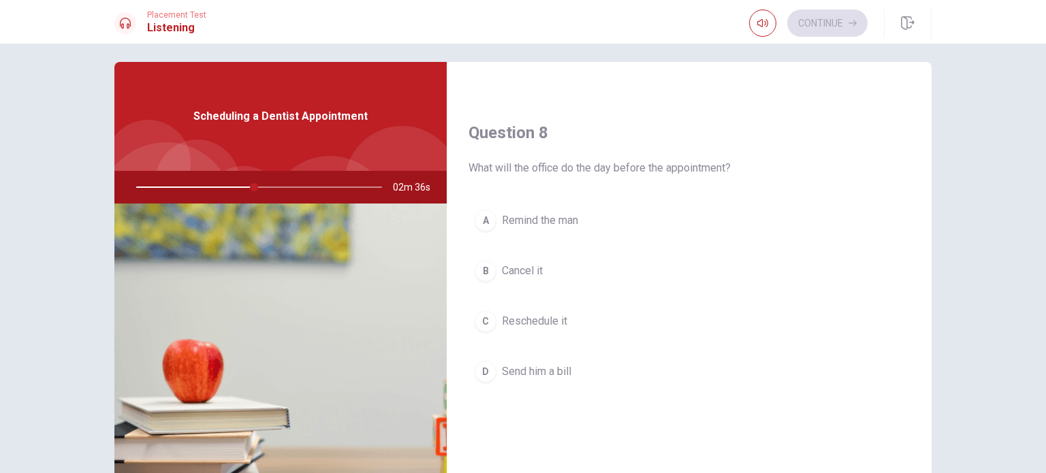
scroll to position [669, 0]
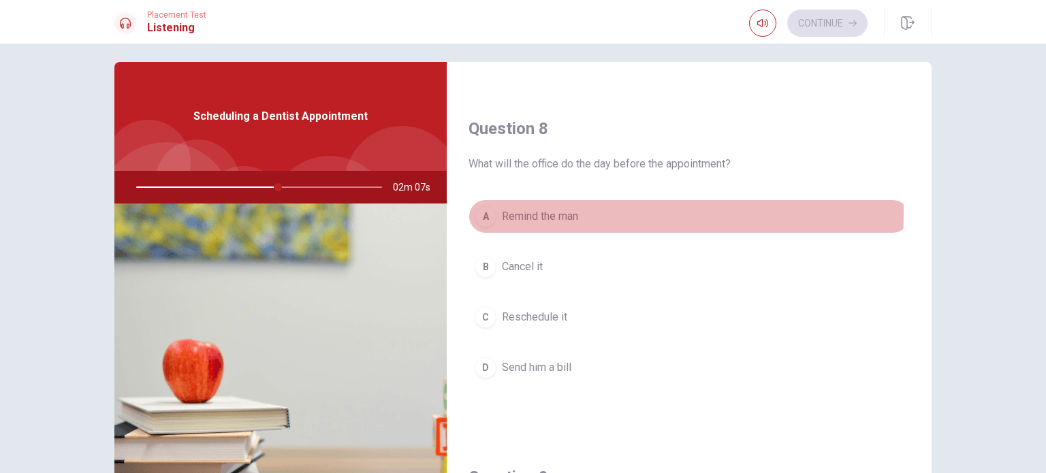
click at [477, 210] on div "A" at bounding box center [486, 217] width 22 height 22
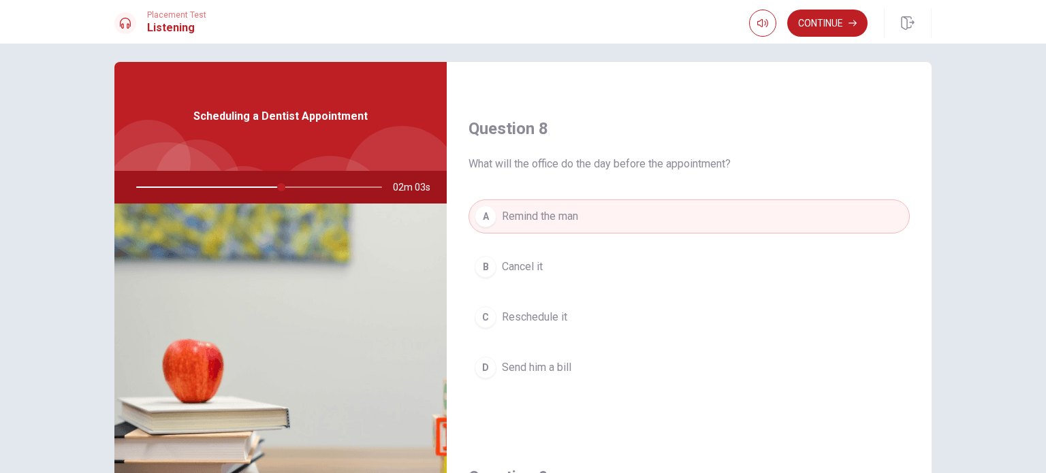
scroll to position [142, 0]
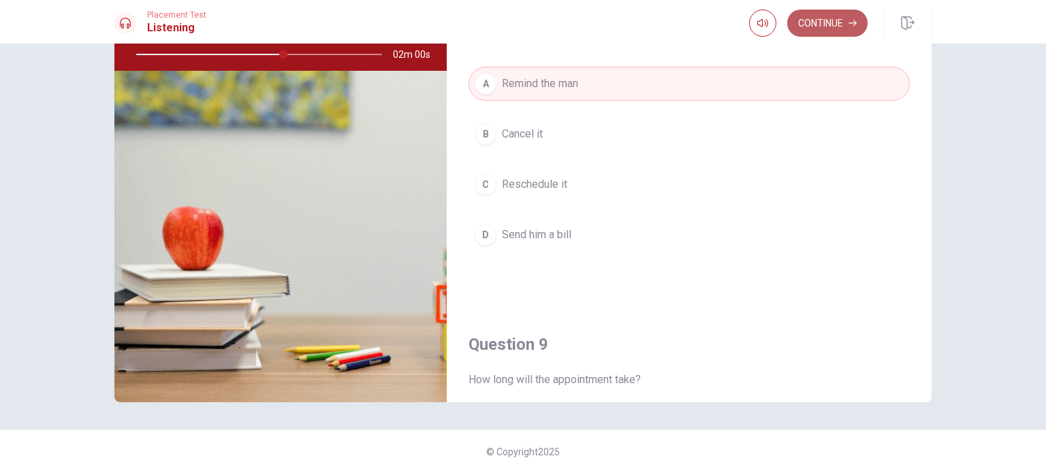
click at [839, 19] on button "Continue" at bounding box center [828, 23] width 80 height 27
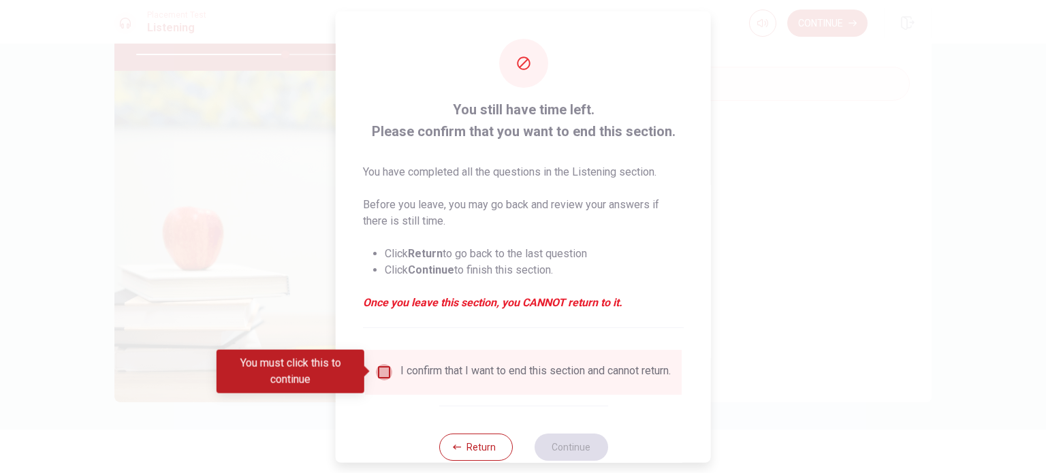
click at [380, 373] on input "You must click this to continue" at bounding box center [384, 372] width 16 height 16
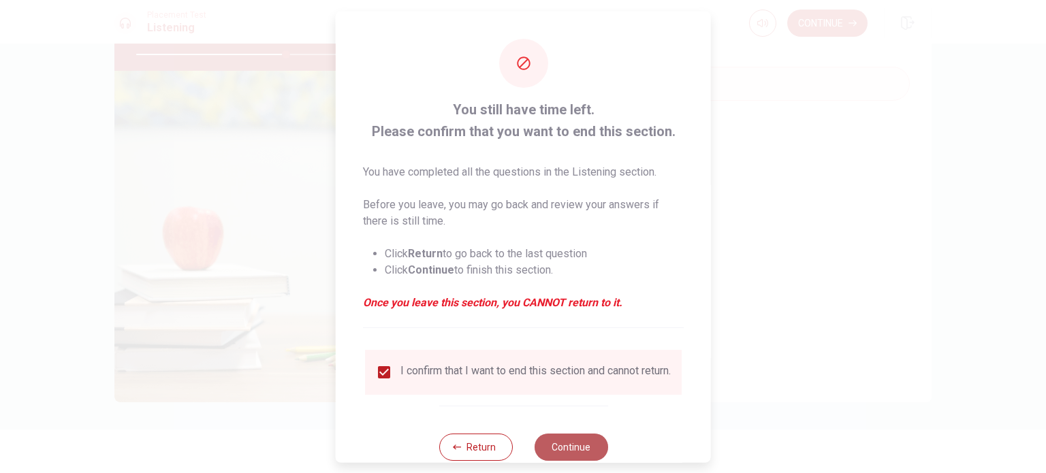
click at [554, 456] on button "Continue" at bounding box center [571, 446] width 74 height 27
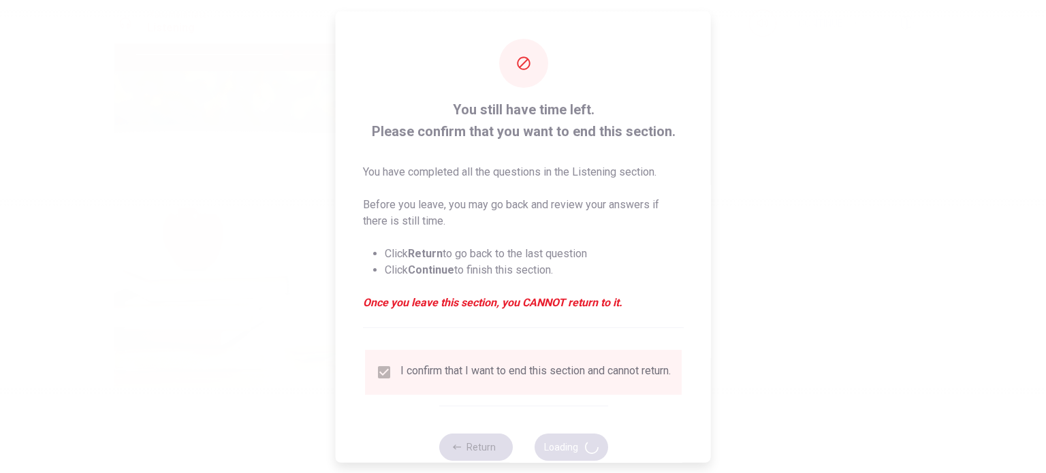
type input "62"
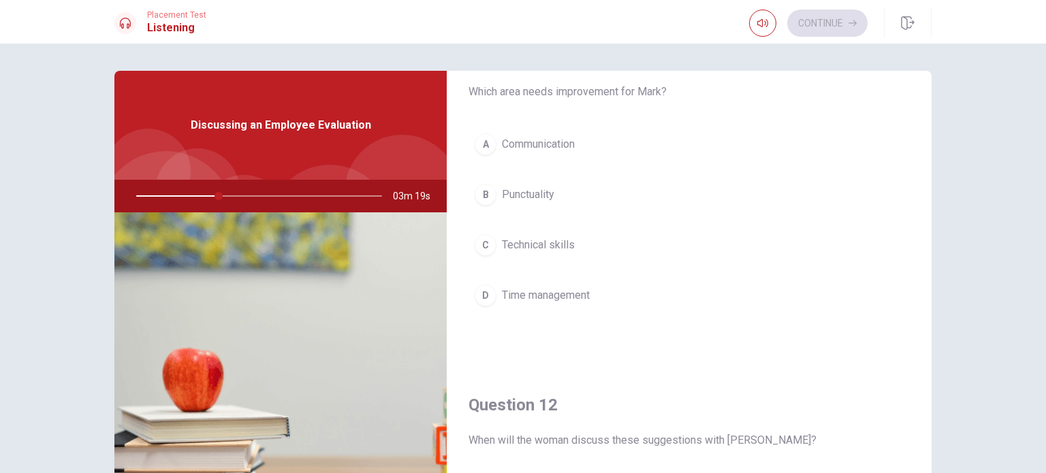
scroll to position [46, 0]
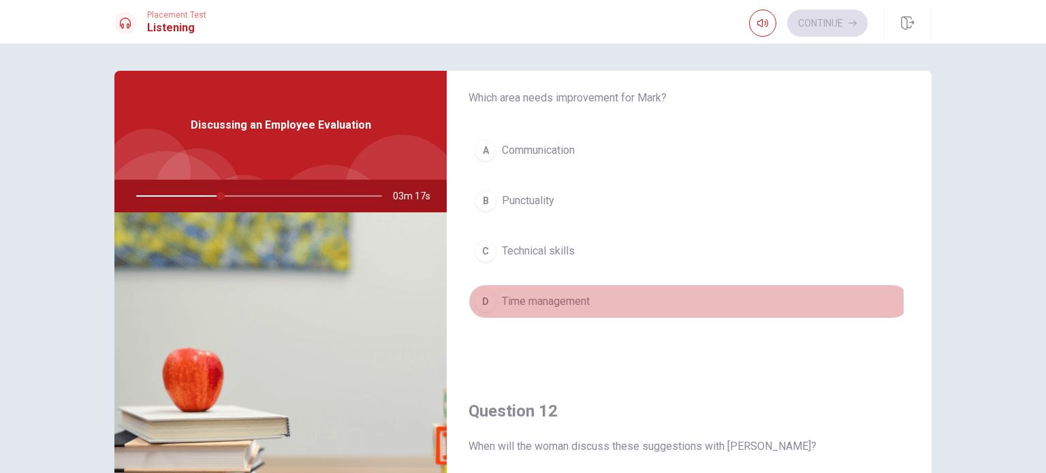
click at [489, 303] on div "D" at bounding box center [486, 302] width 22 height 22
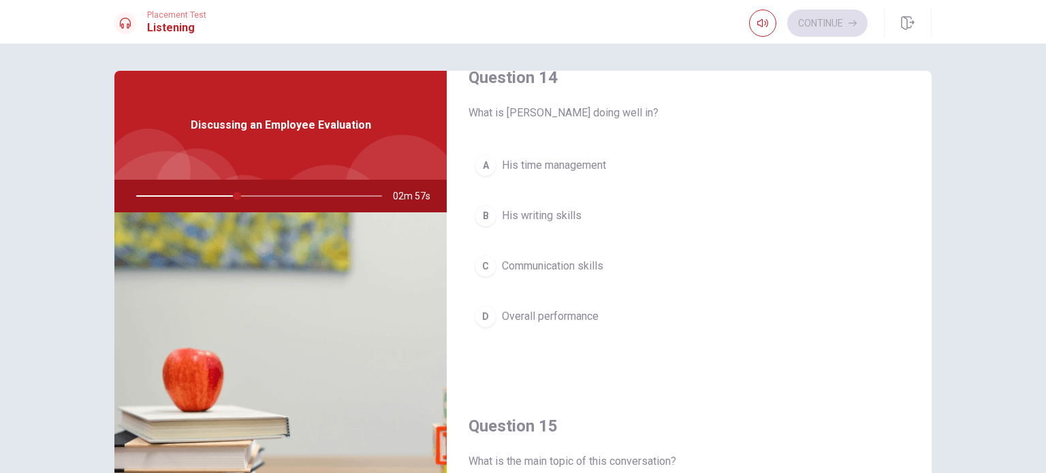
scroll to position [1084, 0]
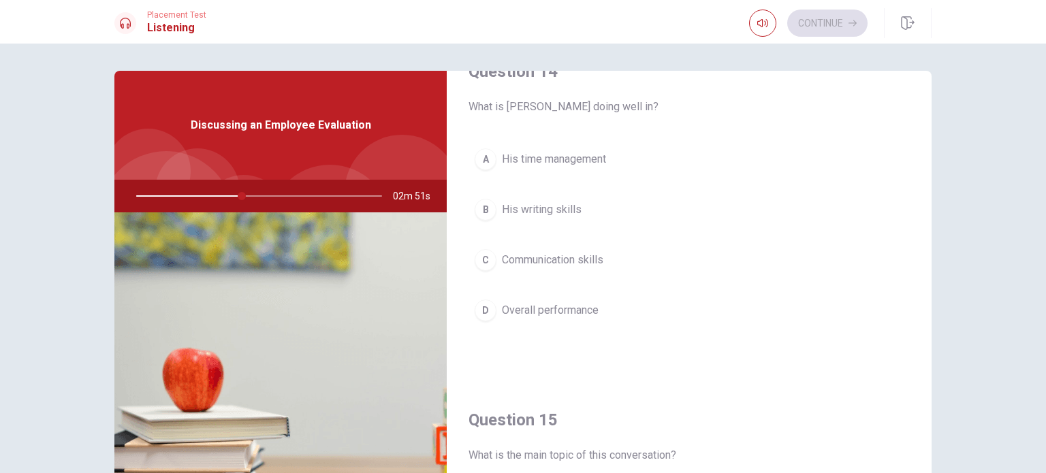
click at [929, 389] on div "Question 11 Which area needs improvement for Mark? A Communication B Punctualit…" at bounding box center [523, 307] width 861 height 473
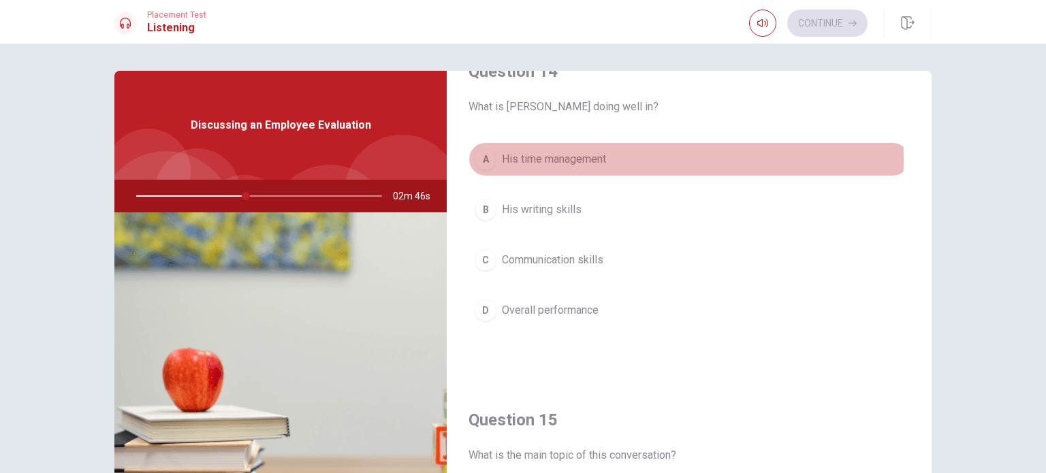
click at [533, 156] on span "His time management" at bounding box center [554, 159] width 104 height 16
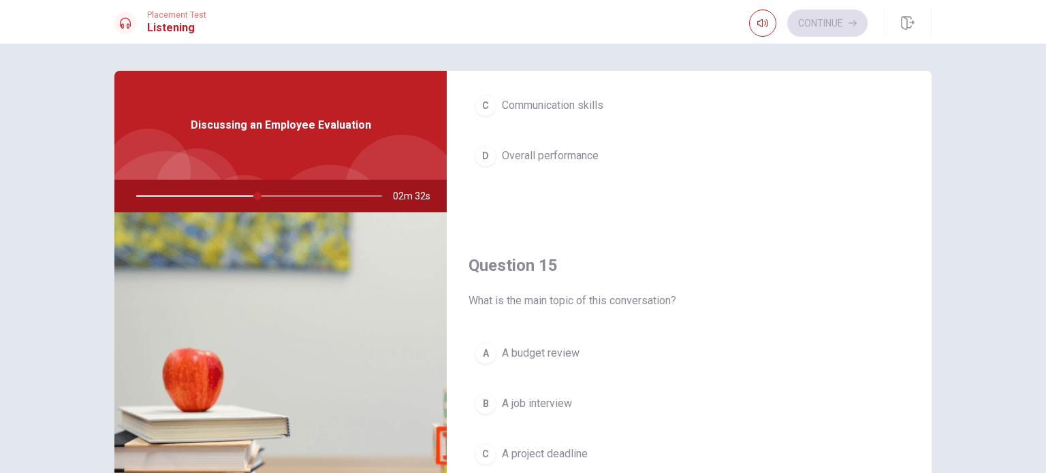
scroll to position [1264, 0]
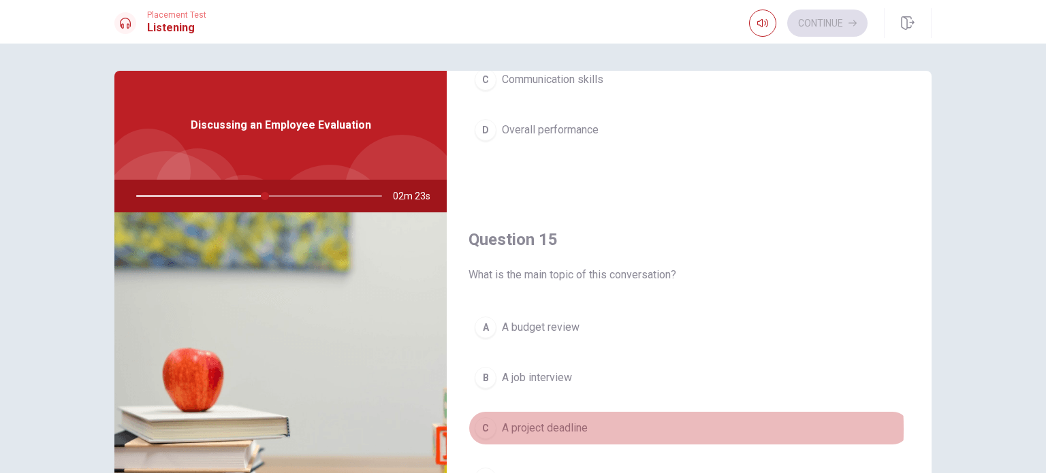
click at [586, 424] on button "C A project deadline" at bounding box center [689, 428] width 441 height 34
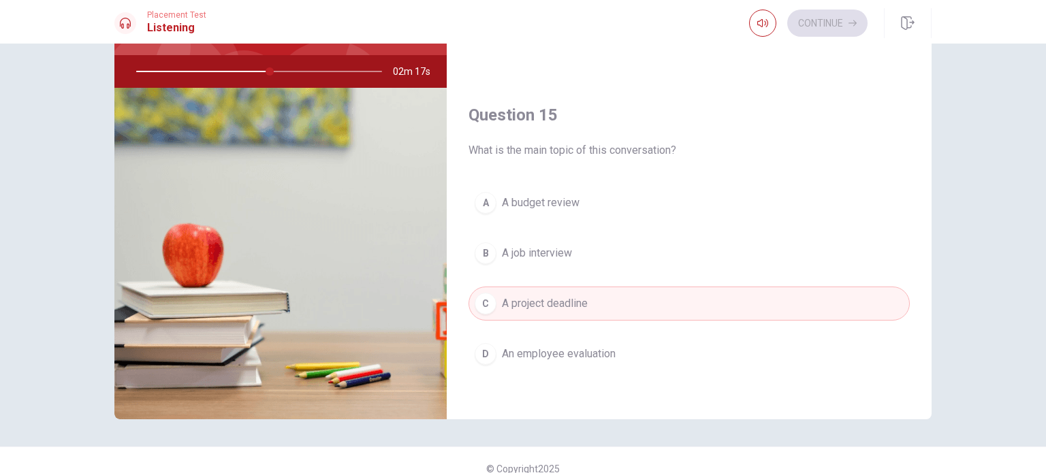
scroll to position [134, 0]
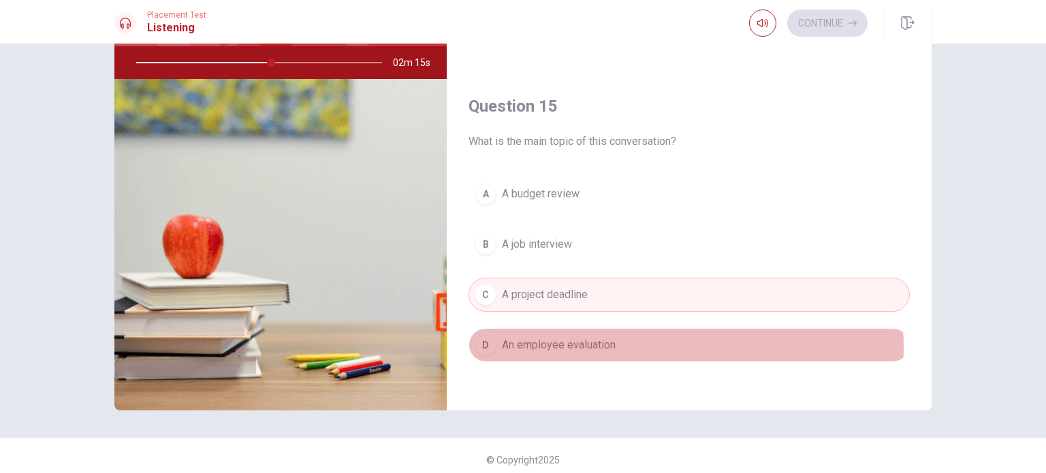
click at [651, 341] on button "D An employee evaluation" at bounding box center [689, 345] width 441 height 34
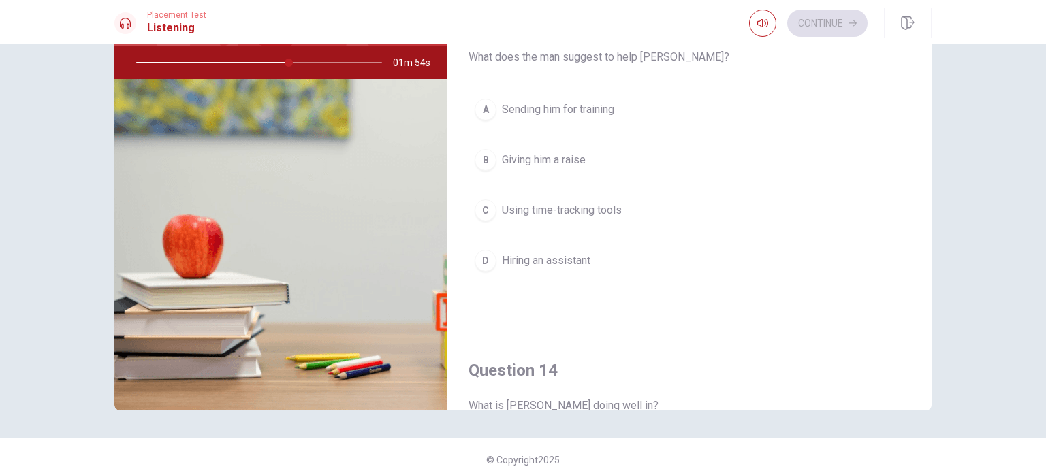
scroll to position [659, 0]
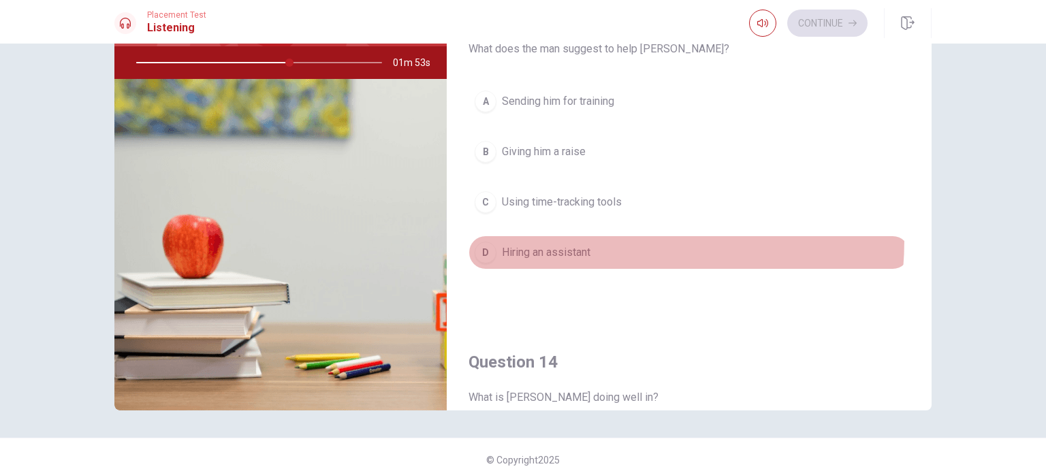
click at [538, 236] on button "D Hiring an assistant" at bounding box center [689, 253] width 441 height 34
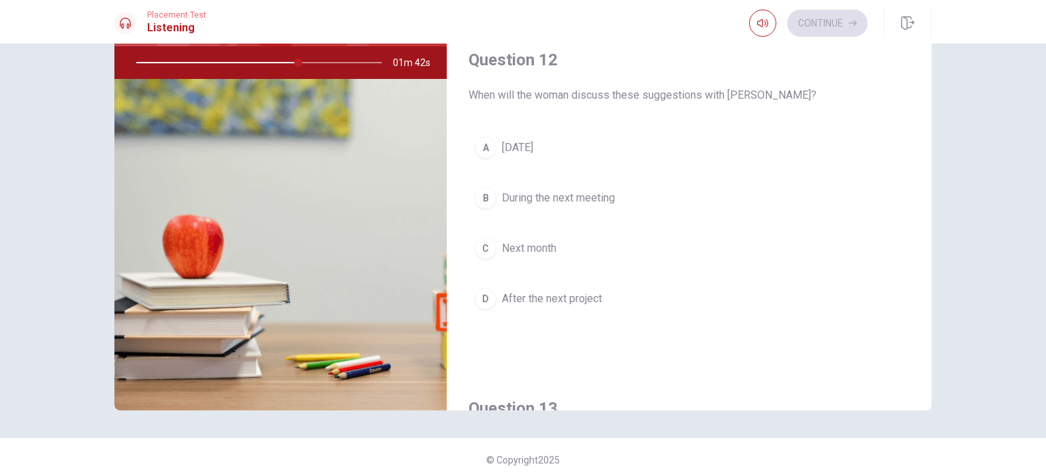
scroll to position [270, 0]
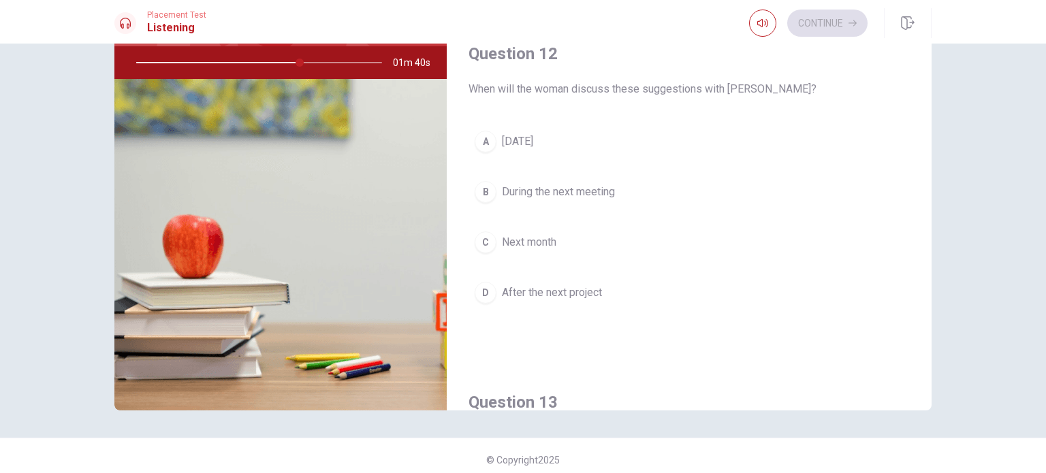
click at [493, 190] on button "B During the next meeting" at bounding box center [689, 192] width 441 height 34
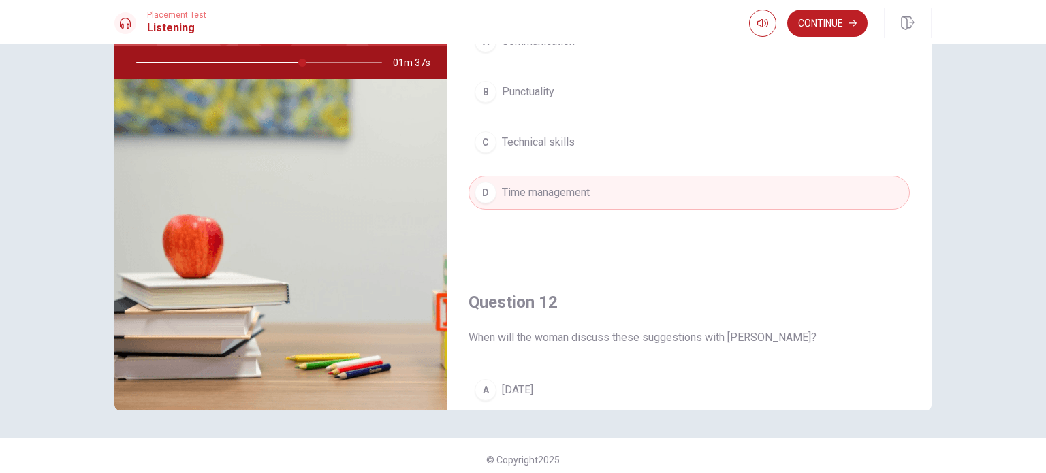
scroll to position [0, 0]
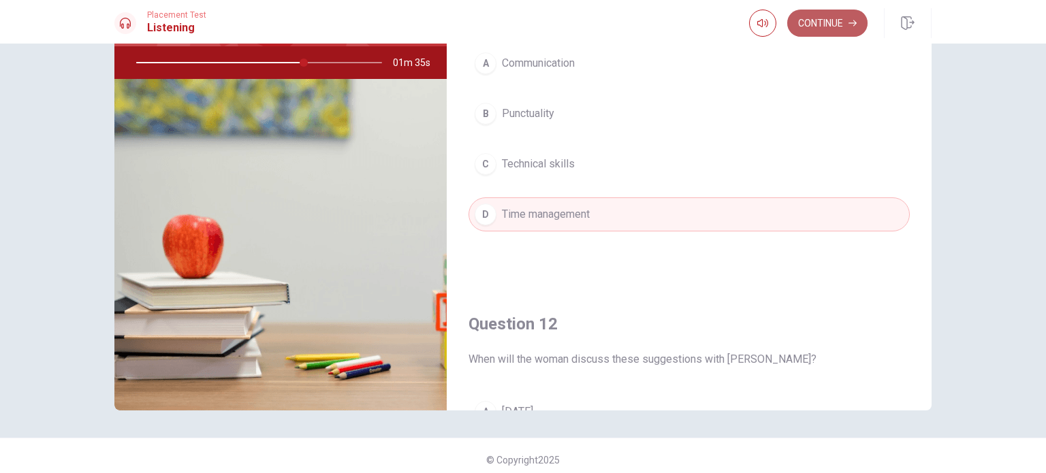
click at [833, 25] on button "Continue" at bounding box center [828, 23] width 80 height 27
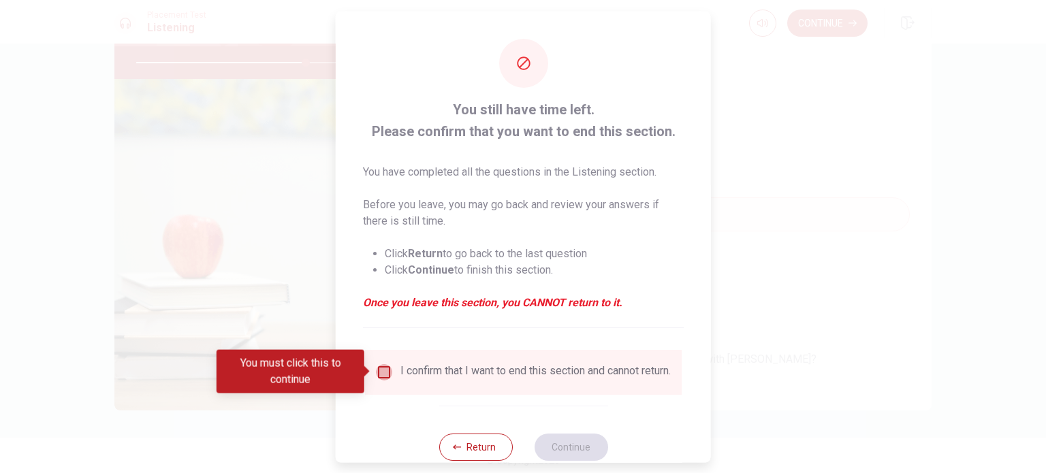
click at [384, 372] on input "You must click this to continue" at bounding box center [384, 372] width 16 height 16
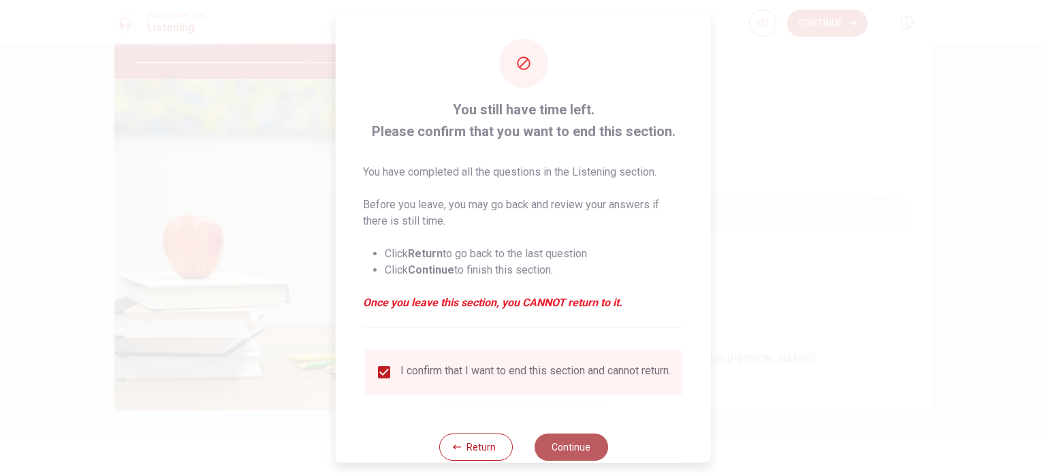
click at [556, 449] on button "Continue" at bounding box center [571, 446] width 74 height 27
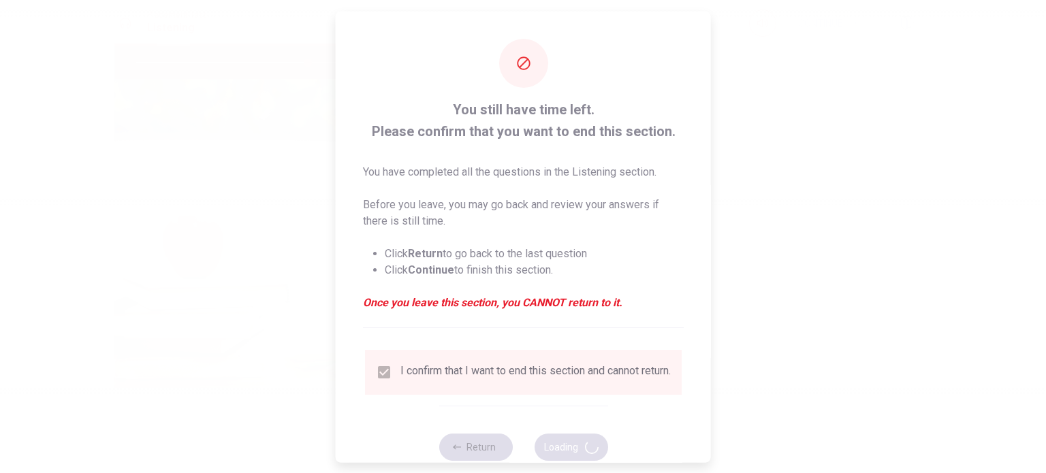
type input "70"
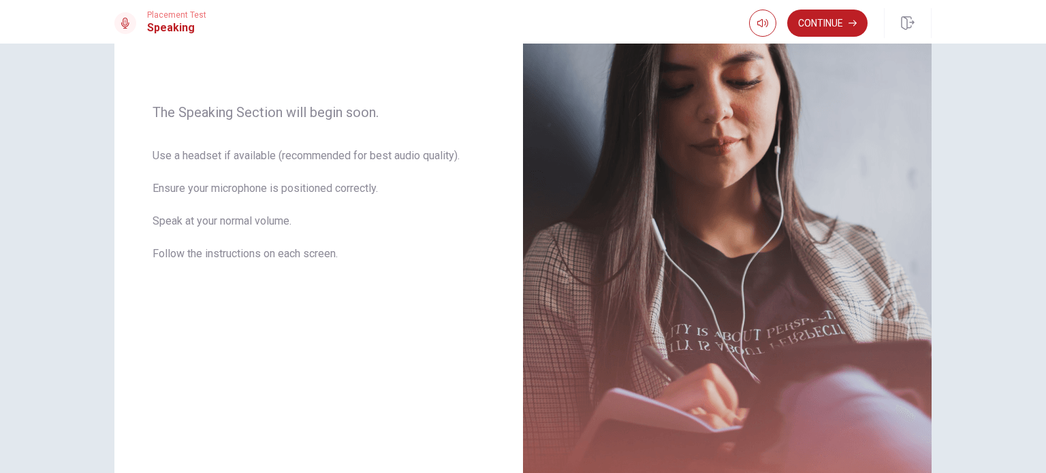
scroll to position [174, 0]
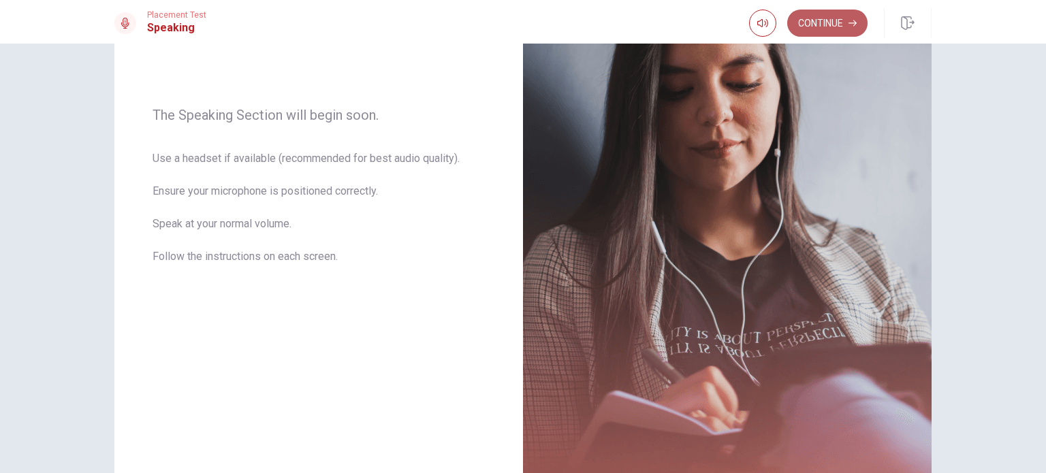
click at [837, 25] on button "Continue" at bounding box center [828, 23] width 80 height 27
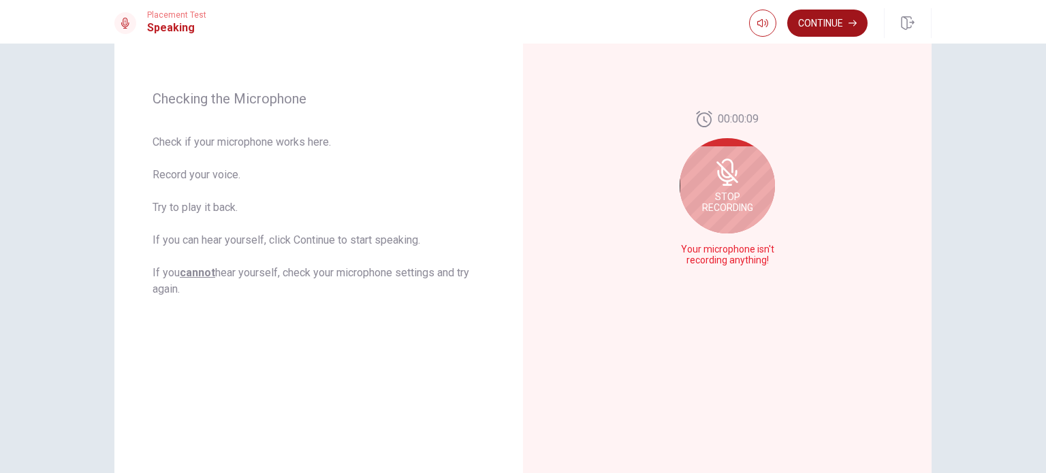
click at [837, 25] on button "Continue" at bounding box center [828, 23] width 80 height 27
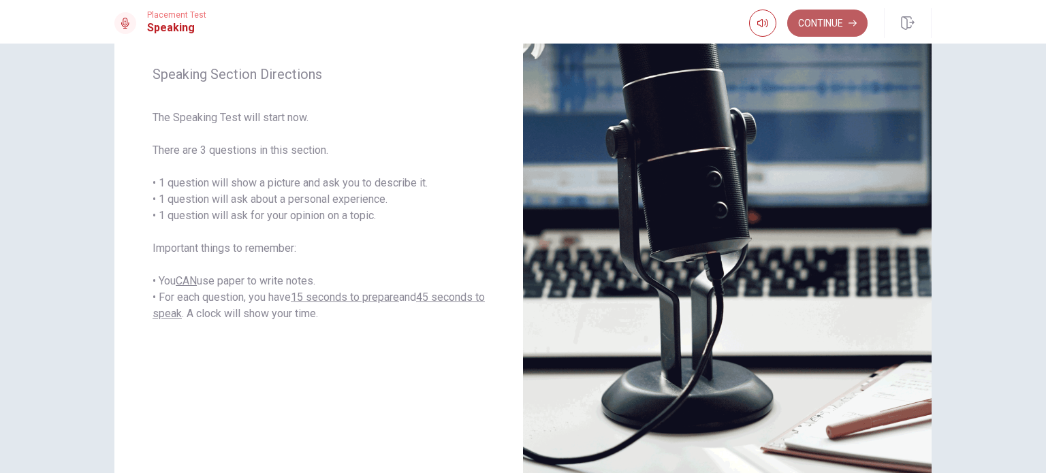
click at [834, 21] on button "Continue" at bounding box center [828, 23] width 80 height 27
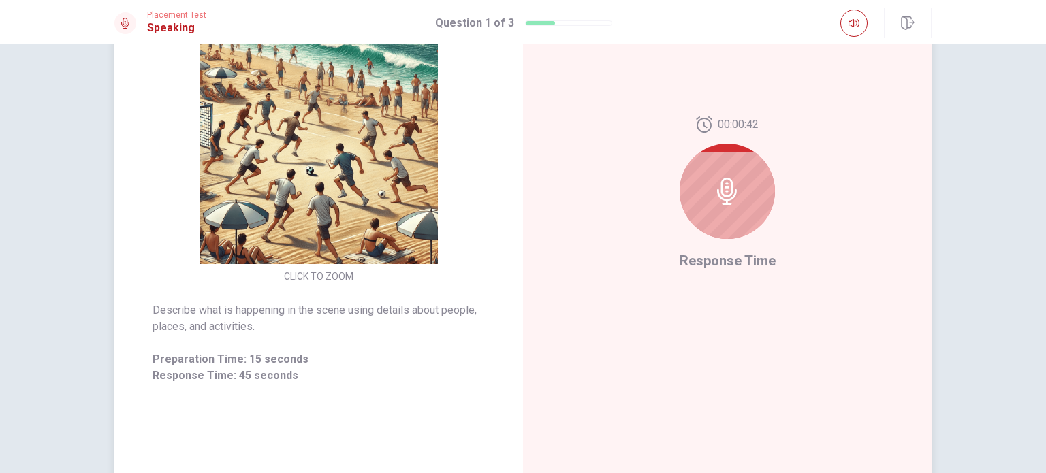
click at [750, 183] on div at bounding box center [727, 191] width 95 height 95
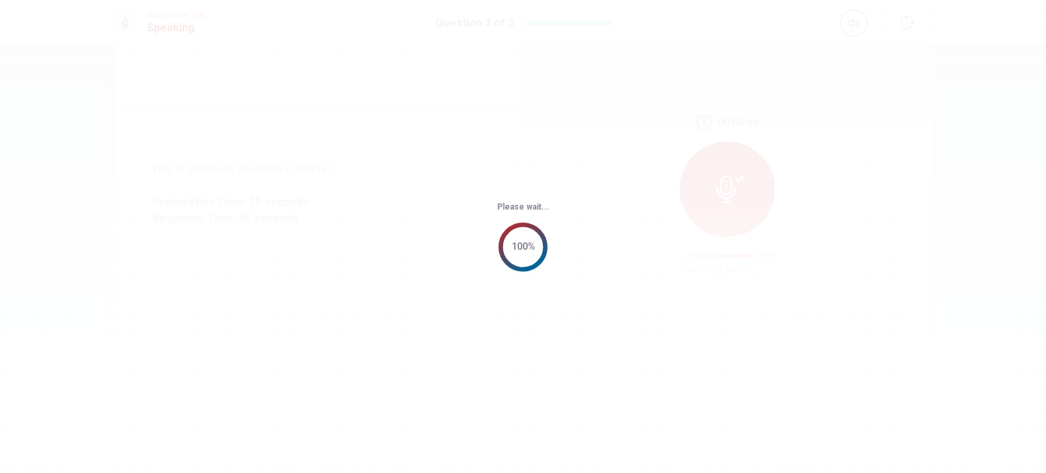
scroll to position [0, 0]
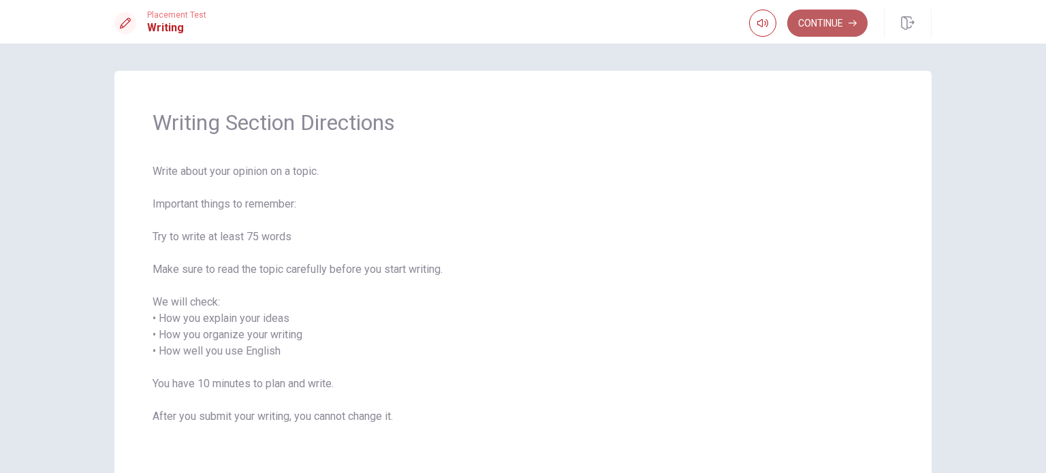
click at [830, 22] on button "Continue" at bounding box center [828, 23] width 80 height 27
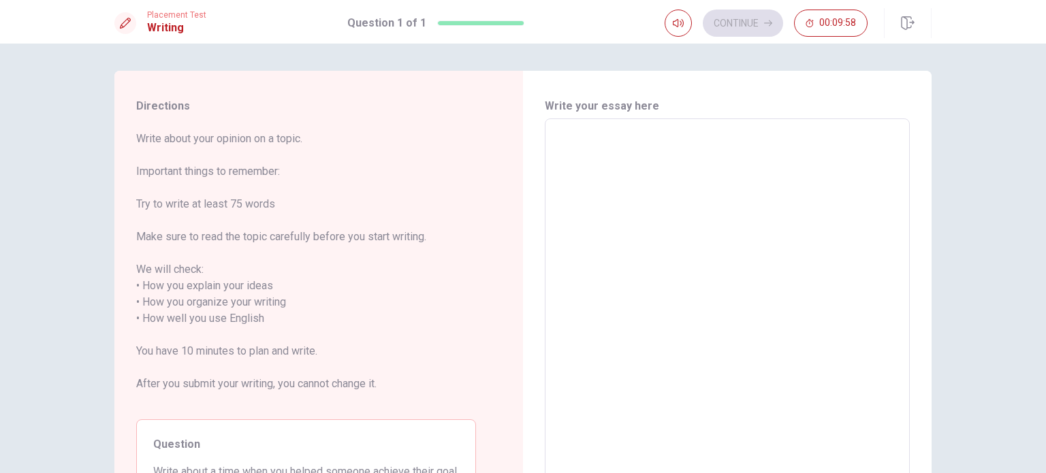
click at [659, 134] on textarea at bounding box center [728, 311] width 346 height 362
type textarea "O"
type textarea "x"
type textarea "ON"
type textarea "x"
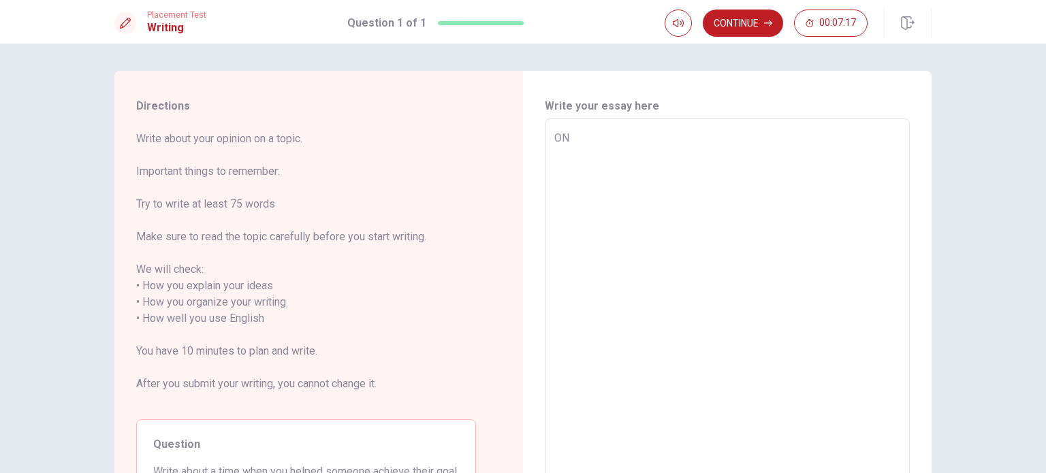
type textarea "ONE"
type textarea "x"
type textarea "ONE"
type textarea "x"
type textarea "ONE Y"
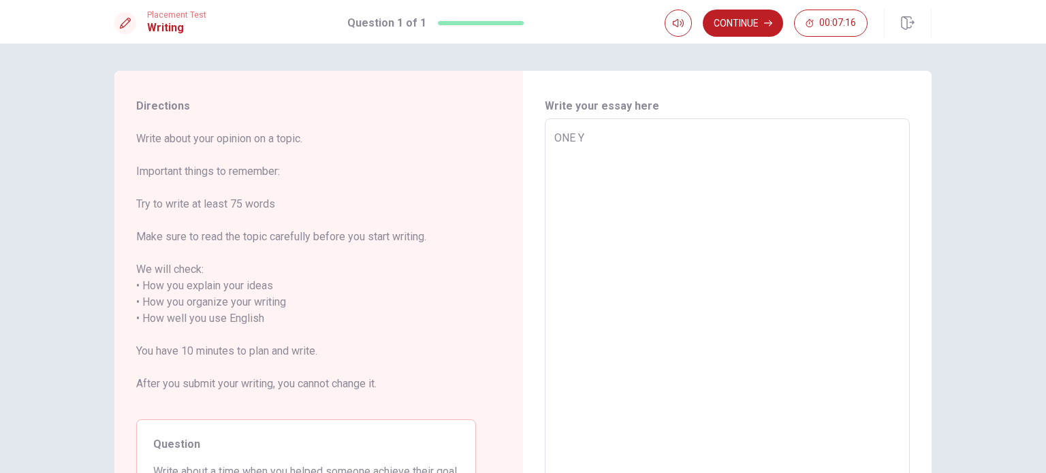
type textarea "x"
type textarea "ONE YE"
type textarea "x"
type textarea "ONE YEA"
type textarea "x"
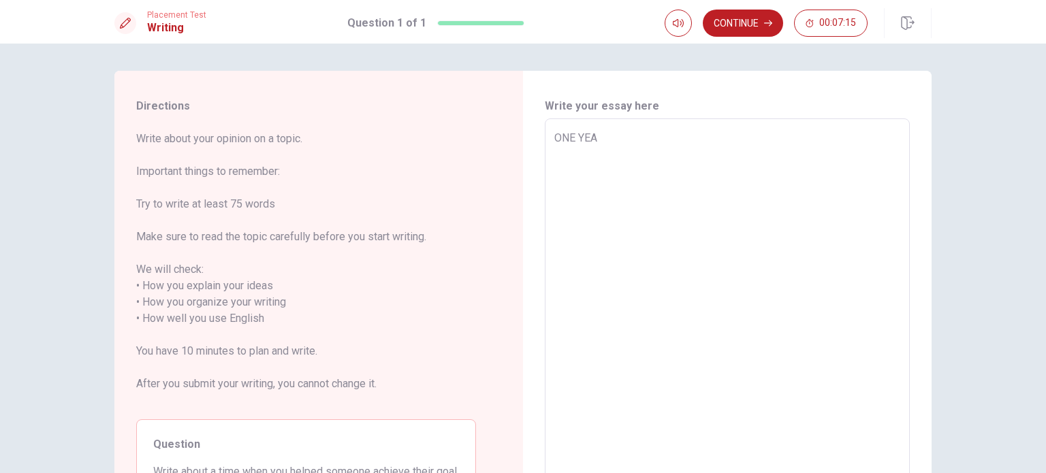
type textarea "ONE YEAR"
type textarea "x"
type textarea "ONE YEAR"
type textarea "x"
type textarea "ONE YEAR A"
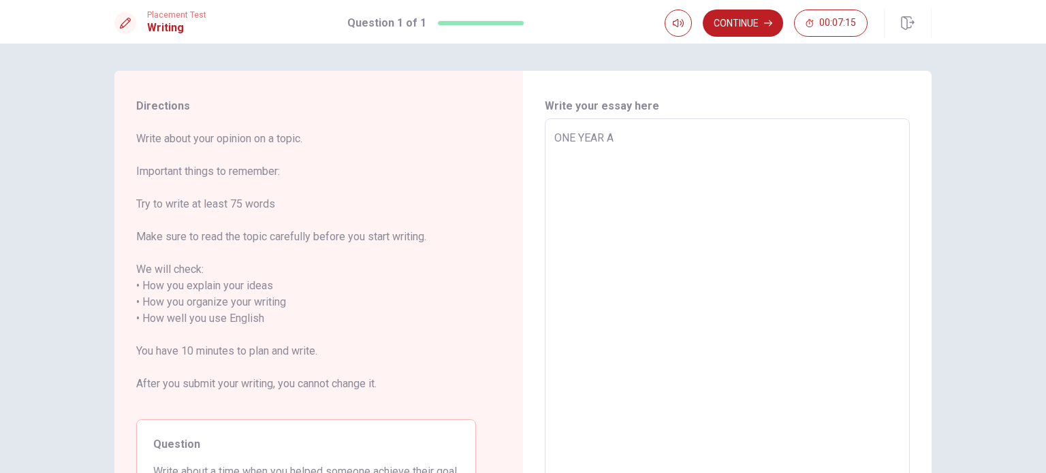
type textarea "x"
type textarea "ONE YEAR AG"
type textarea "x"
type textarea "ONE YEAR AGI"
type textarea "x"
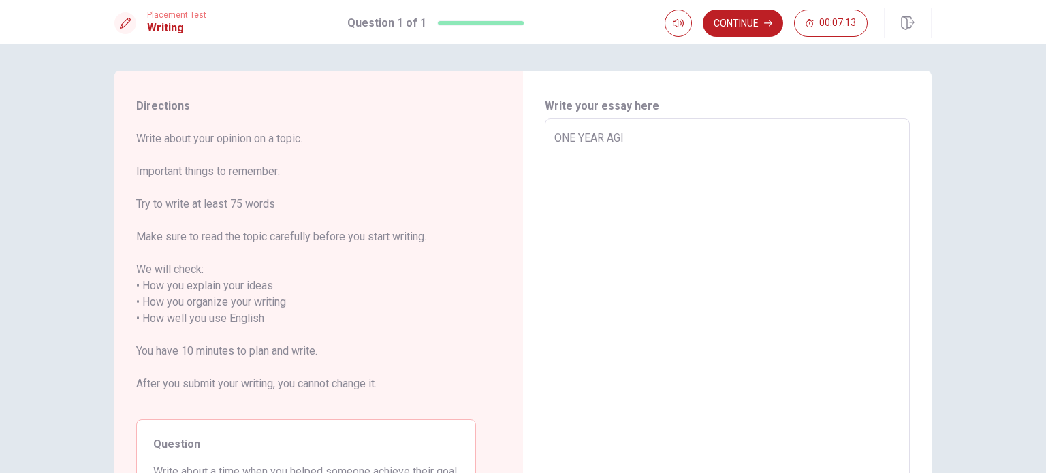
type textarea "ONE YEAR AG"
type textarea "x"
type textarea "[DATE]"
type textarea "x"
type textarea "[DATE]."
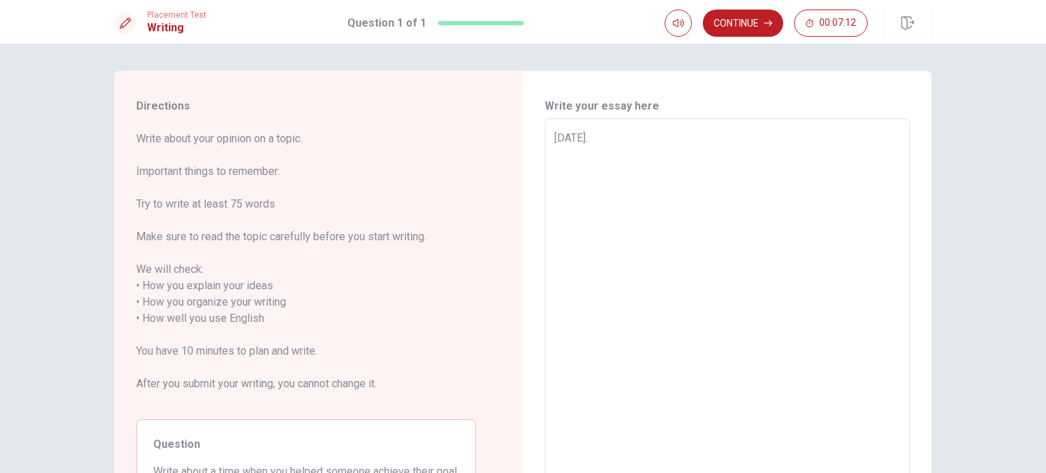
type textarea "x"
type textarea "[DATE]."
type textarea "x"
type textarea "[DATE]. I"
type textarea "x"
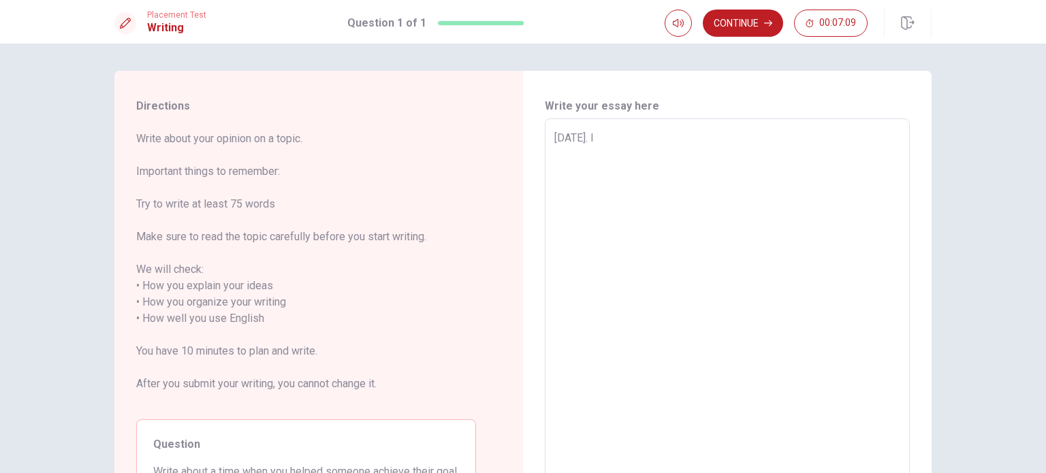
type textarea "[DATE]."
type textarea "x"
type textarea "[DATE]."
type textarea "x"
type textarea "[DATE]"
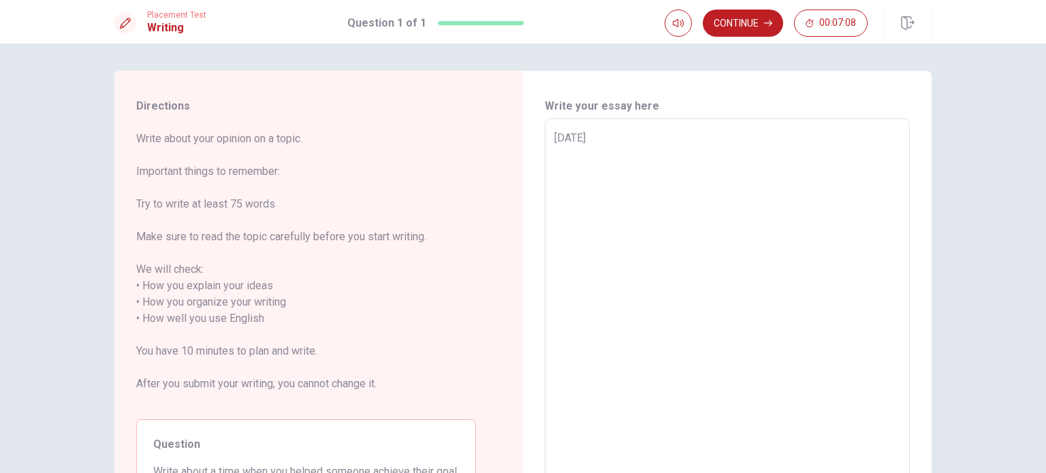
type textarea "x"
type textarea "ONE YEAR AG"
type textarea "x"
type textarea "ONE YEAR A"
type textarea "x"
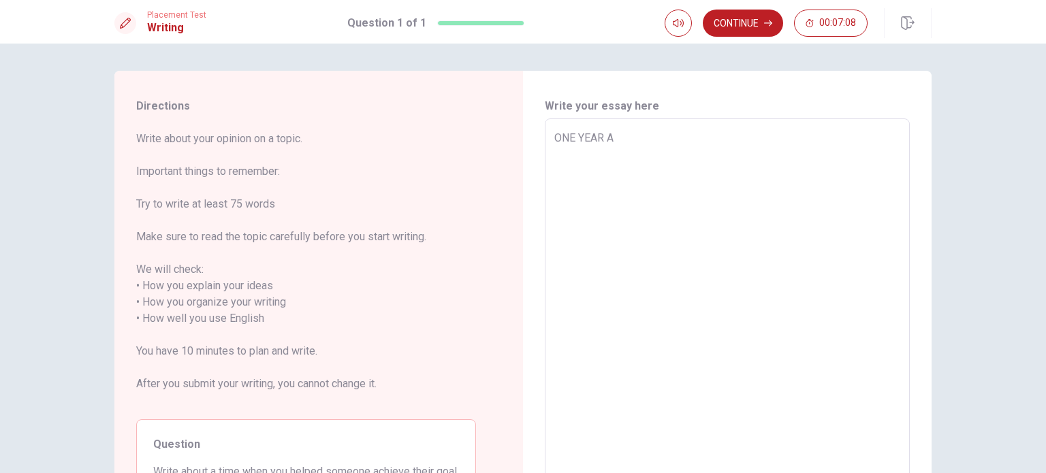
type textarea "ONE YEAR"
type textarea "x"
type textarea "ONE YEAR"
type textarea "x"
type textarea "ONE YEA"
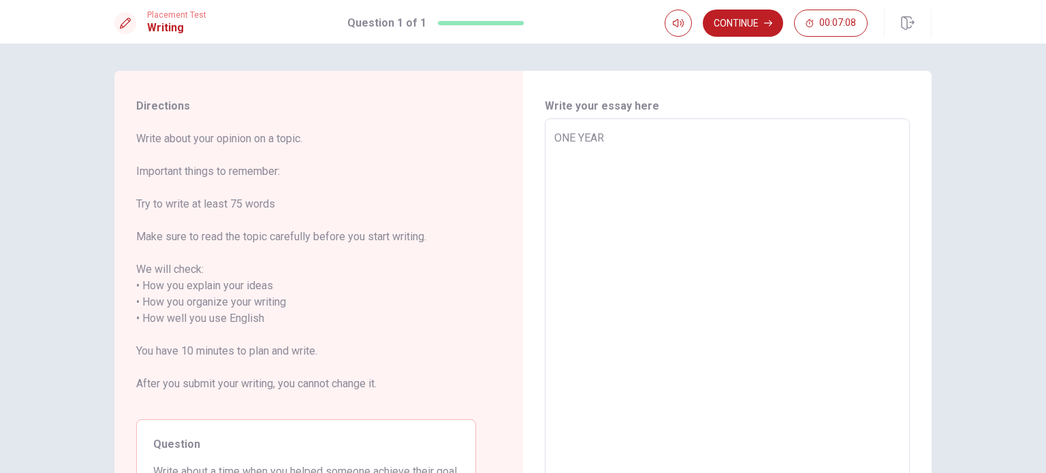
type textarea "x"
type textarea "ONE YE"
type textarea "x"
type textarea "ONE Y"
type textarea "x"
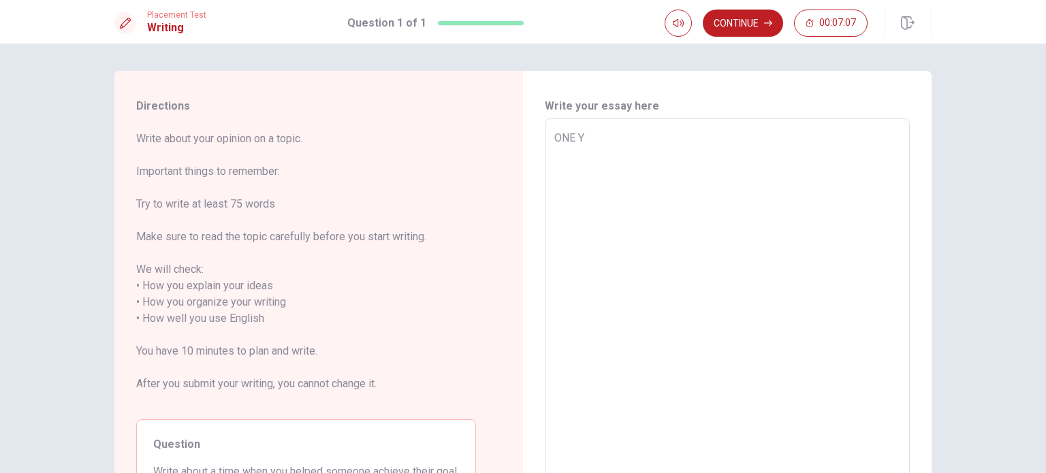
type textarea "ONE"
type textarea "x"
type textarea "ONE"
type textarea "x"
type textarea "ON"
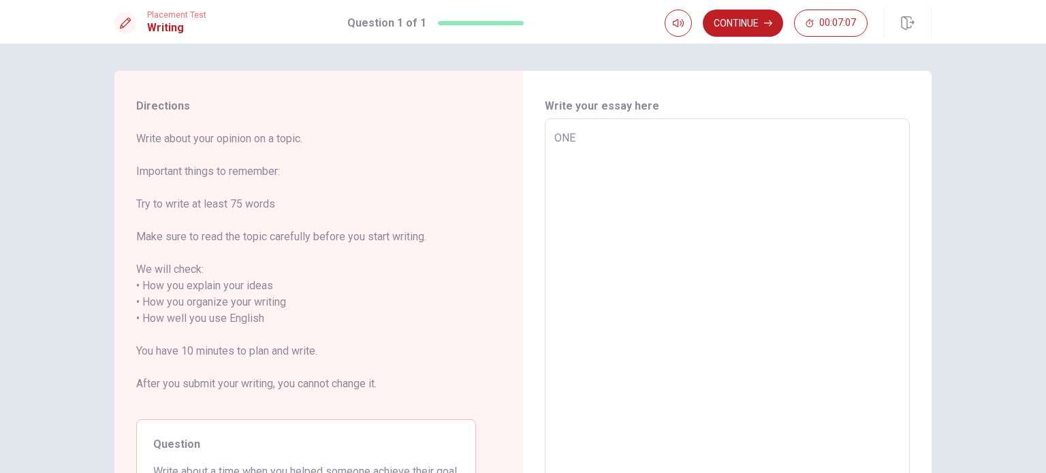
type textarea "x"
type textarea "O"
type textarea "x"
type textarea "On"
type textarea "x"
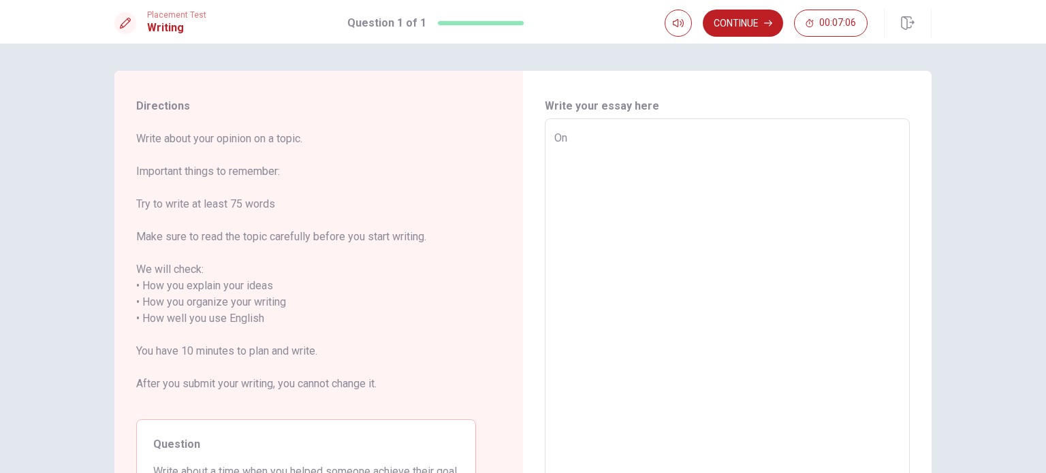
type textarea "One"
type textarea "x"
type textarea "One"
type textarea "x"
type textarea "One y"
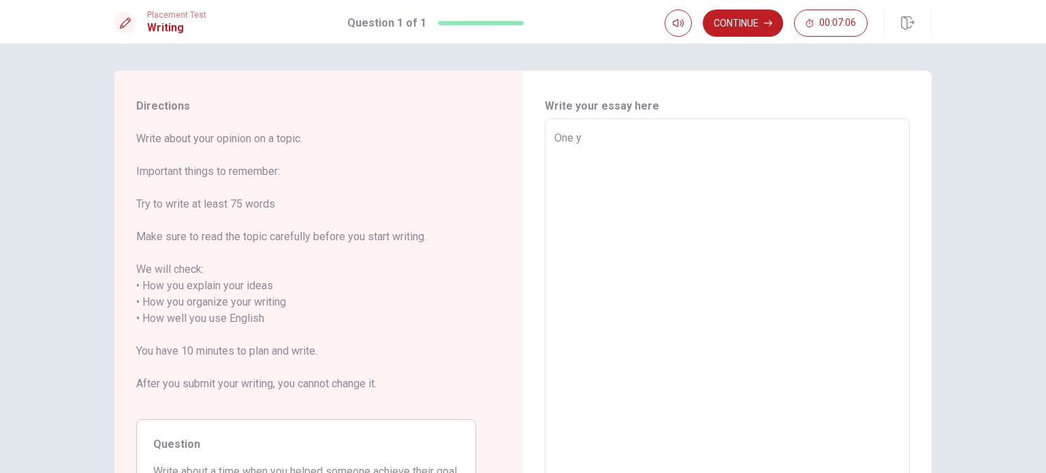
type textarea "x"
type textarea "One ye"
type textarea "x"
type textarea "One yea"
type textarea "x"
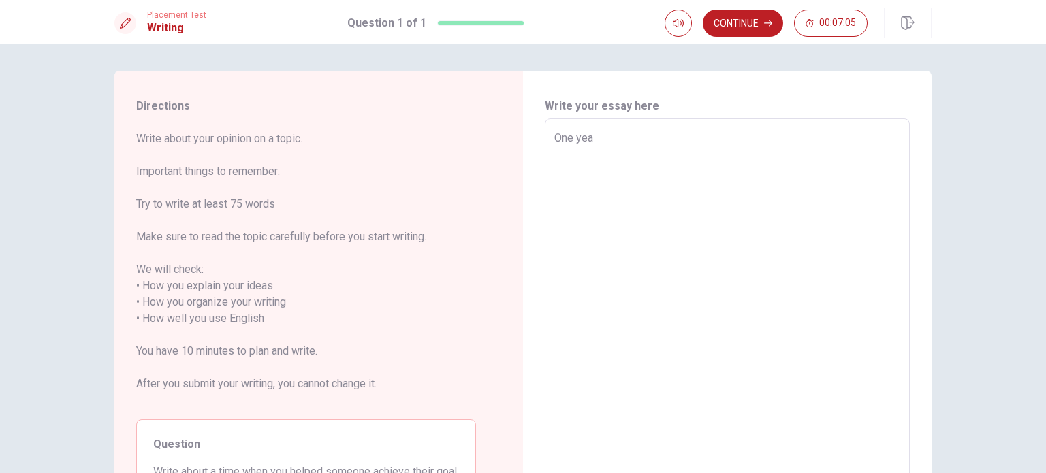
type textarea "One year"
type textarea "x"
type textarea "One year"
type textarea "x"
type textarea "One year a"
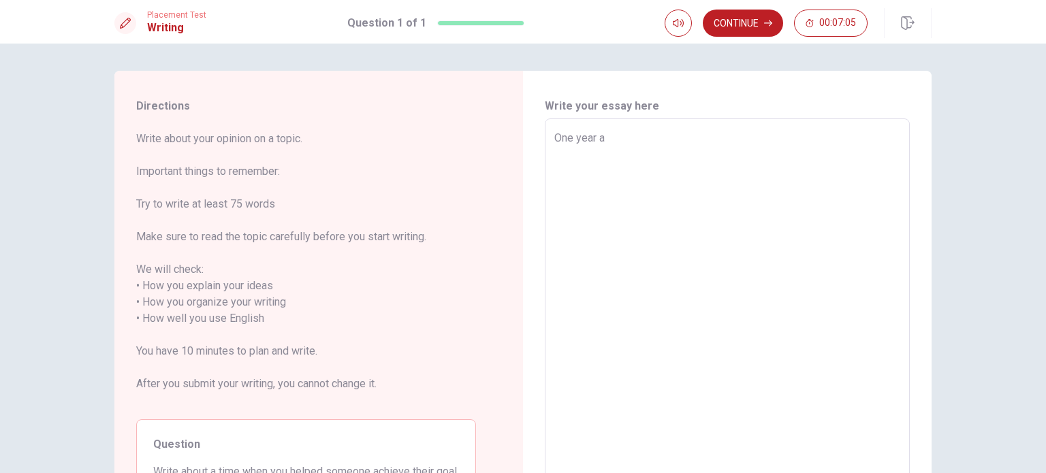
type textarea "x"
type textarea "One year ag"
type textarea "x"
type textarea "[DATE]"
type textarea "x"
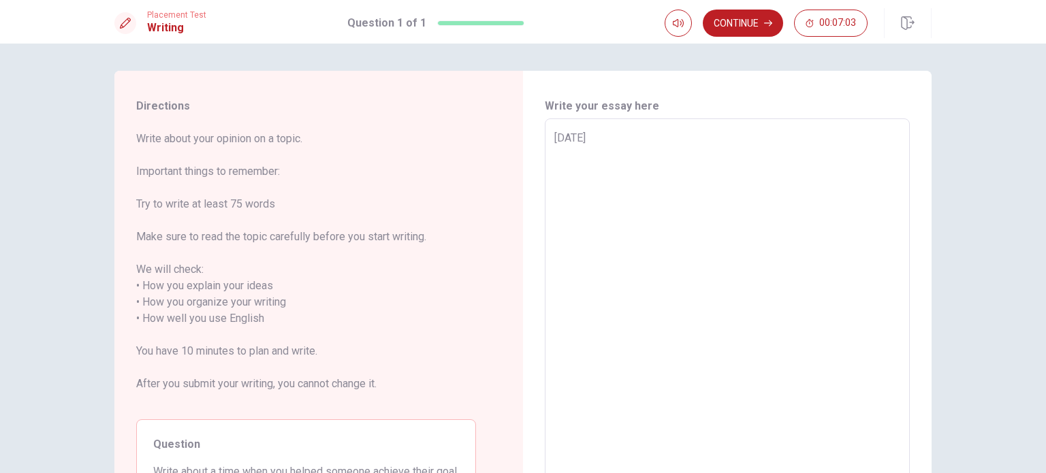
type textarea "[DATE]."
type textarea "x"
type textarea "[DATE]."
type textarea "x"
type textarea "[DATE]. I"
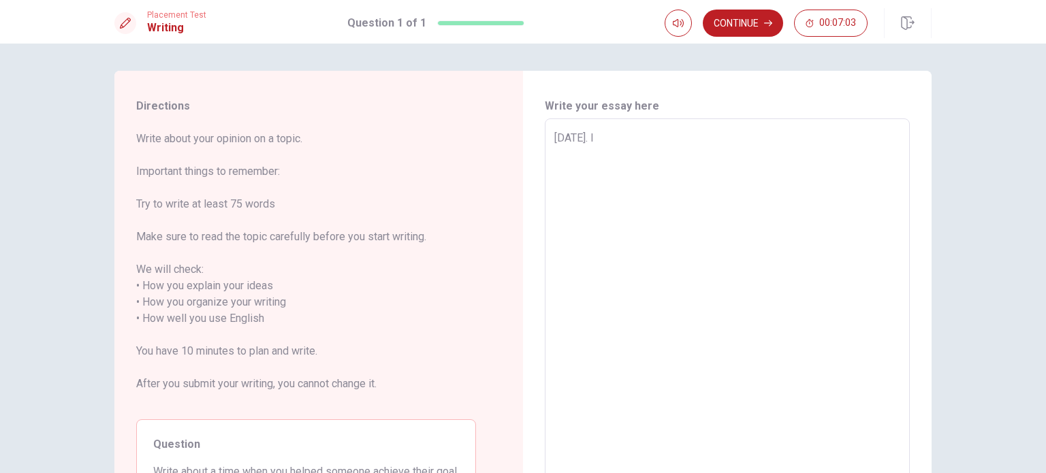
type textarea "x"
type textarea "[DATE]. I"
type textarea "x"
type textarea "[DATE]. I h"
type textarea "x"
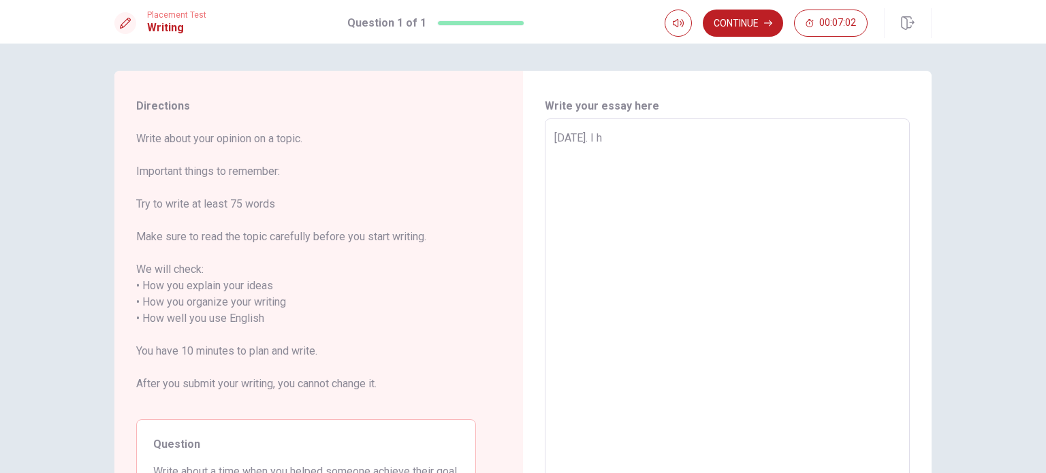
type textarea "[DATE]. I he"
type textarea "x"
type textarea "[DATE]. I hel"
type textarea "x"
type textarea "[DATE]. I help"
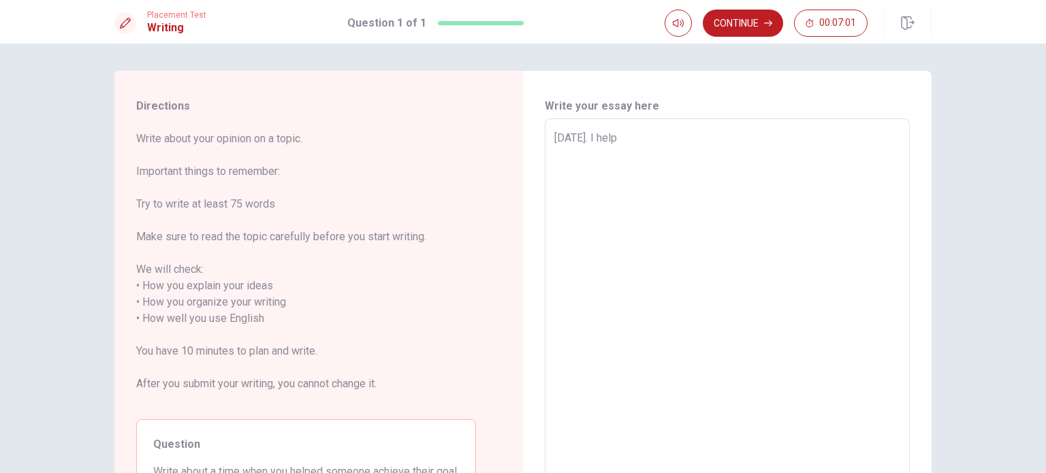
type textarea "x"
type textarea "[DATE]. I helpe"
type textarea "x"
type textarea "[DATE]. I helped"
type textarea "x"
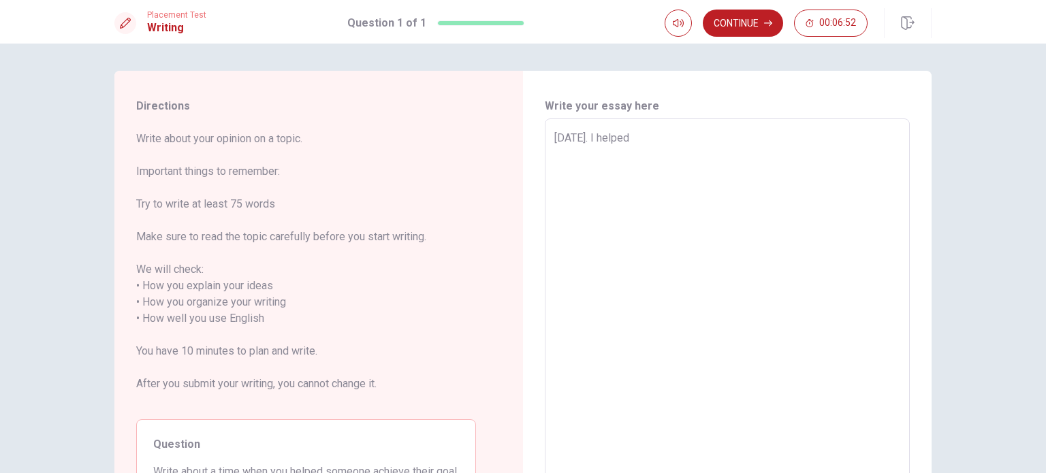
type textarea "[DATE]. I helpedm"
type textarea "x"
type textarea "[DATE]. I helpedmy"
type textarea "x"
type textarea "[DATE]. I helpedmy"
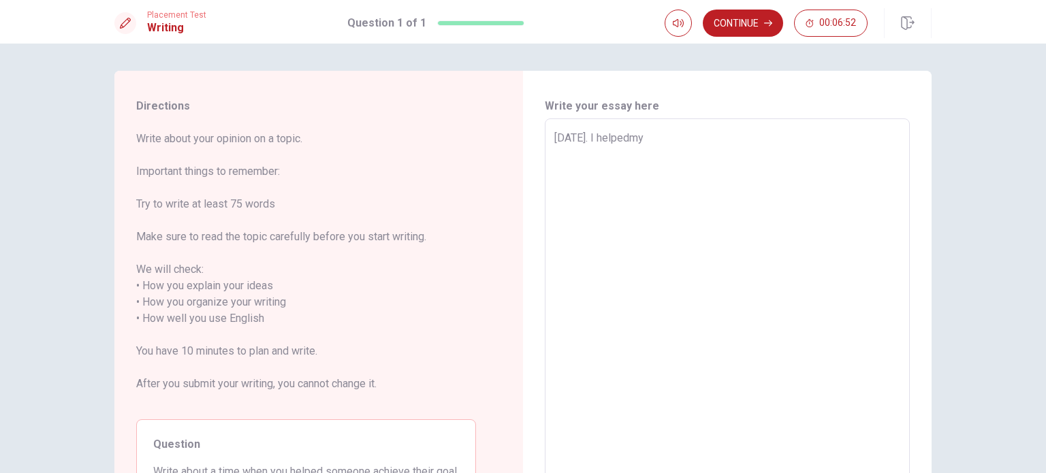
type textarea "x"
type textarea "[DATE]. I helpedmy b"
type textarea "x"
type textarea "[DATE]. I helpedmy bh"
type textarea "x"
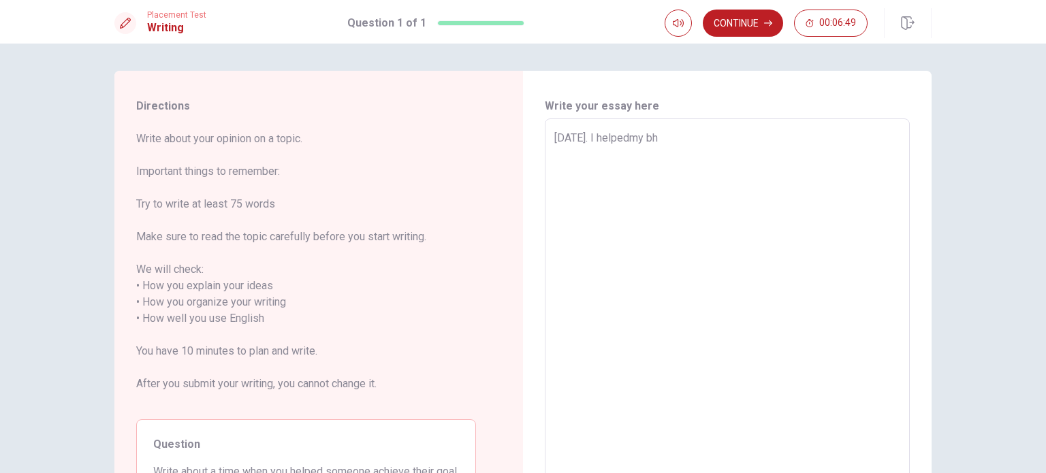
type textarea "[DATE]. I helpedmy bho"
type textarea "x"
type textarea "[DATE]. I helpedmy bh"
type textarea "x"
type textarea "[DATE]. I helpedmy b"
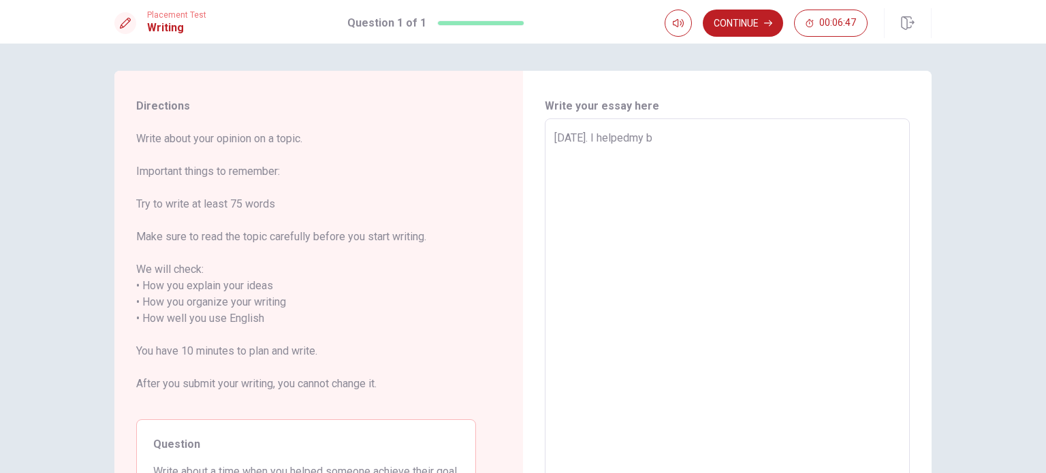
type textarea "x"
type textarea "[DATE]. I helpedmy br"
type textarea "x"
type textarea "[DATE]. I helpedmy bro"
type textarea "x"
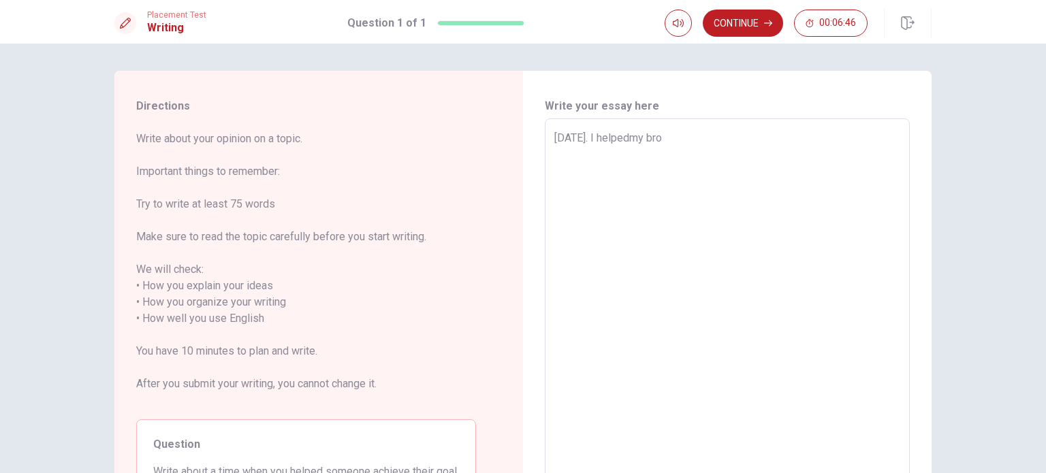
type textarea "[DATE]. I helpedmy brot"
type textarea "x"
type textarea "[DATE]. I helpedmy brotj"
type textarea "x"
type textarea "[DATE]. I helpedmy brotje"
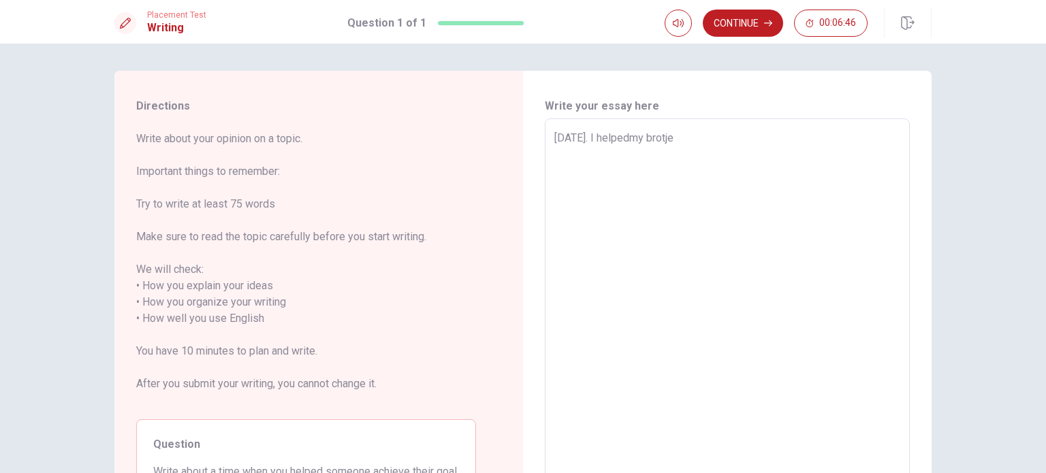
type textarea "x"
type textarea "[DATE]. I helpedmy brotjer"
type textarea "x"
type textarea "[DATE]. I helpedmy brotjer"
type textarea "x"
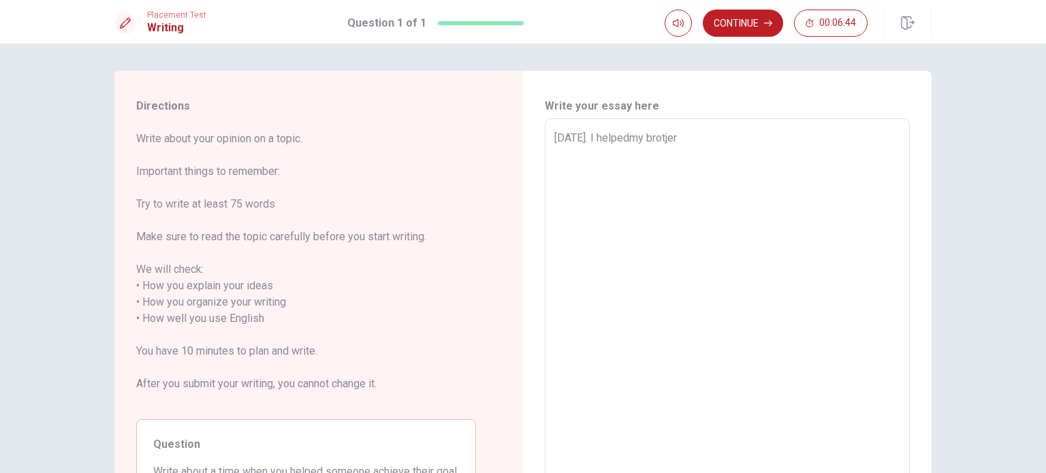
type textarea "[DATE]. I helpedmy brotjer"
type textarea "x"
type textarea "[DATE]. I helpedmy brotje"
type textarea "x"
type textarea "[DATE]. I helpedmy brotj"
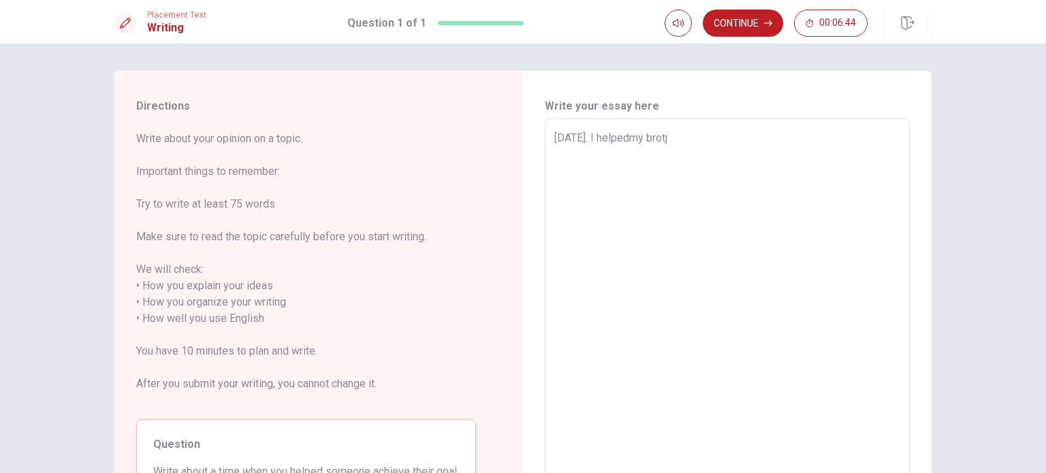
type textarea "x"
type textarea "[DATE]. I helpedmy brot"
type textarea "x"
type textarea "[DATE]. I helpedmy broth"
type textarea "x"
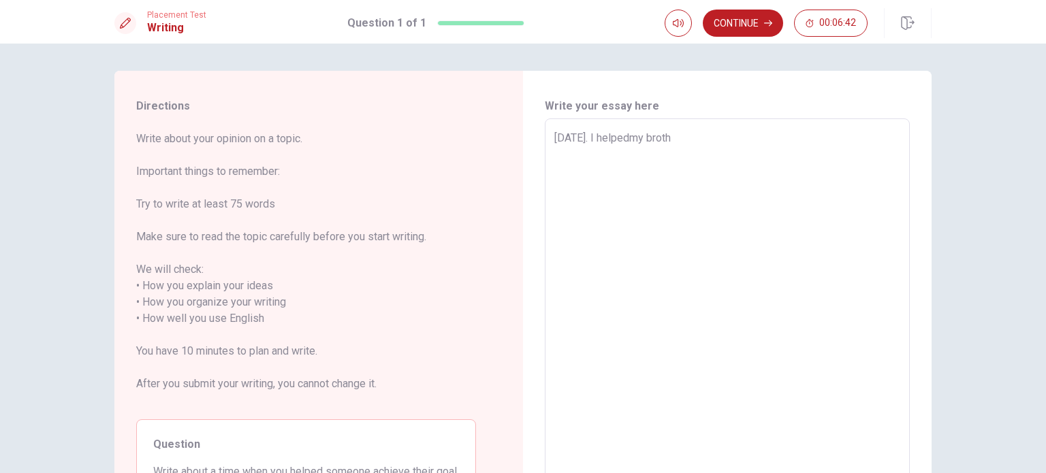
type textarea "[DATE]. I helpedmy brothe"
type textarea "x"
type textarea "[DATE]. I helpedmy brother"
type textarea "x"
type textarea "[DATE]. I helpedmy brother"
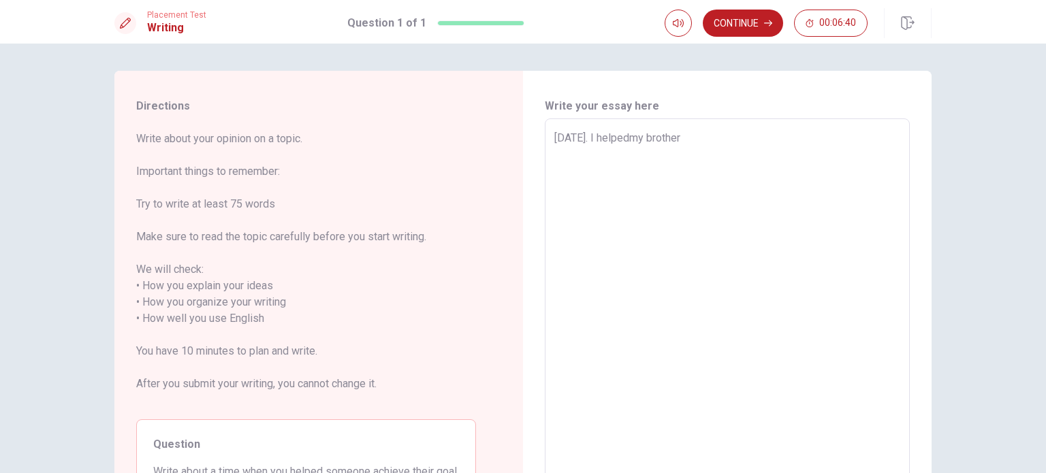
type textarea "x"
type textarea "[DATE]. I helpedmy brother f"
type textarea "x"
type textarea "[DATE]. I helpedmy brother fi"
type textarea "x"
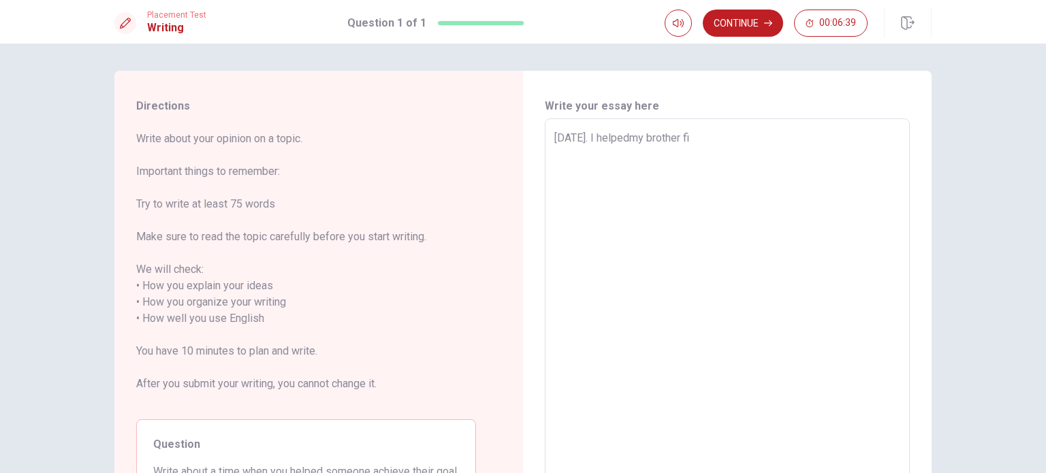
type textarea "[DATE]. I helpedmy brother fin"
type textarea "x"
type textarea "[DATE]. I helpedmy brother find"
type textarea "x"
type textarea "[DATE]. I helpedmy brother find"
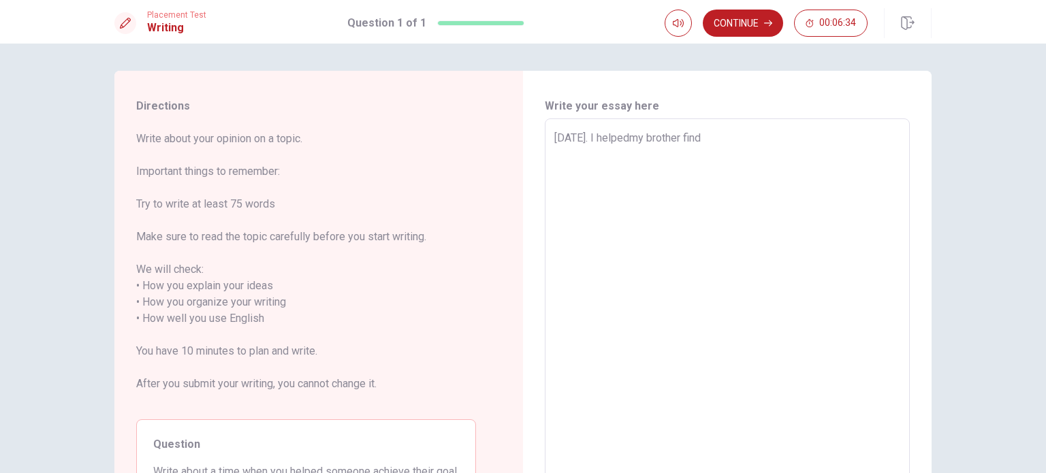
type textarea "x"
type textarea "[DATE]. I helpedmy brother find a"
type textarea "x"
type textarea "[DATE]. I helpedmy brother find a"
type textarea "x"
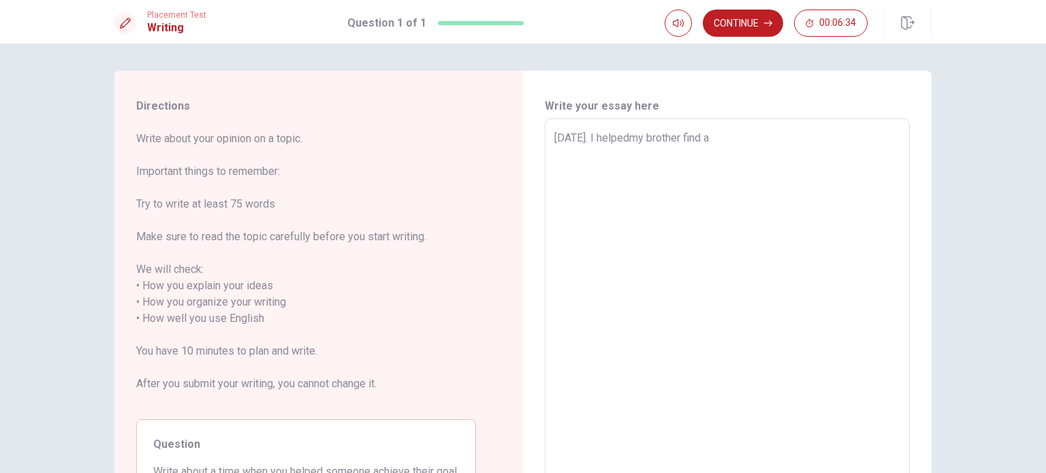
type textarea "[DATE]. I helpedmy brother find a j"
type textarea "x"
type textarea "[DATE]. I helpedmy brother find a jo"
type textarea "x"
type textarea "[DATE]. I helpedmy brother find a job"
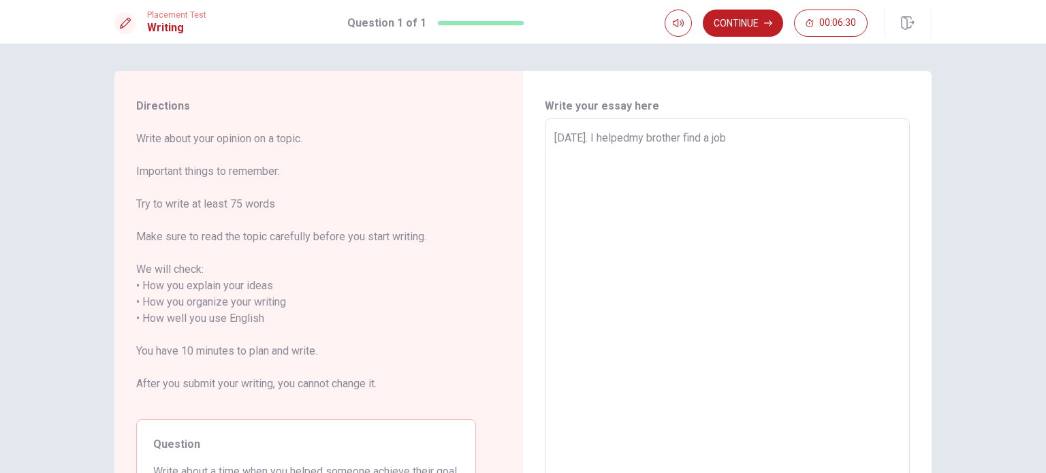
type textarea "x"
type textarea "[DATE]. I helpedmy brother find a job,"
type textarea "x"
type textarea "[DATE]. I helpedmy brother find a job,"
type textarea "x"
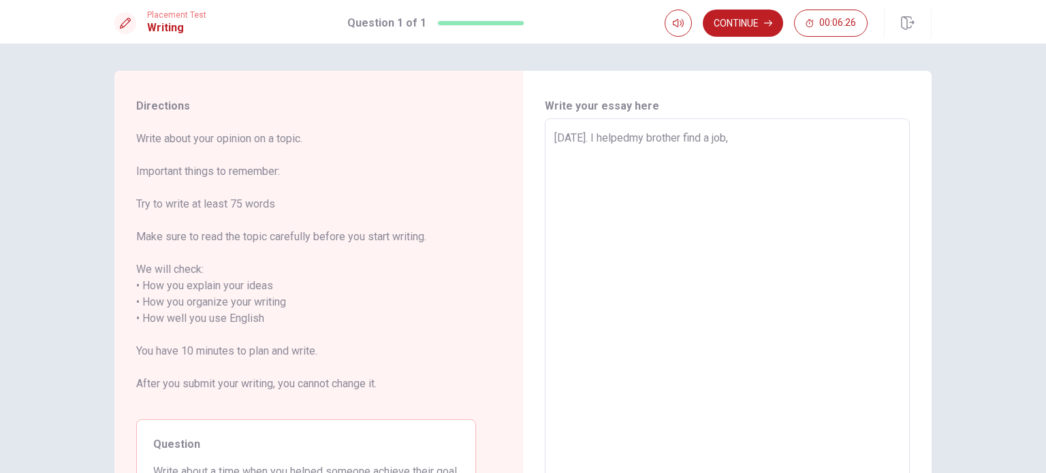
type textarea "[DATE]. I helpedmy brother find a job, f"
type textarea "x"
type textarea "[DATE]. I helpedmy brother find a job, fi"
type textarea "x"
type textarea "[DATE]. I helpedmy brother find a job, fir"
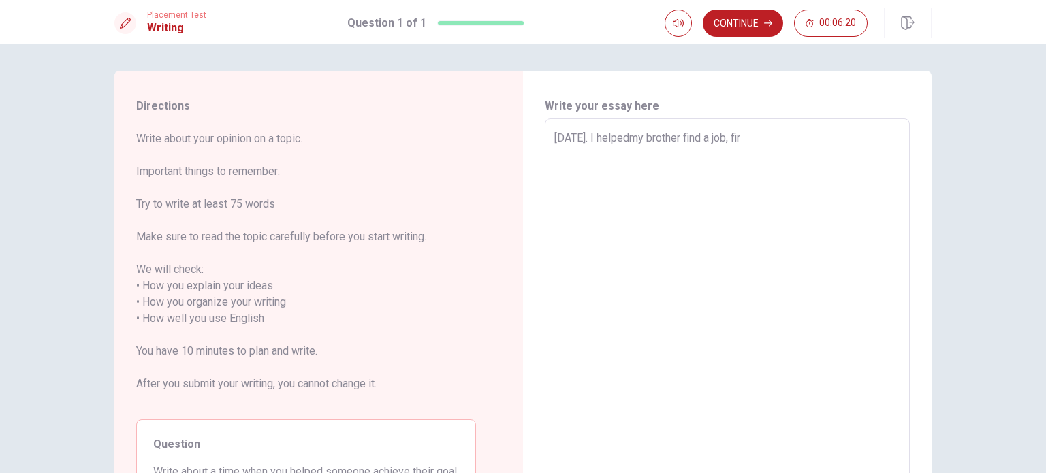
type textarea "x"
type textarea "[DATE]. I helpedmy brother find a job, fi"
type textarea "x"
type textarea "[DATE]. I helpedmy brother find a job, f"
type textarea "x"
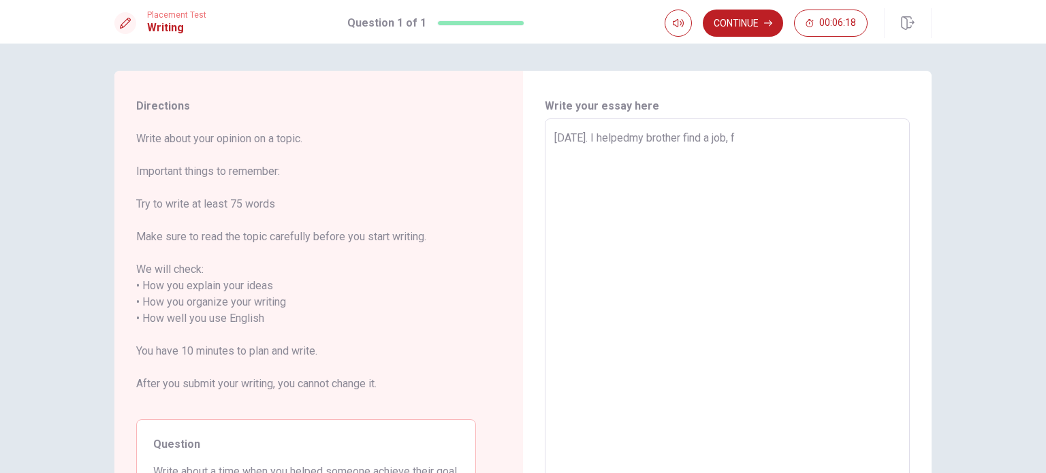
type textarea "[DATE]. I helpedmy brother find a job,"
type textarea "x"
type textarea "[DATE]. I helpedmy brother find a job, I"
type textarea "x"
type textarea "[DATE]. I helpedmy brother find a job, I"
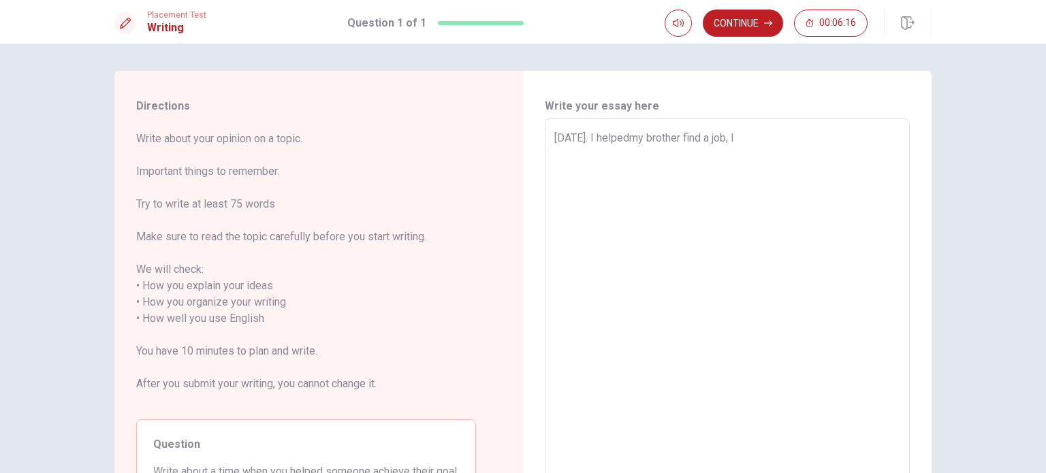
type textarea "x"
type textarea "[DATE]. I helpedmy brother find a job, I r"
type textarea "x"
type textarea "[DATE]. I helpedmy brother find a job, I re"
type textarea "x"
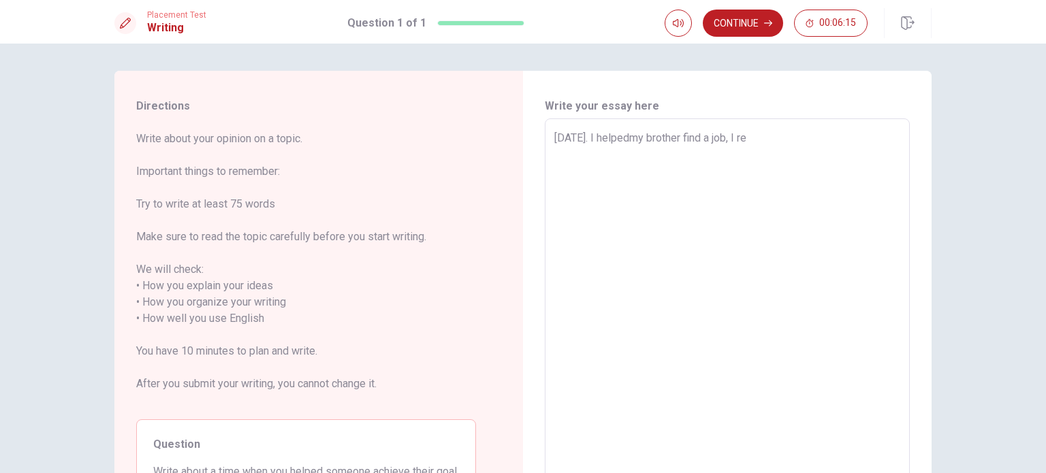
type textarea "[DATE]. I helpedmy brother find a job, I rem"
type textarea "x"
type textarea "[DATE]. I helpedmy brother find a job, I reme"
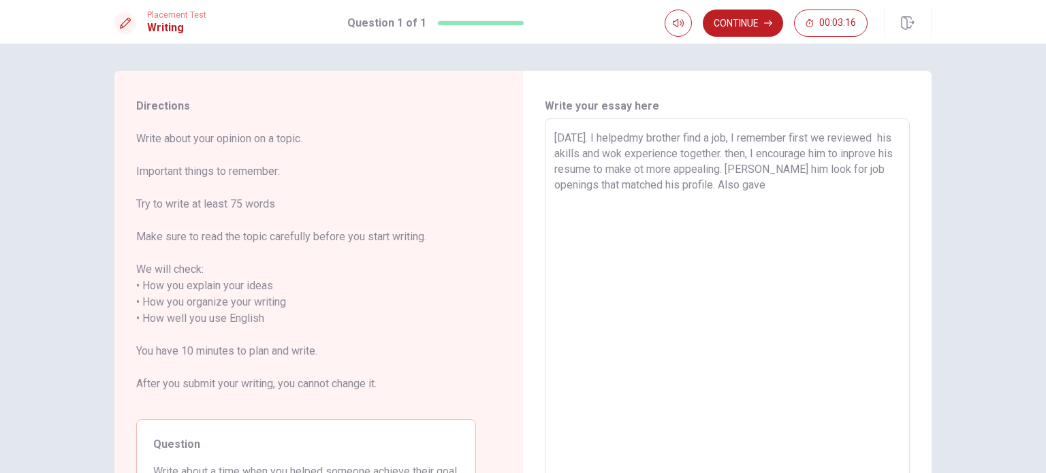
click at [781, 184] on textarea "[DATE]. I helpedmy brother find a job, I remember first we reviewed his akills …" at bounding box center [728, 311] width 346 height 362
click at [839, 191] on textarea "[DATE]. I helpedmy brother find a job, I remember first we reviewed his akills …" at bounding box center [728, 311] width 346 height 362
click at [844, 187] on textarea "[DATE]. I helpedmy brother find a job, I remember first we reviewed his akills …" at bounding box center [728, 311] width 346 height 362
click at [818, 168] on textarea "[DATE]. I helpedmy brother find a job, I remember first we reviewed his akills …" at bounding box center [728, 311] width 346 height 362
click at [868, 182] on textarea "[DATE]. I helpedmy brother find a job, I remember first we reviewed his akills …" at bounding box center [728, 311] width 346 height 362
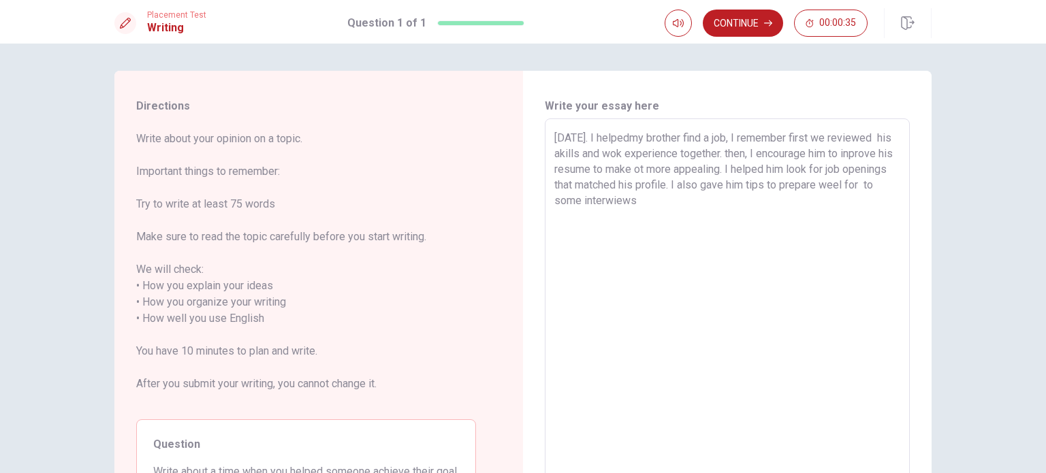
click at [640, 203] on textarea "[DATE]. I helpedmy brother find a job, I remember first we reviewed his akills …" at bounding box center [728, 311] width 346 height 362
click at [646, 201] on textarea "[DATE]. I helpedmy brother find a job, I remember first we reviewed his akills …" at bounding box center [728, 311] width 346 height 362
click at [741, 190] on textarea "[DATE]. I helpedmy brother find a job, I remember first we reviewed his akills …" at bounding box center [728, 311] width 346 height 362
click at [726, 204] on textarea "[DATE]. I helpedmy brother find a job, I remember first we reviewed his akills …" at bounding box center [728, 311] width 346 height 362
drag, startPoint x: 726, startPoint y: 204, endPoint x: 700, endPoint y: 205, distance: 25.9
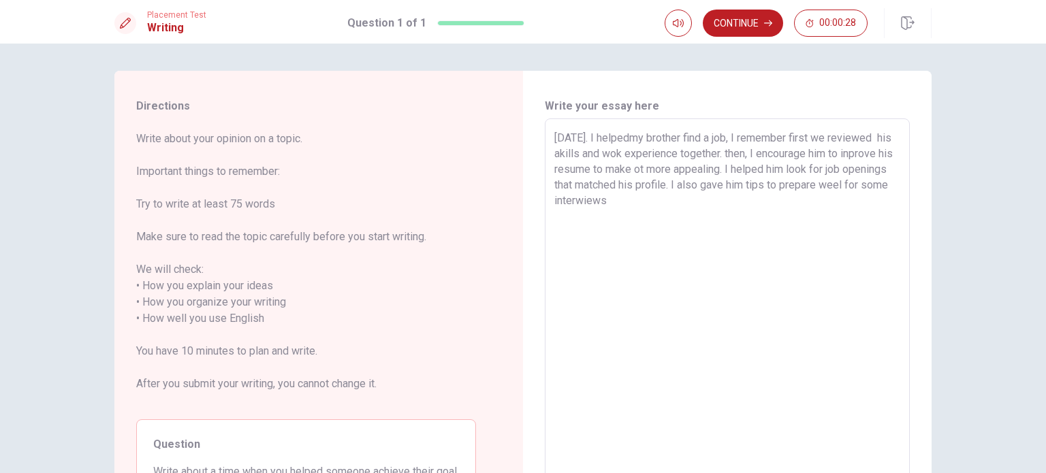
click at [700, 205] on textarea "[DATE]. I helpedmy brother find a job, I remember first we reviewed his akills …" at bounding box center [728, 311] width 346 height 362
click at [717, 205] on textarea "[DATE]. I helpedmy brother find a job, I remember first we reviewed his akills …" at bounding box center [728, 311] width 346 height 362
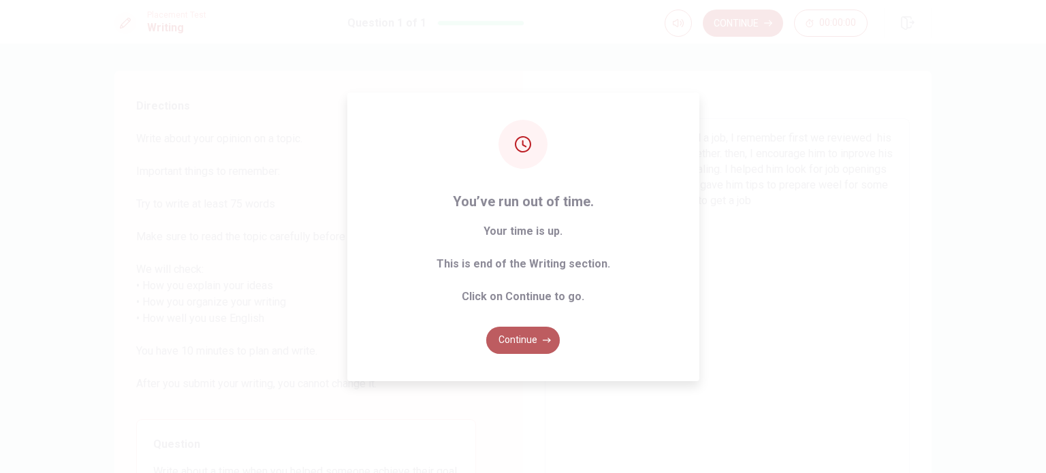
click at [533, 348] on button "Continue" at bounding box center [523, 340] width 74 height 27
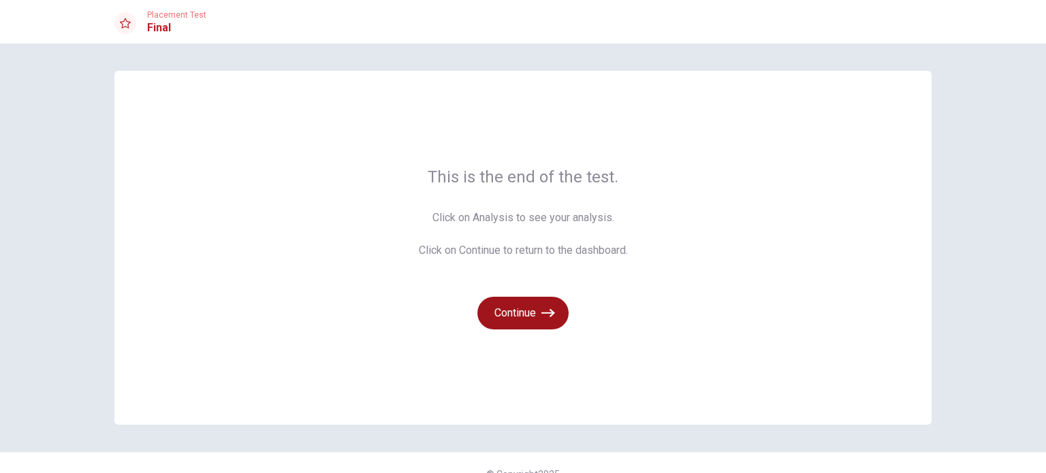
click at [518, 317] on button "Continue" at bounding box center [523, 313] width 91 height 33
